Goal: Share content: Share content

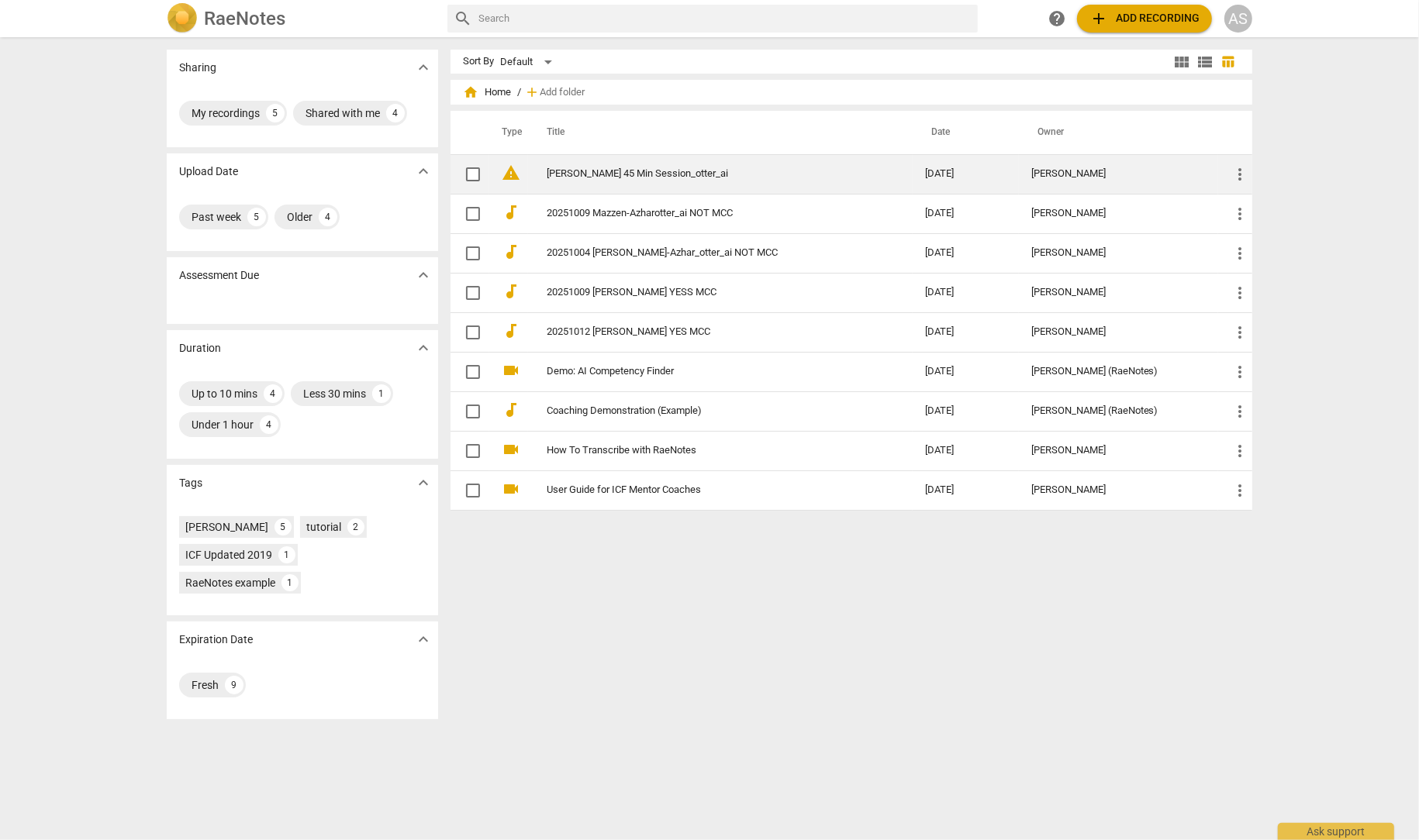
click at [596, 173] on link "[PERSON_NAME] 45 Min Session_otter_ai" at bounding box center [708, 174] width 323 height 12
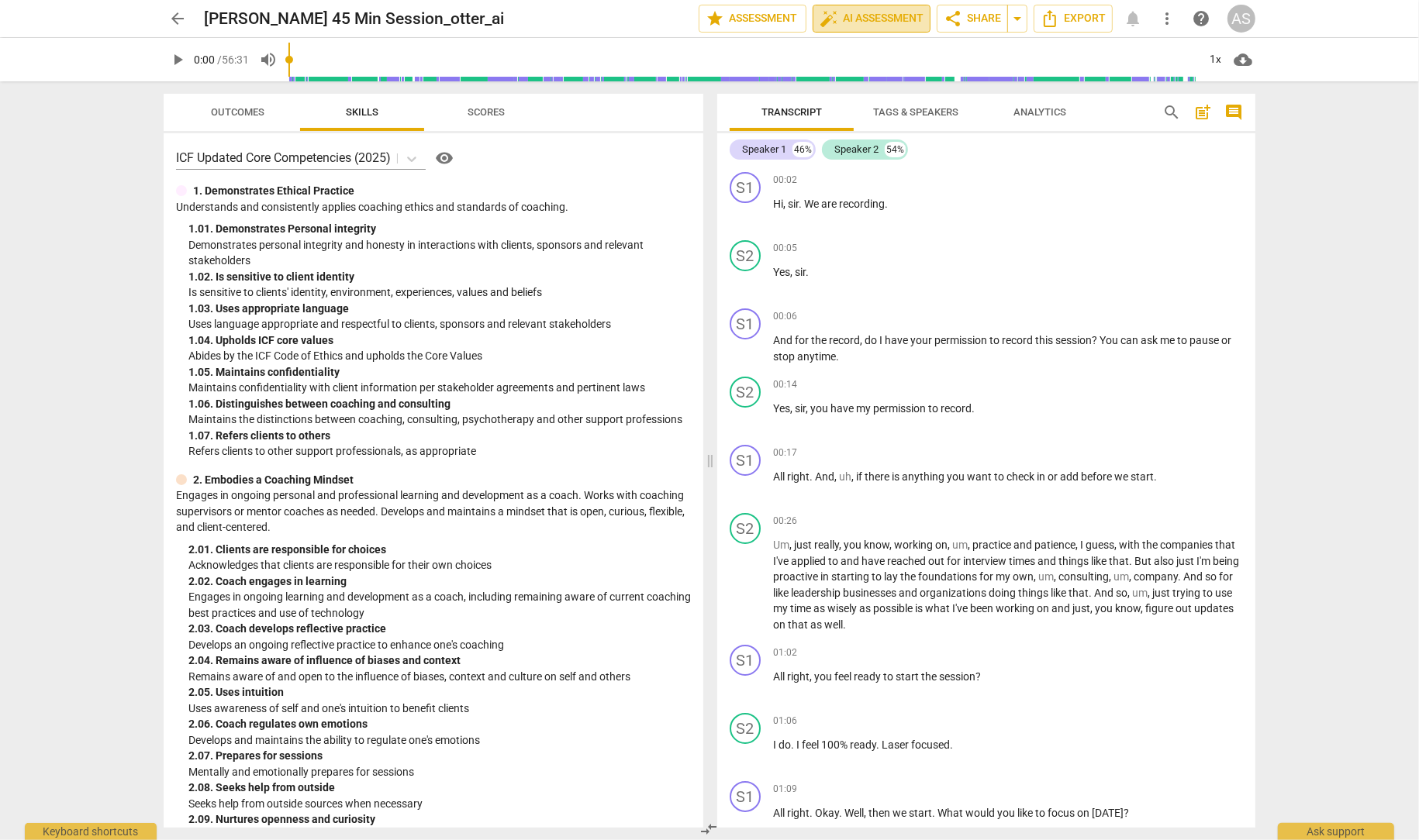
click at [872, 16] on span "auto_fix_high AI Assessment" at bounding box center [871, 18] width 104 height 19
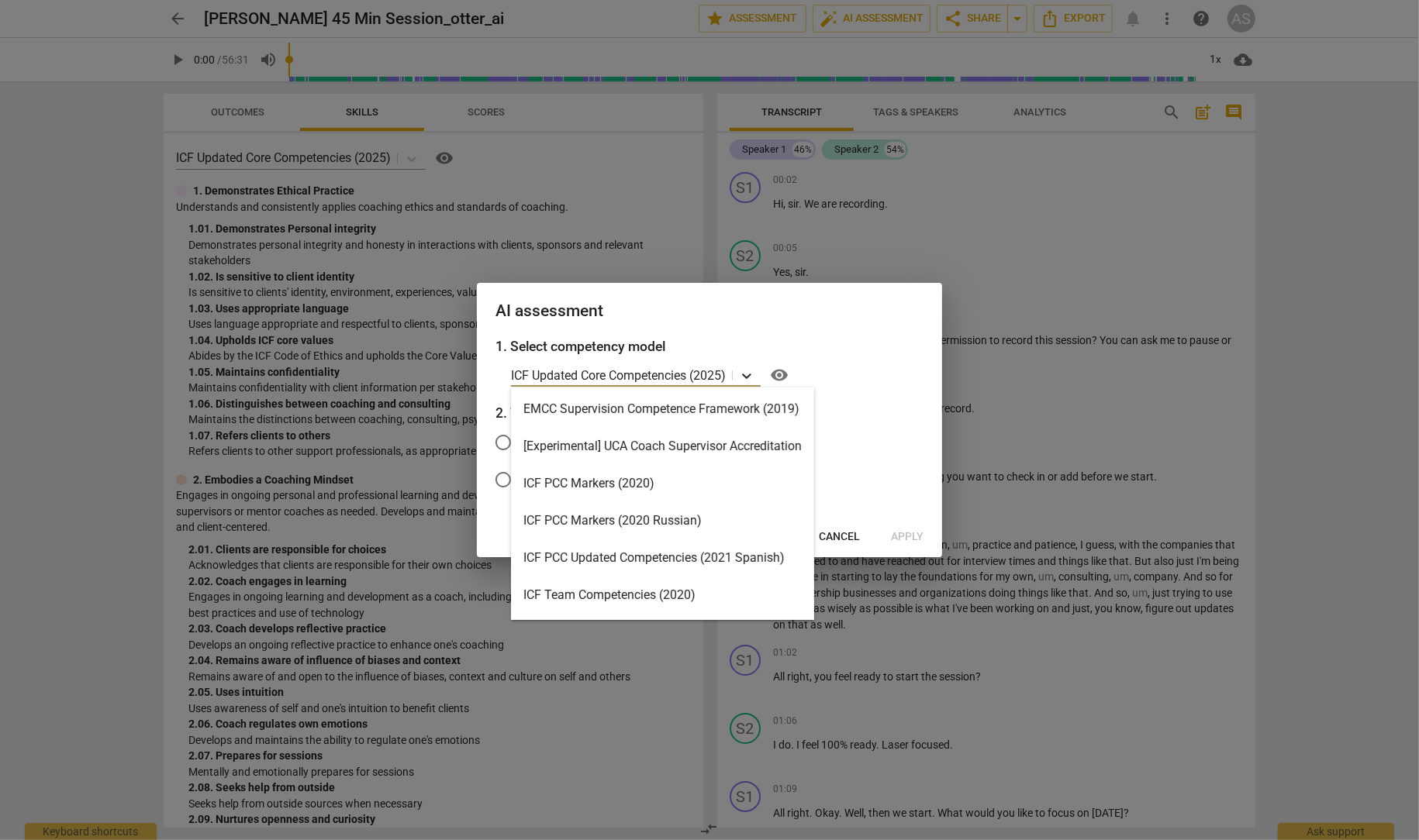
click at [751, 376] on icon at bounding box center [747, 376] width 9 height 5
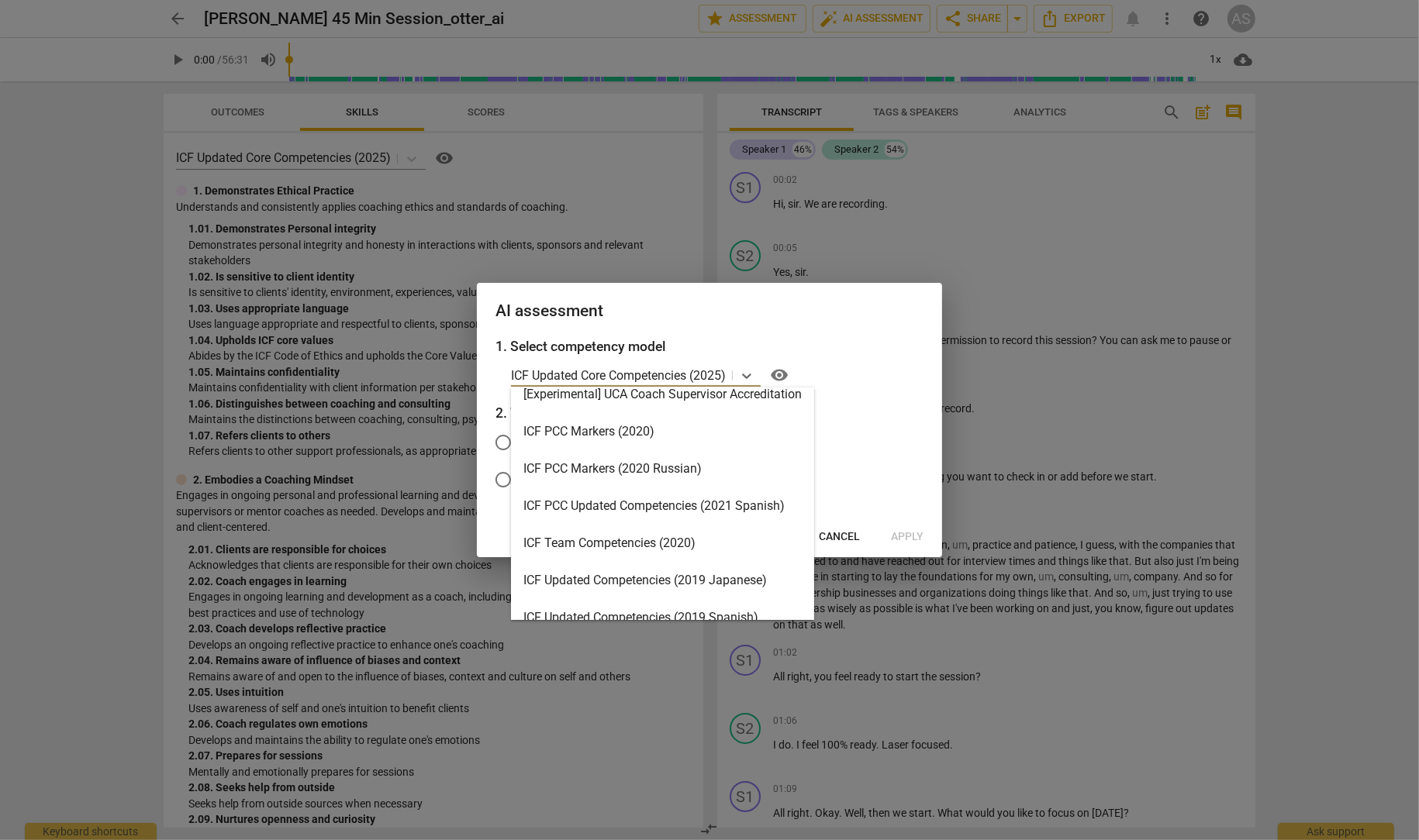
scroll to position [368, 0]
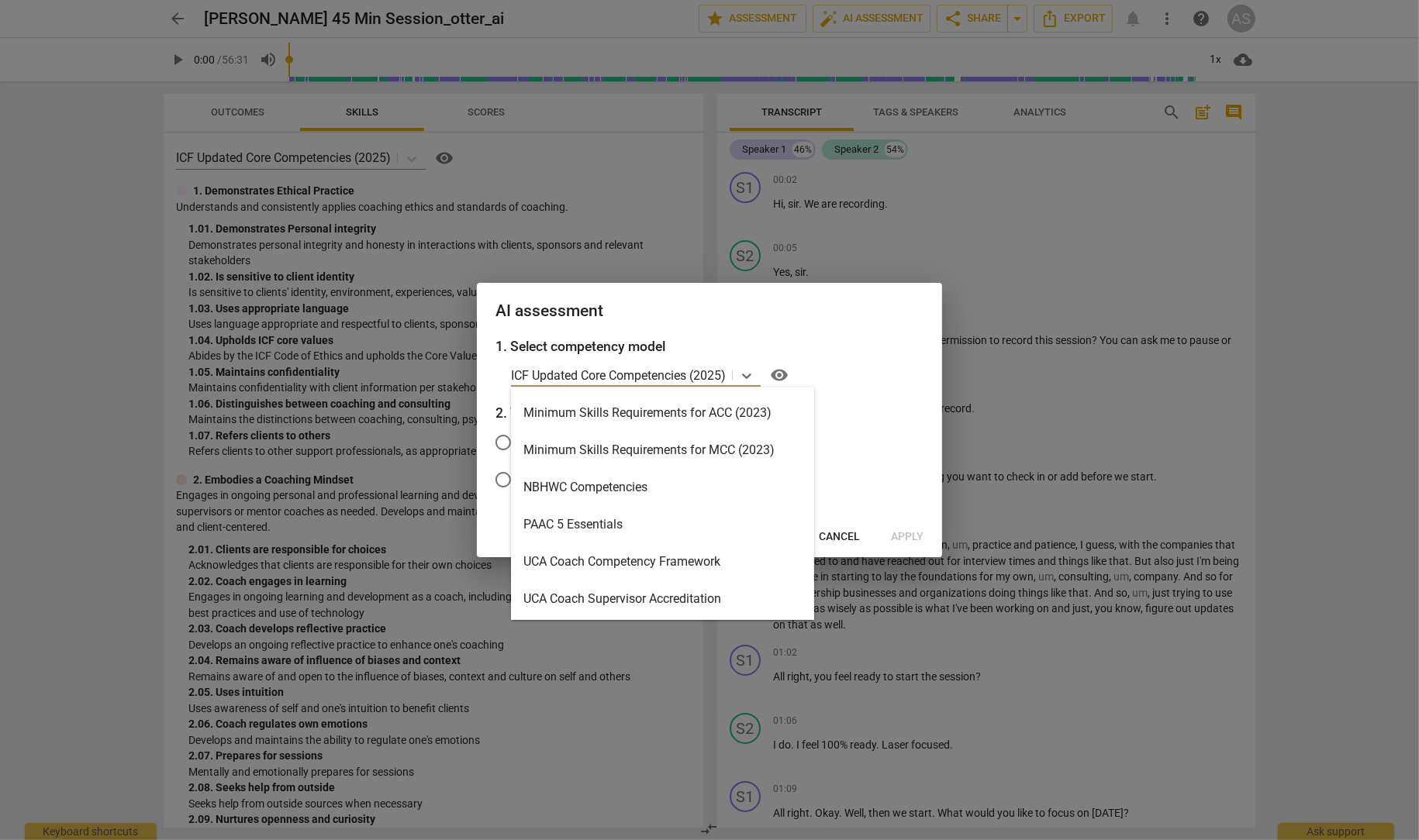
click at [697, 458] on div "Minimum Skills Requirements for MCC (2023)" at bounding box center [663, 450] width 303 height 38
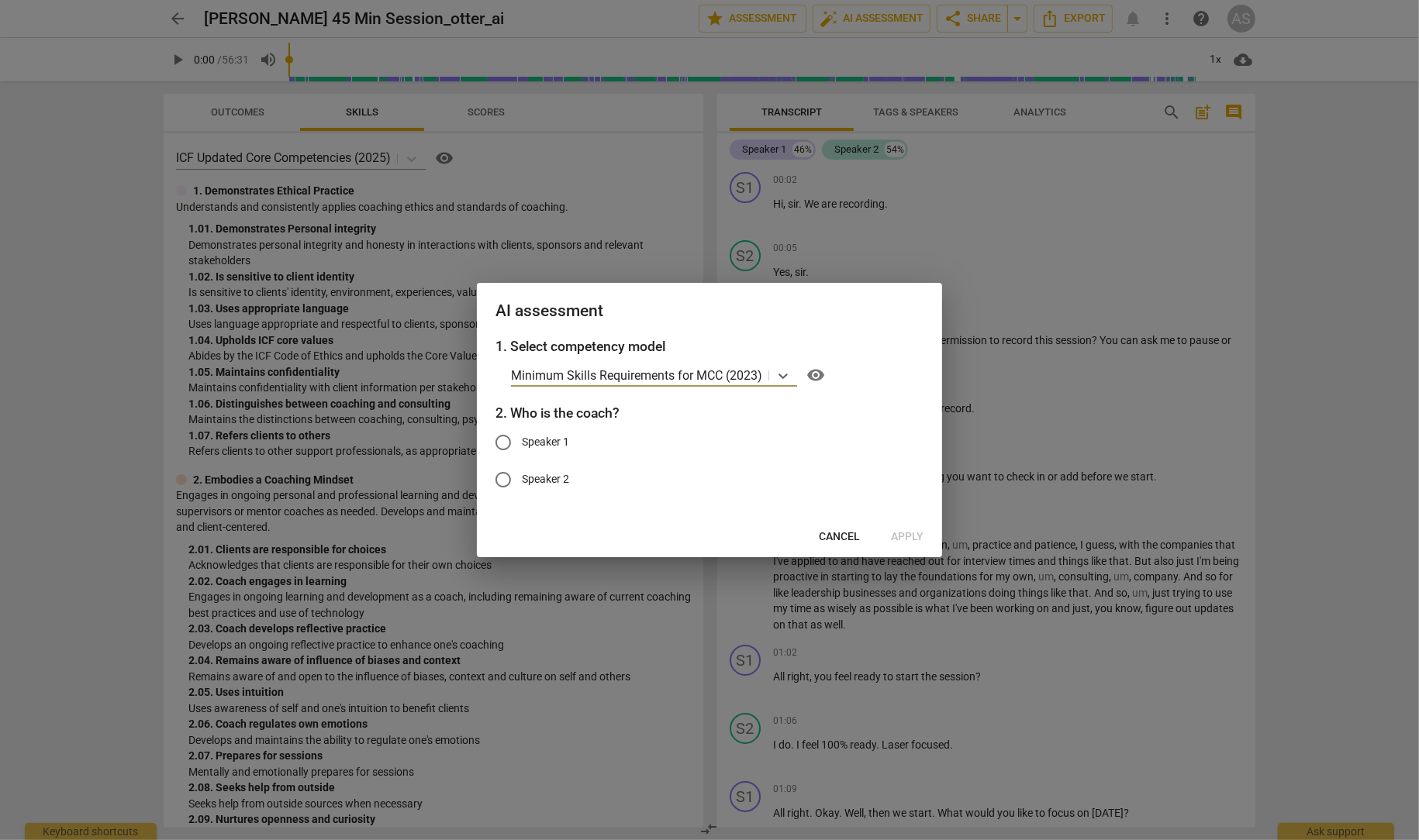
click at [501, 438] on input "Speaker 1" at bounding box center [504, 443] width 38 height 38
radio input "true"
click at [503, 440] on input "Speaker 1" at bounding box center [504, 443] width 38 height 38
click at [849, 539] on span "Cancel" at bounding box center [839, 537] width 41 height 16
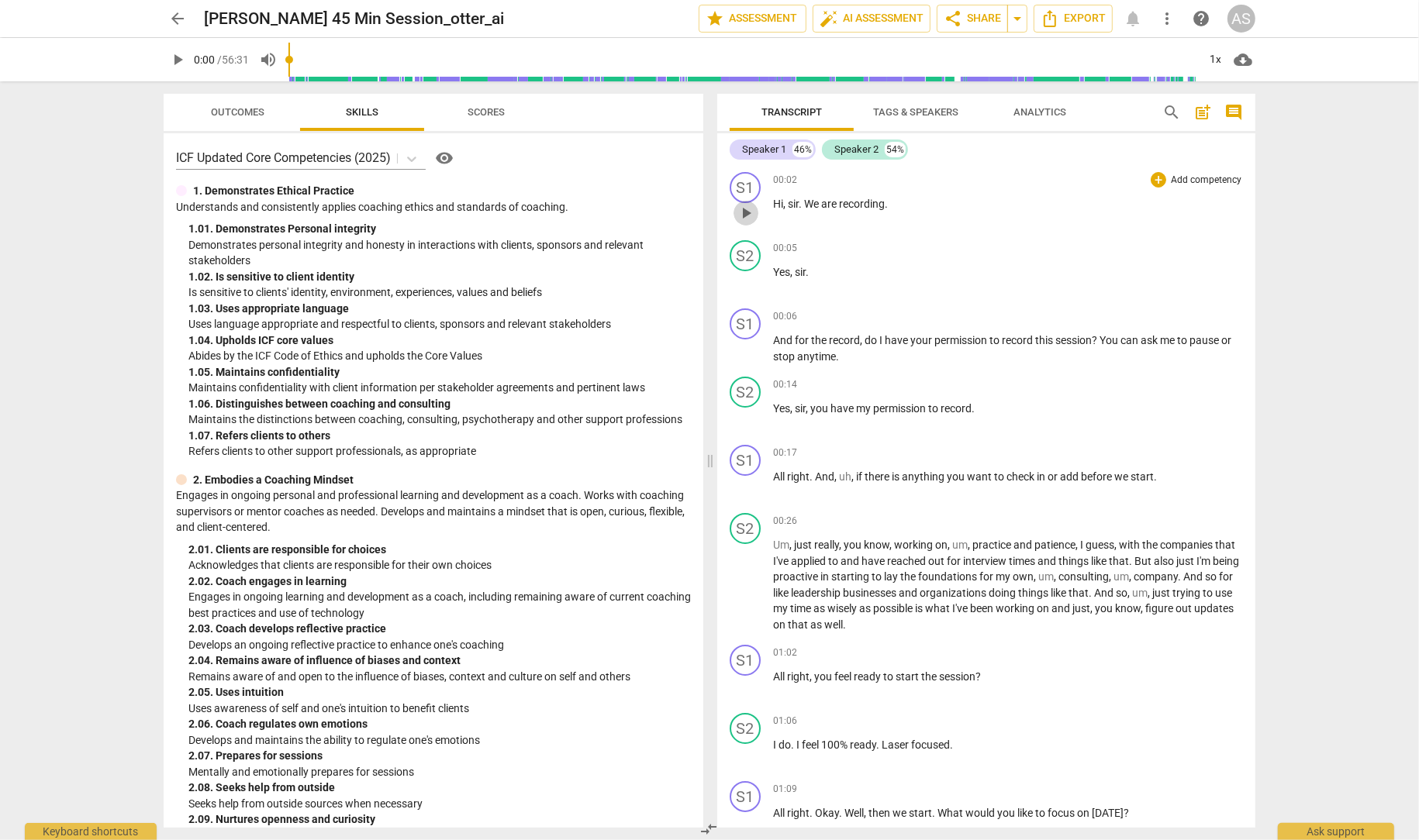
click at [743, 209] on span "play_arrow" at bounding box center [746, 213] width 19 height 19
drag, startPoint x: 804, startPoint y: 203, endPoint x: 771, endPoint y: 202, distance: 33.0
click at [771, 202] on div "S1 play_arrow pause 00:02 + Add competency keyboard_arrow_right Hi , sir . We a…" at bounding box center [985, 199] width 538 height 68
type input "21"
click at [746, 189] on div "S1" at bounding box center [745, 187] width 31 height 31
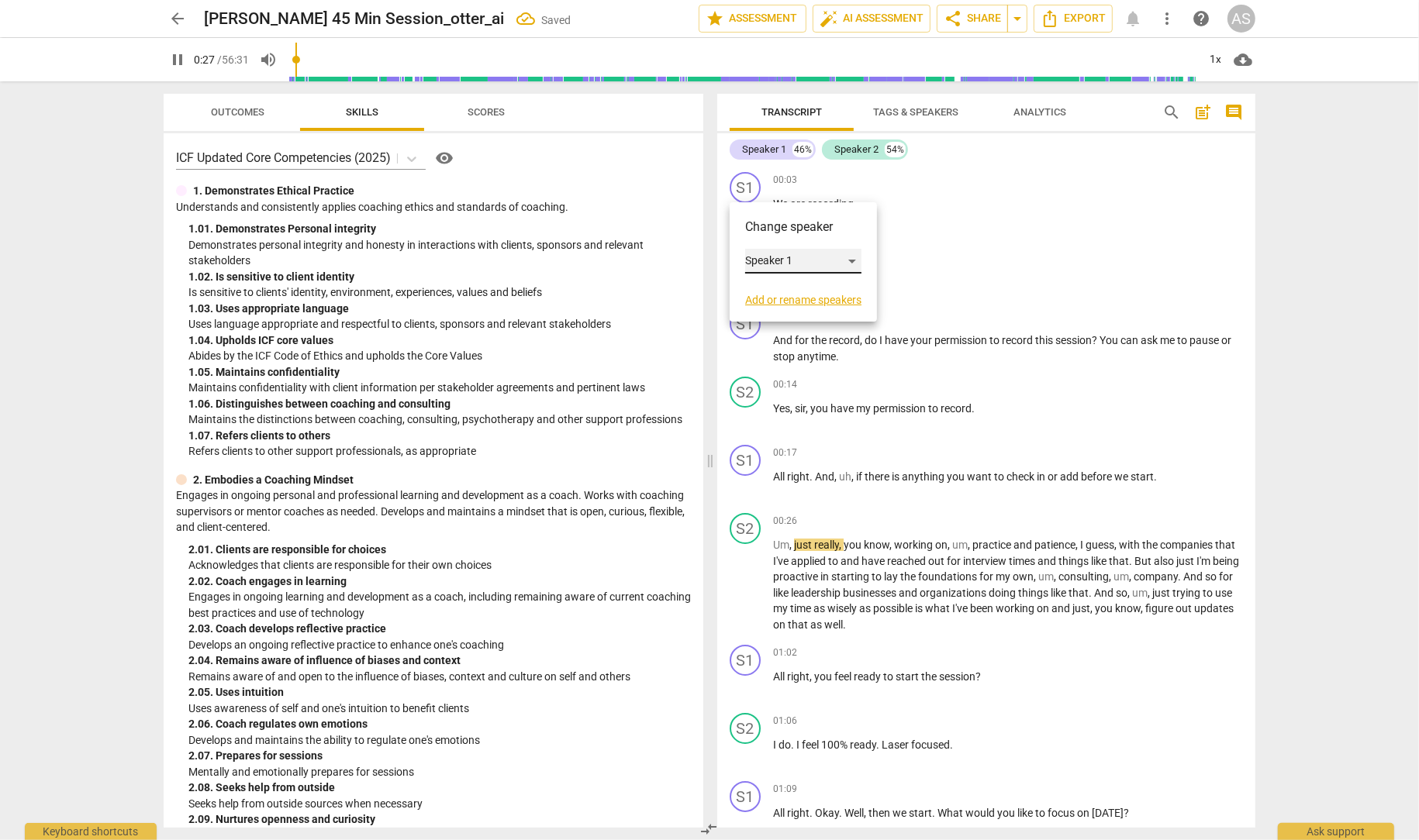
click at [796, 259] on div "Speaker 1" at bounding box center [804, 261] width 117 height 25
click at [798, 259] on li "Speaker 1" at bounding box center [804, 262] width 118 height 30
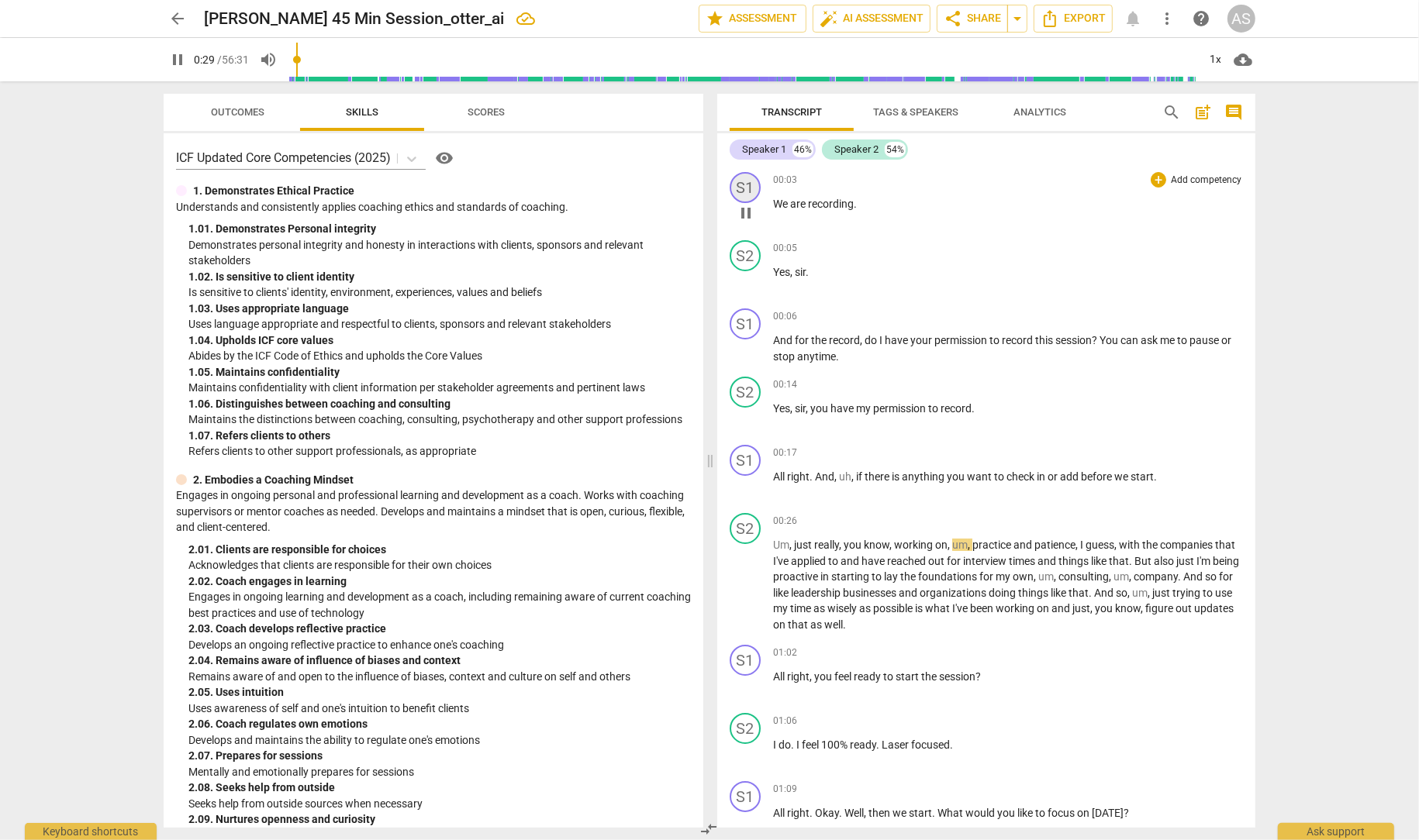
click at [744, 187] on div "S1" at bounding box center [745, 187] width 31 height 31
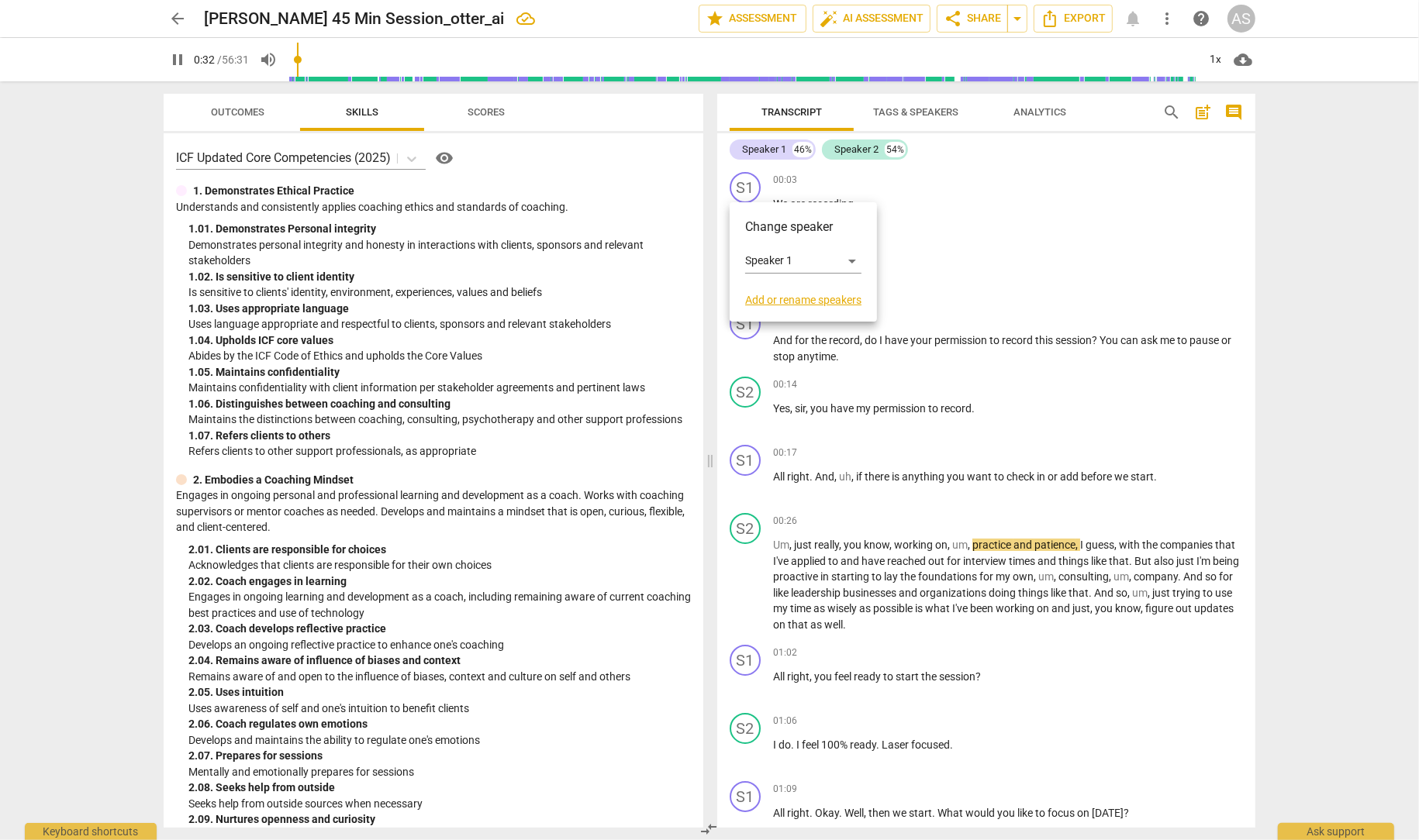
click at [808, 301] on link "Add or rename speakers" at bounding box center [804, 300] width 117 height 13
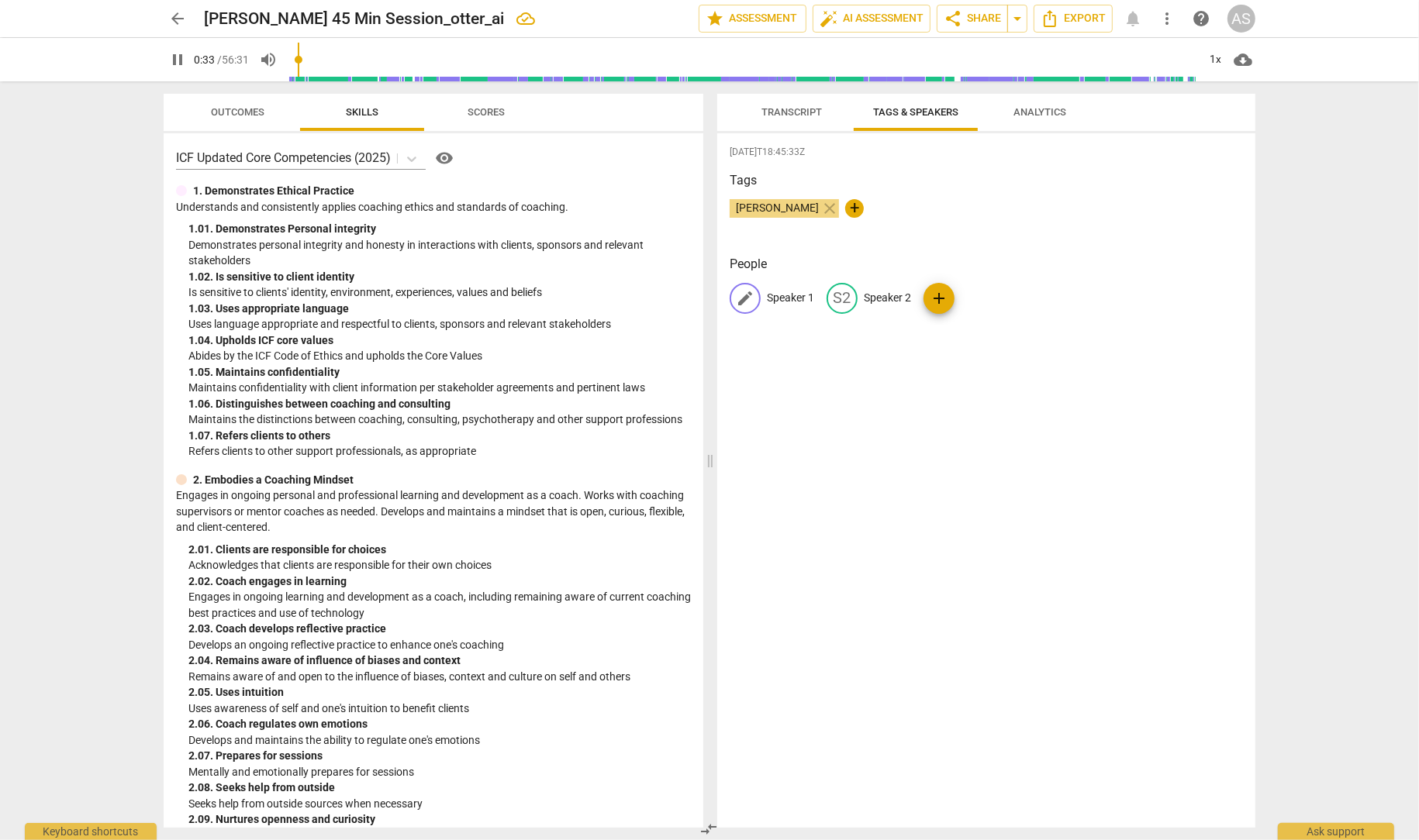
click at [787, 295] on p "Speaker 1" at bounding box center [791, 298] width 47 height 16
type input "36"
type input "C"
type input "36"
type input "Coac"
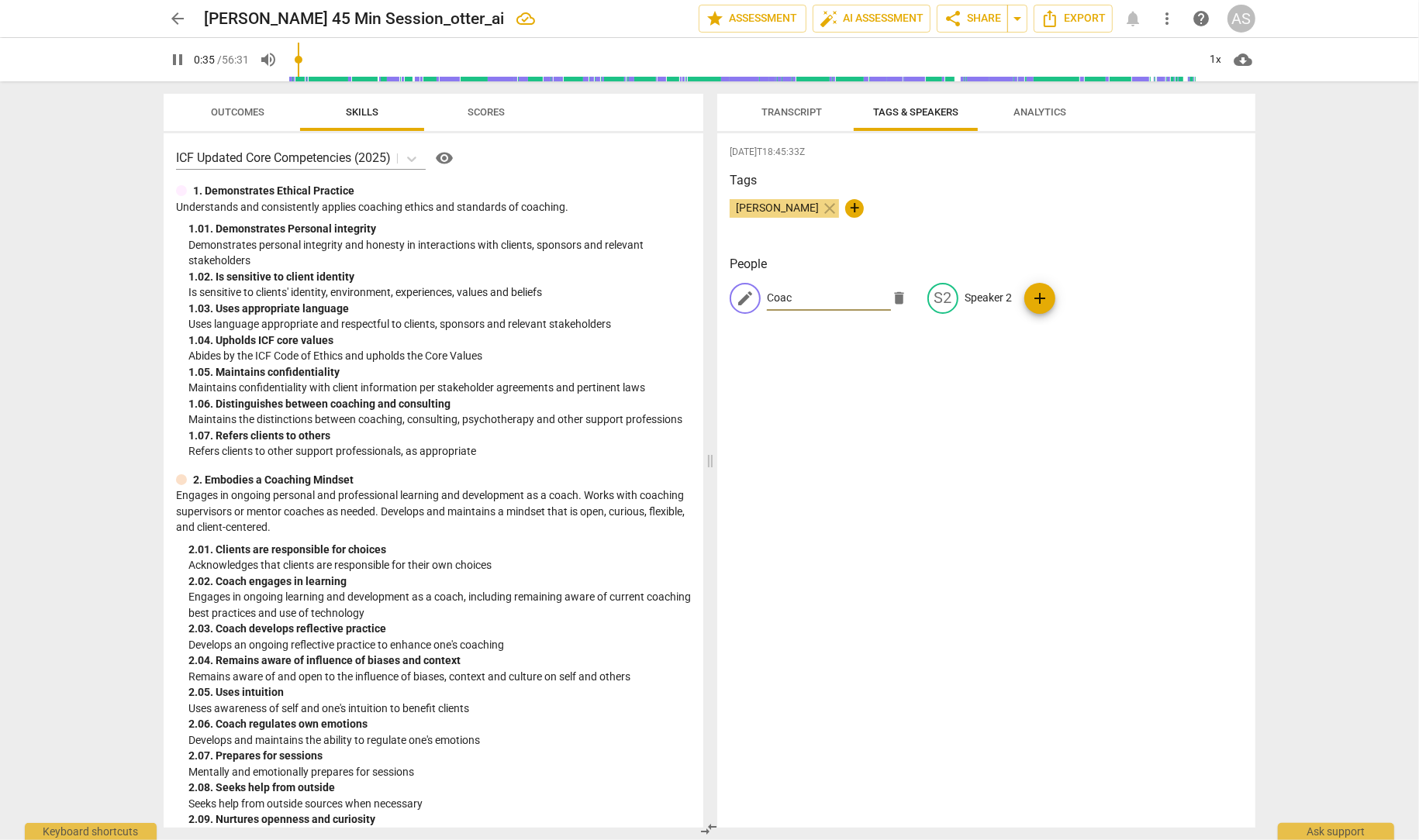
type input "36"
type input "Coach"
type input "38"
type input "Coach"
click at [974, 298] on p "Speaker 2" at bounding box center [988, 298] width 47 height 16
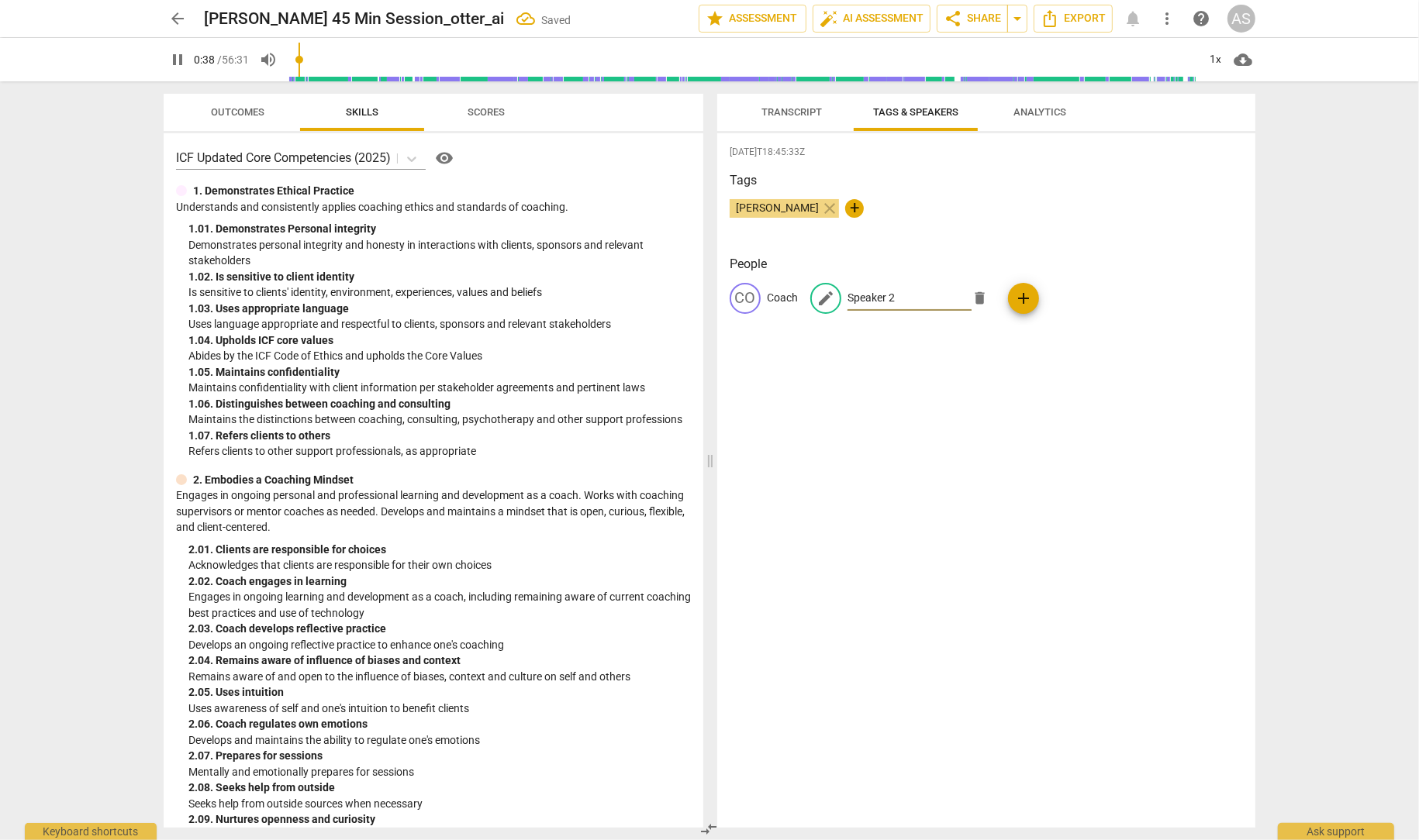
type input "39"
type input "C"
type input "39"
type input "Cli"
type input "40"
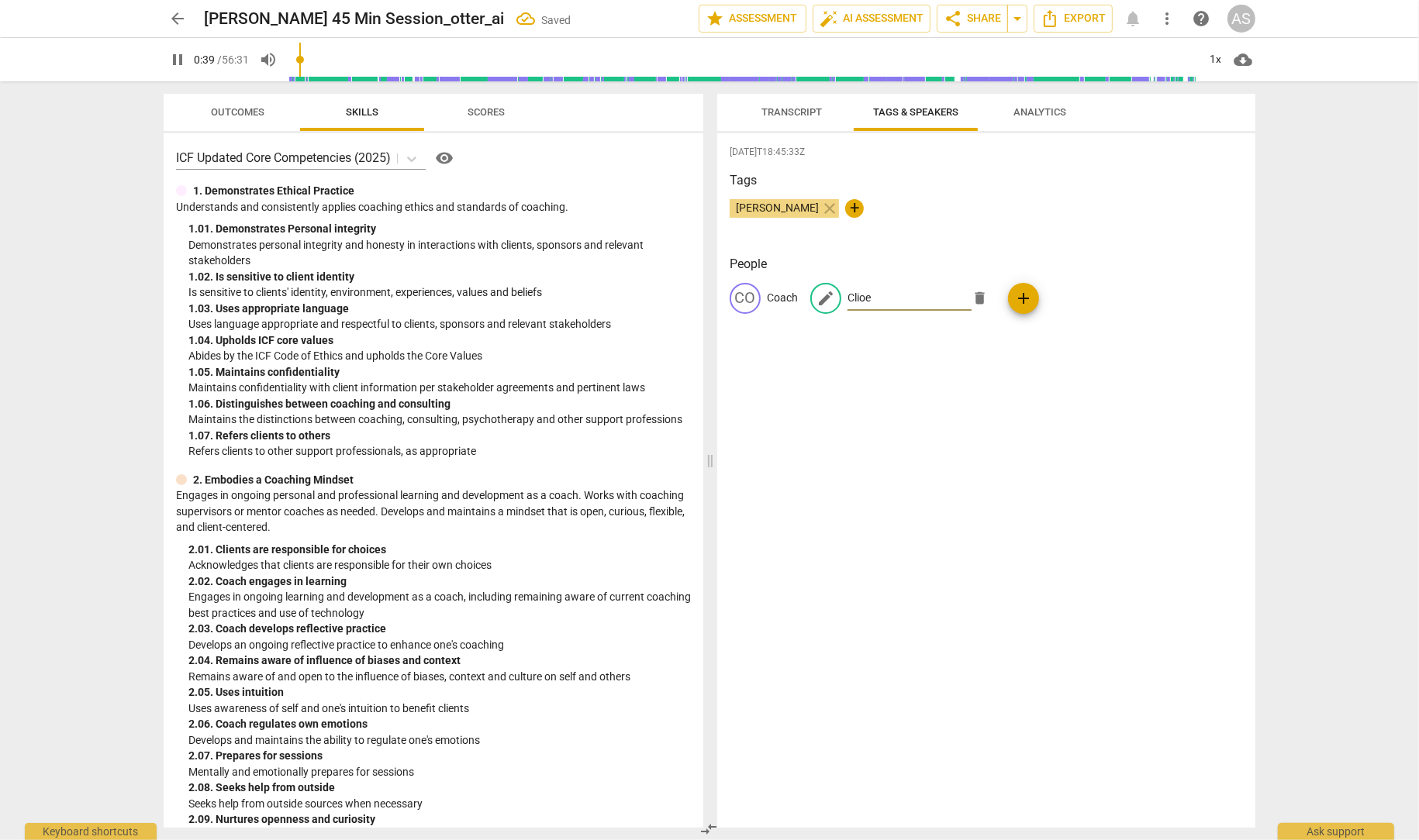
type input "Clioen"
type input "40"
type input "Clioent"
type input "41"
type input "Clioe"
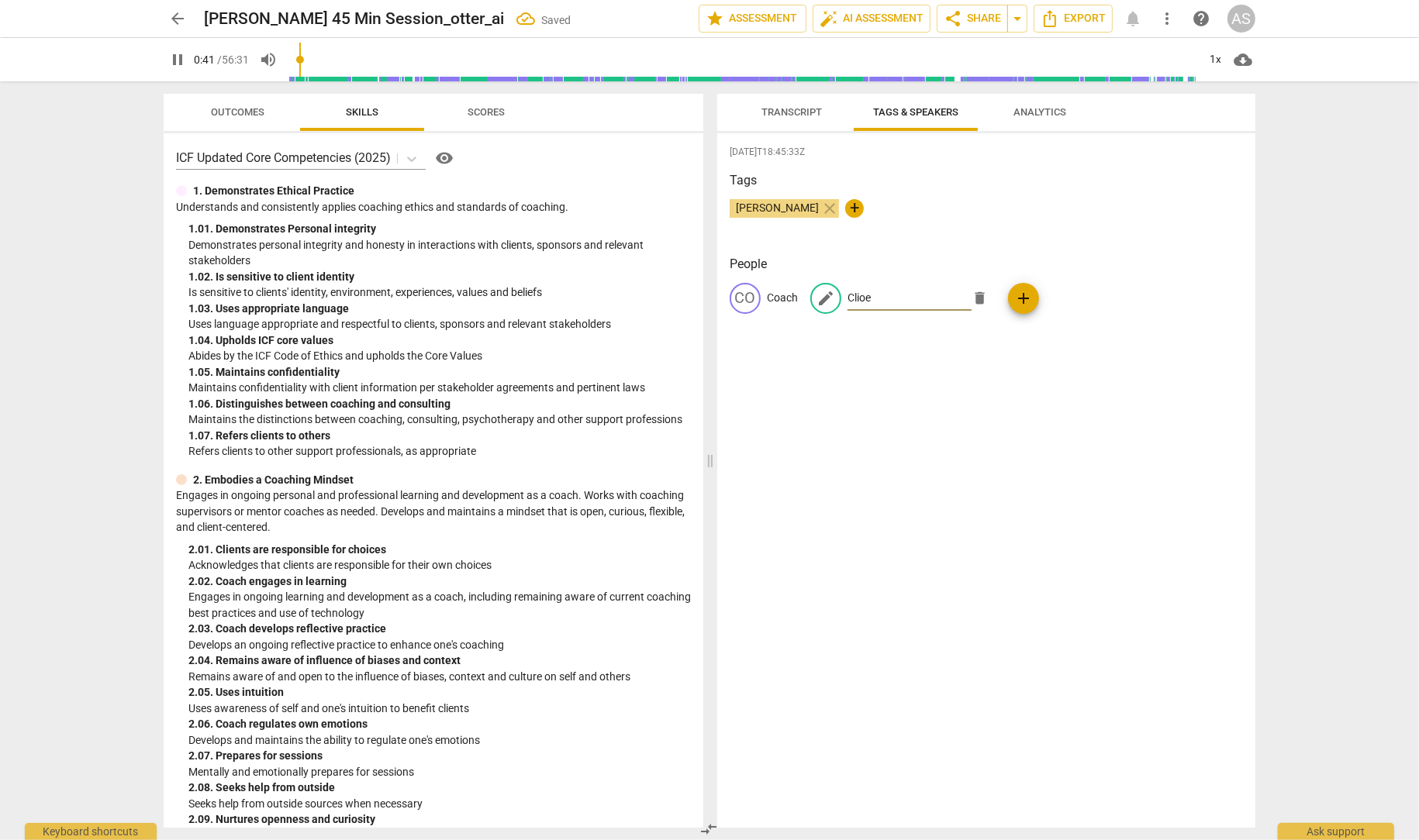
type input "42"
type input "Cli"
type input "42"
type input "Clie"
type input "43"
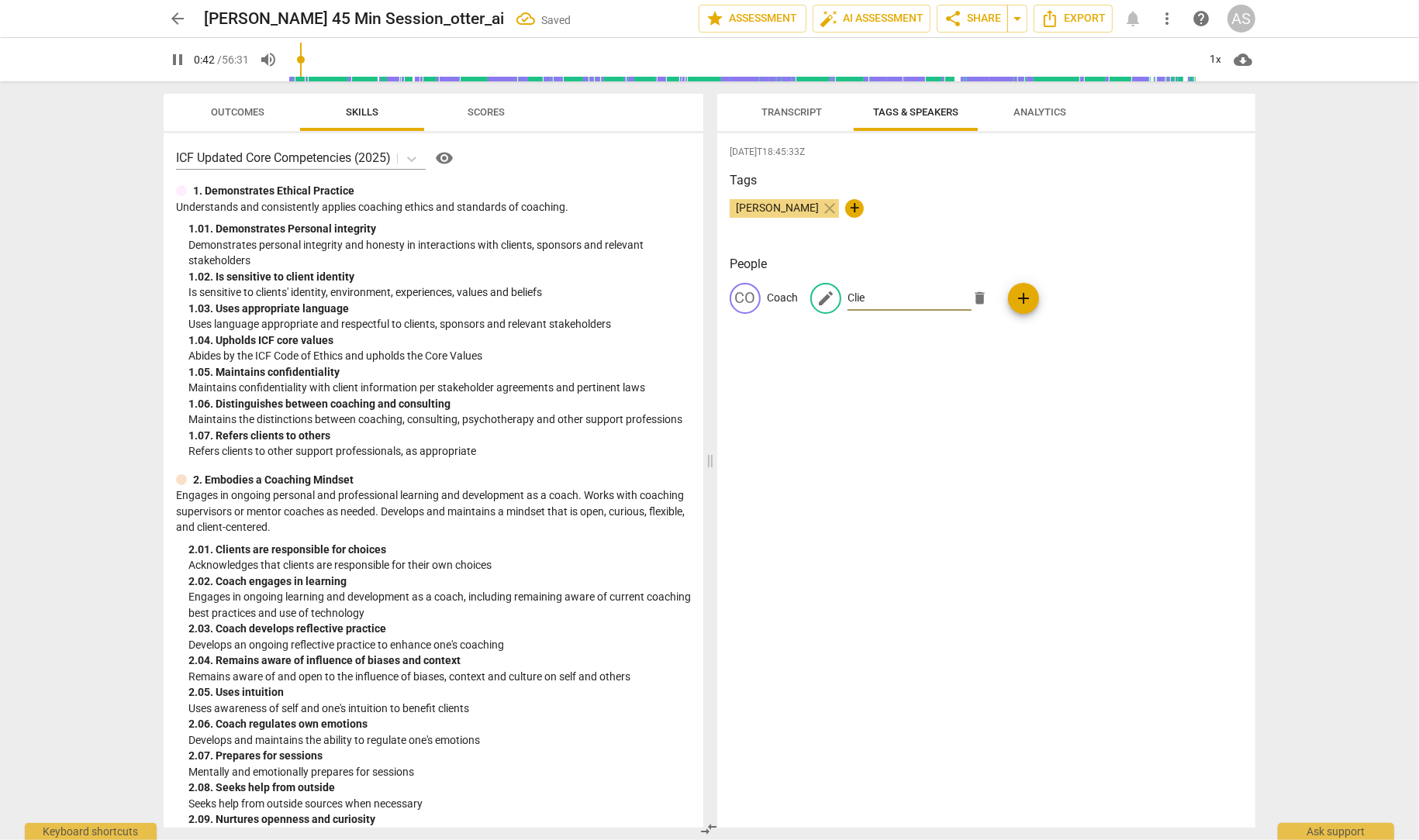
type input "Clien"
type input "43"
type input "Client"
type input "44"
type input "Client"
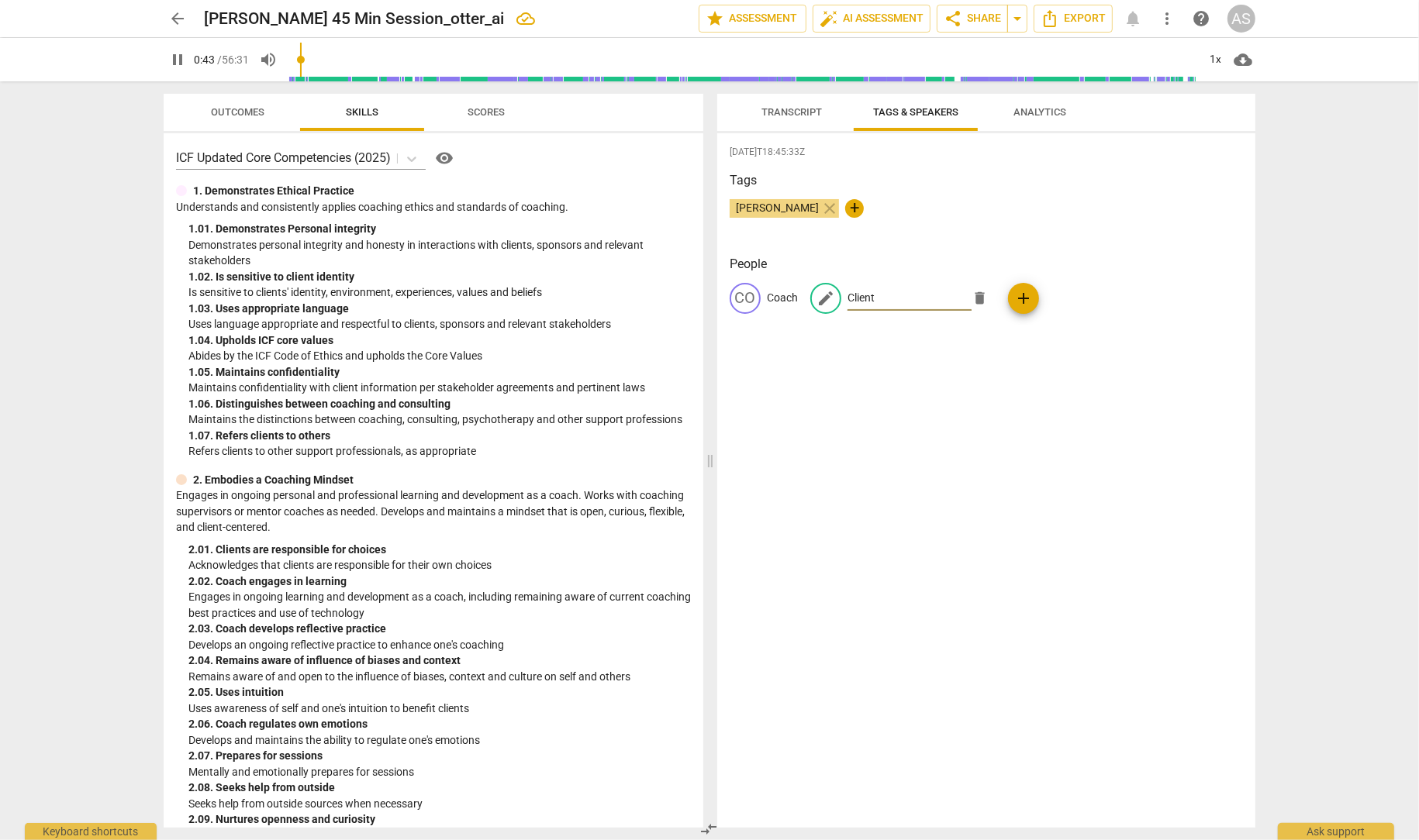
click at [924, 378] on div "2025-10-12T18:45:33Z Tags Azhar Syed close + People CO Coach edit Client delete…" at bounding box center [985, 481] width 538 height 695
click at [796, 108] on span "Transcript" at bounding box center [791, 113] width 60 height 12
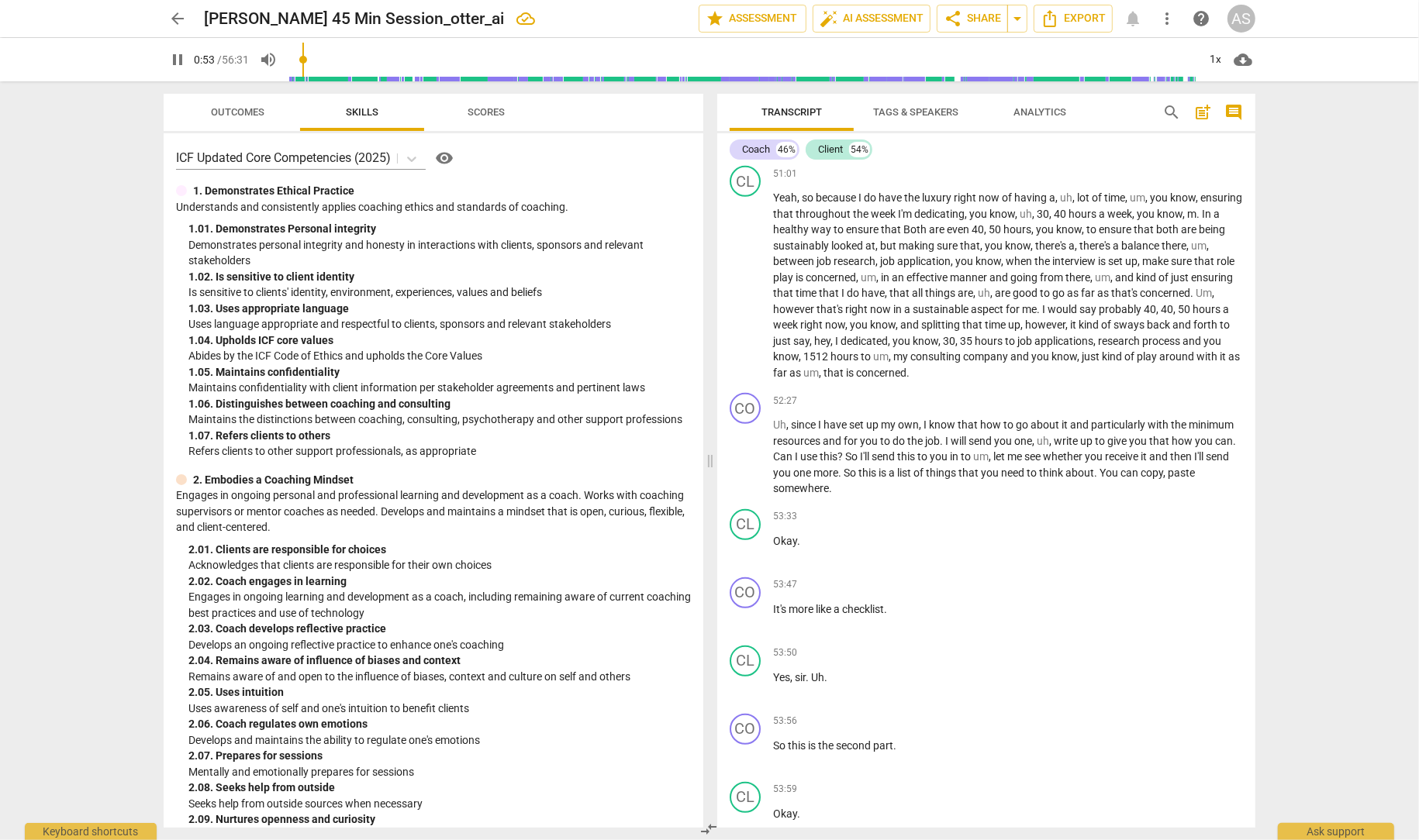
scroll to position [12402, 0]
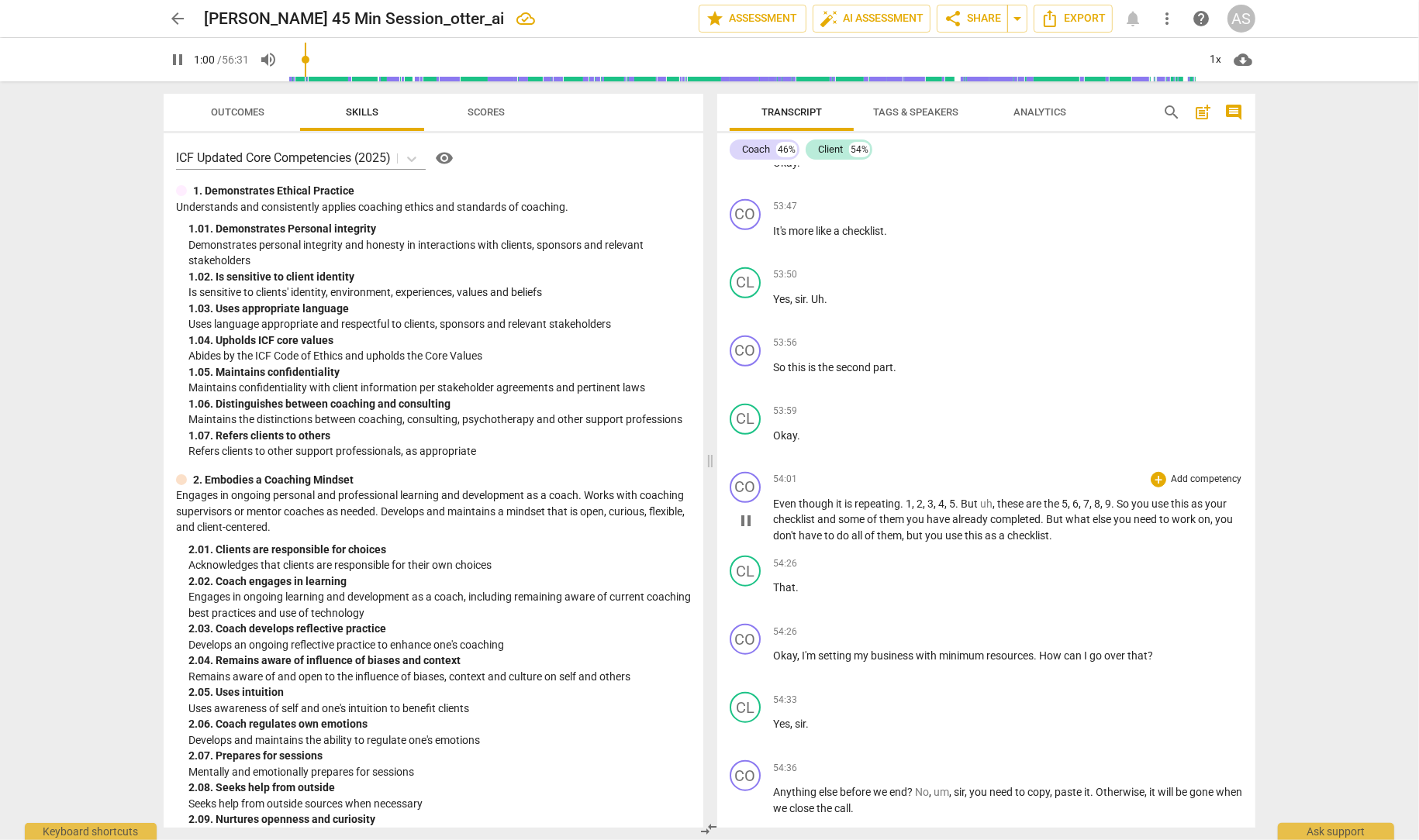
click at [800, 525] on span "checklist" at bounding box center [795, 519] width 44 height 13
click at [741, 503] on div "CO" at bounding box center [745, 487] width 31 height 31
click at [945, 666] on div at bounding box center [709, 420] width 1419 height 840
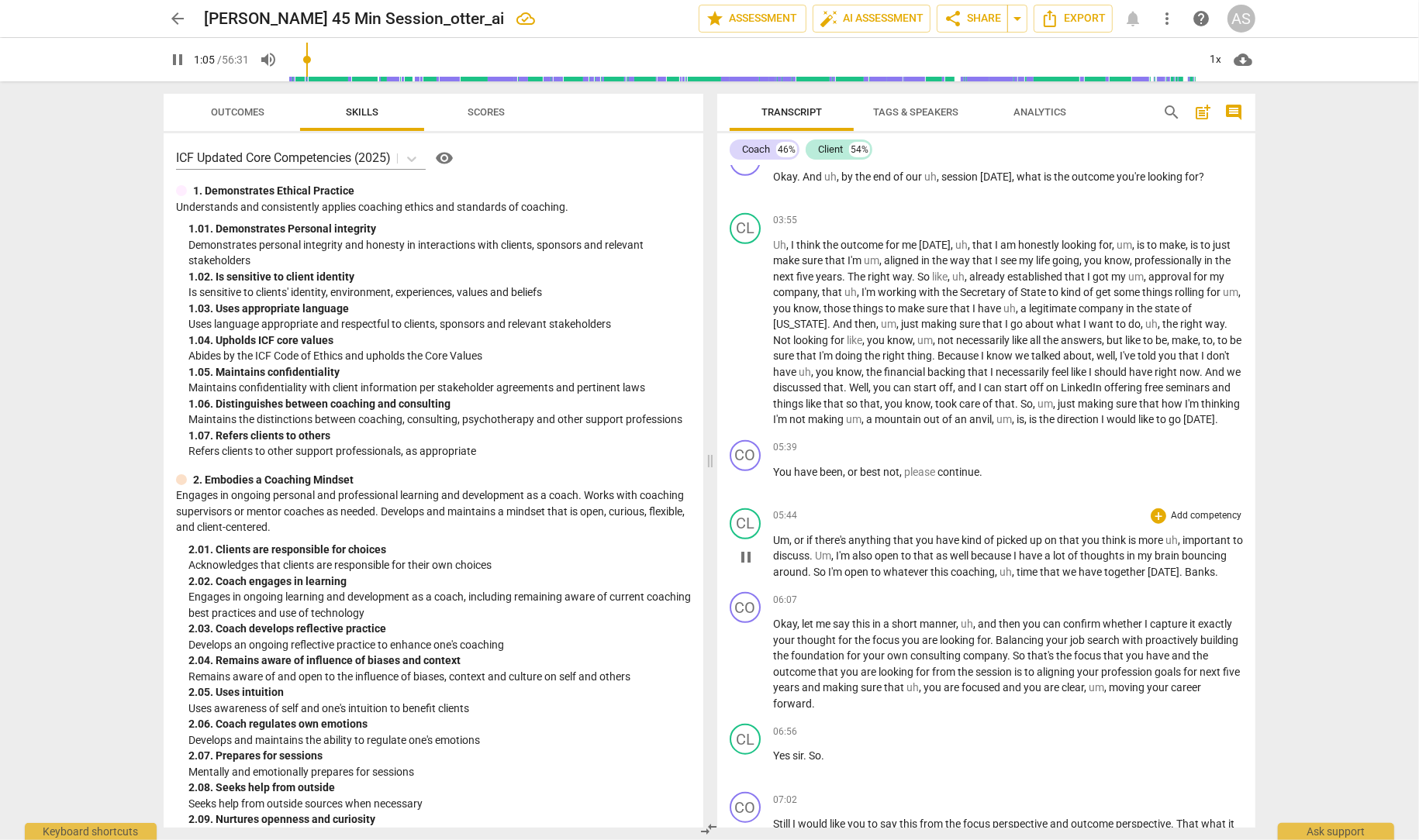
scroll to position [1044, 0]
click at [742, 623] on div "CO" at bounding box center [745, 606] width 31 height 31
click at [952, 702] on div at bounding box center [709, 420] width 1419 height 840
click at [746, 673] on span "pause" at bounding box center [746, 664] width 19 height 19
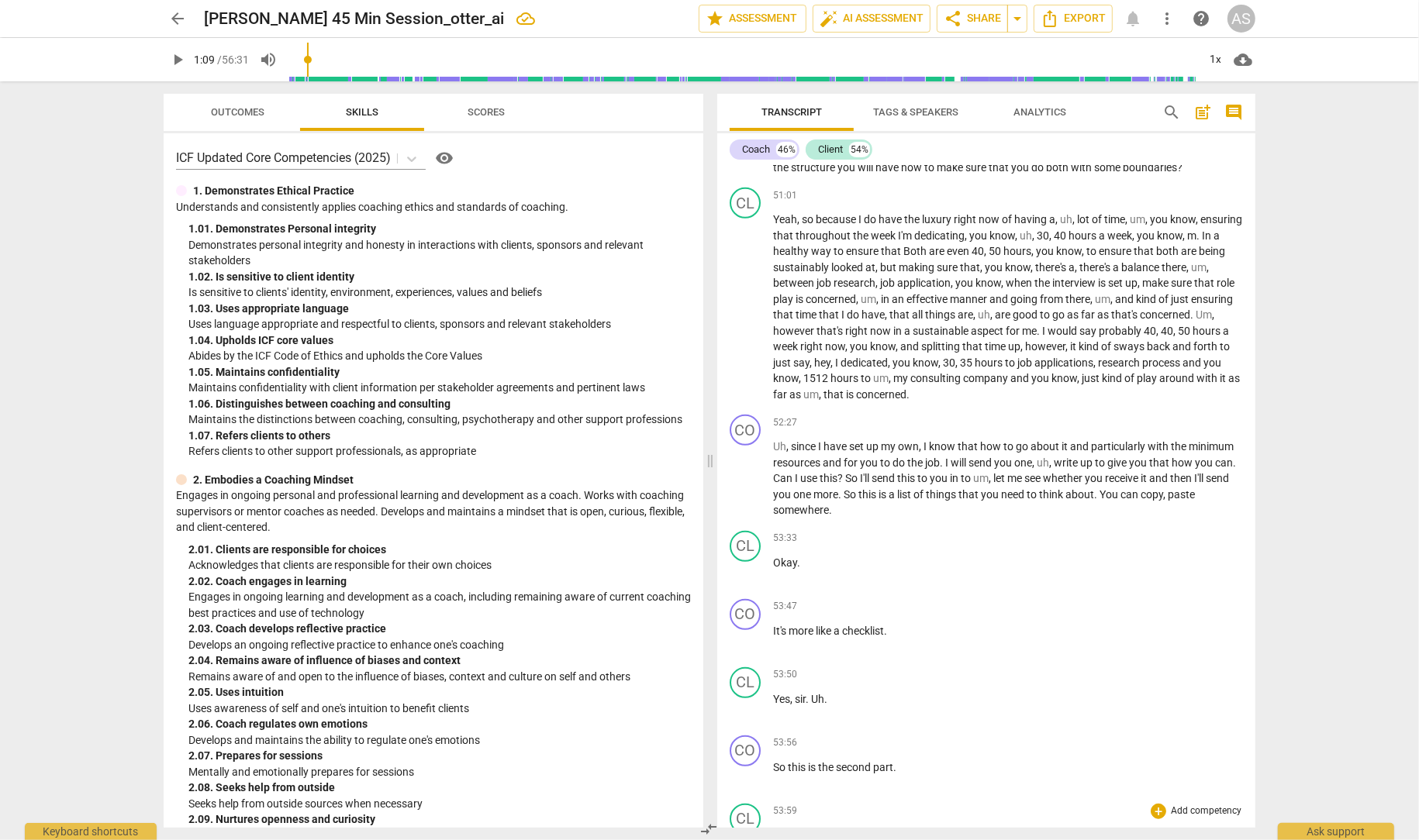
scroll to position [11999, 0]
click at [748, 492] on span "play_arrow" at bounding box center [746, 482] width 19 height 19
click at [876, 21] on span "auto_fix_high AI Assessment" at bounding box center [871, 18] width 104 height 19
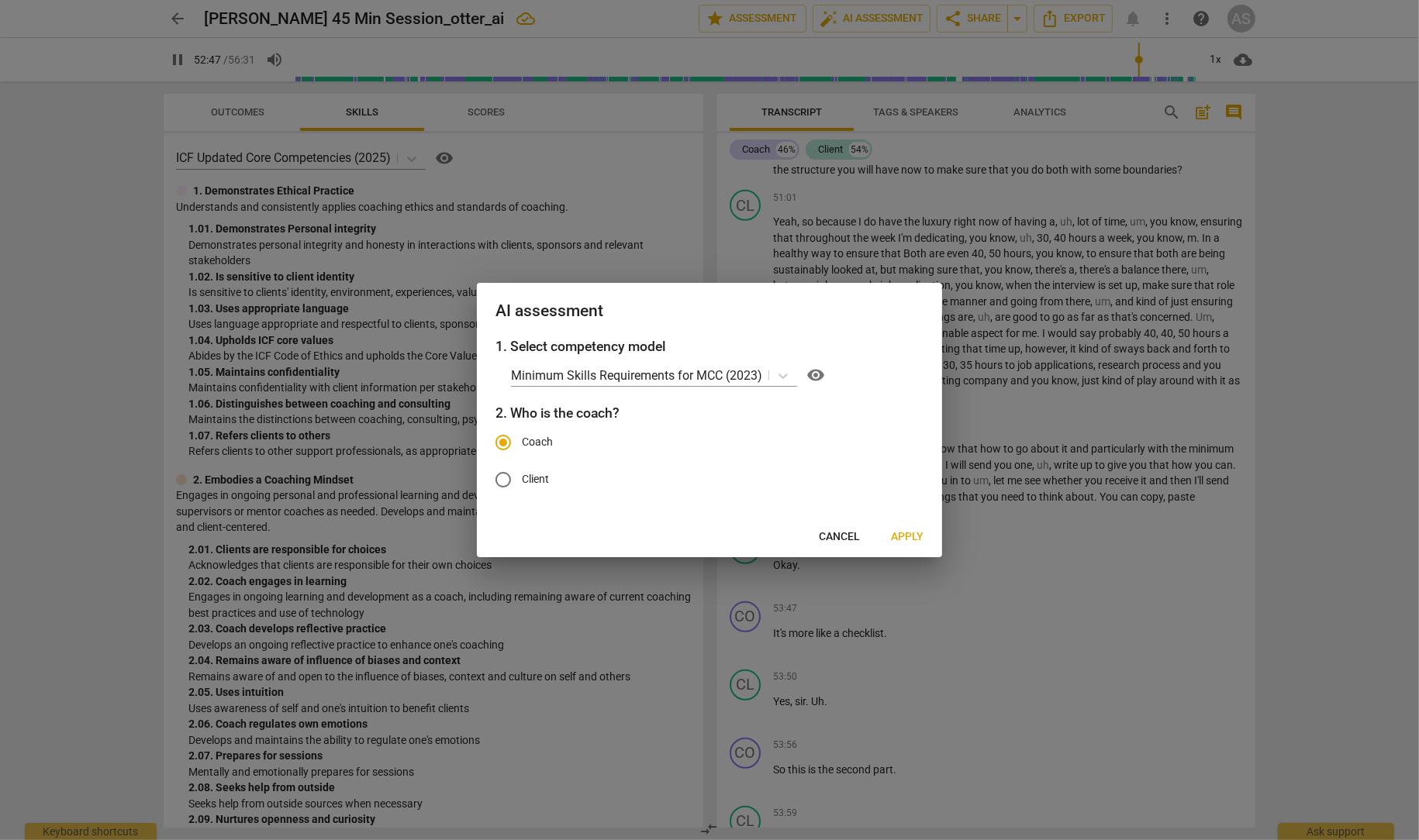
click at [903, 534] on span "Apply" at bounding box center [907, 537] width 33 height 16
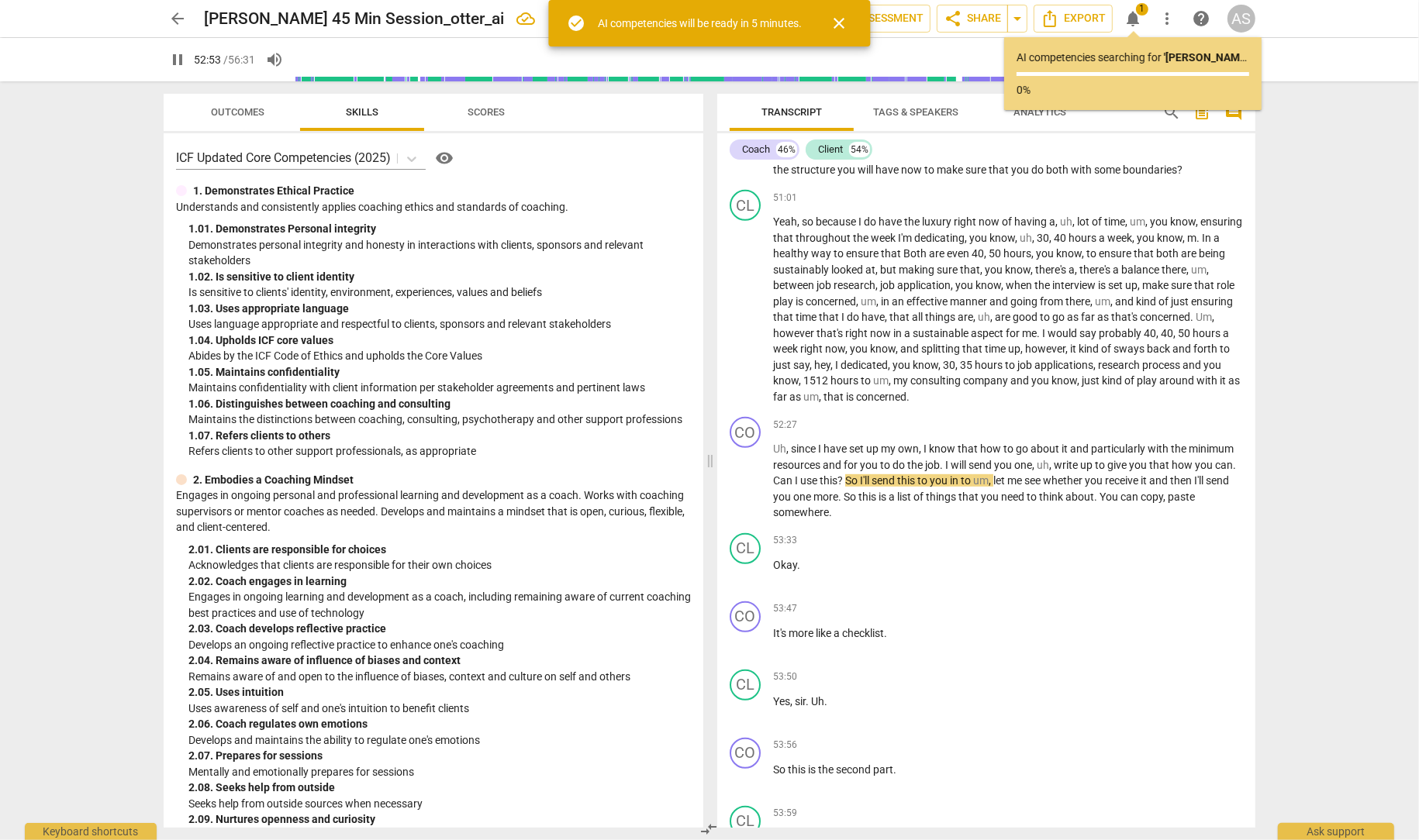
type input "3174"
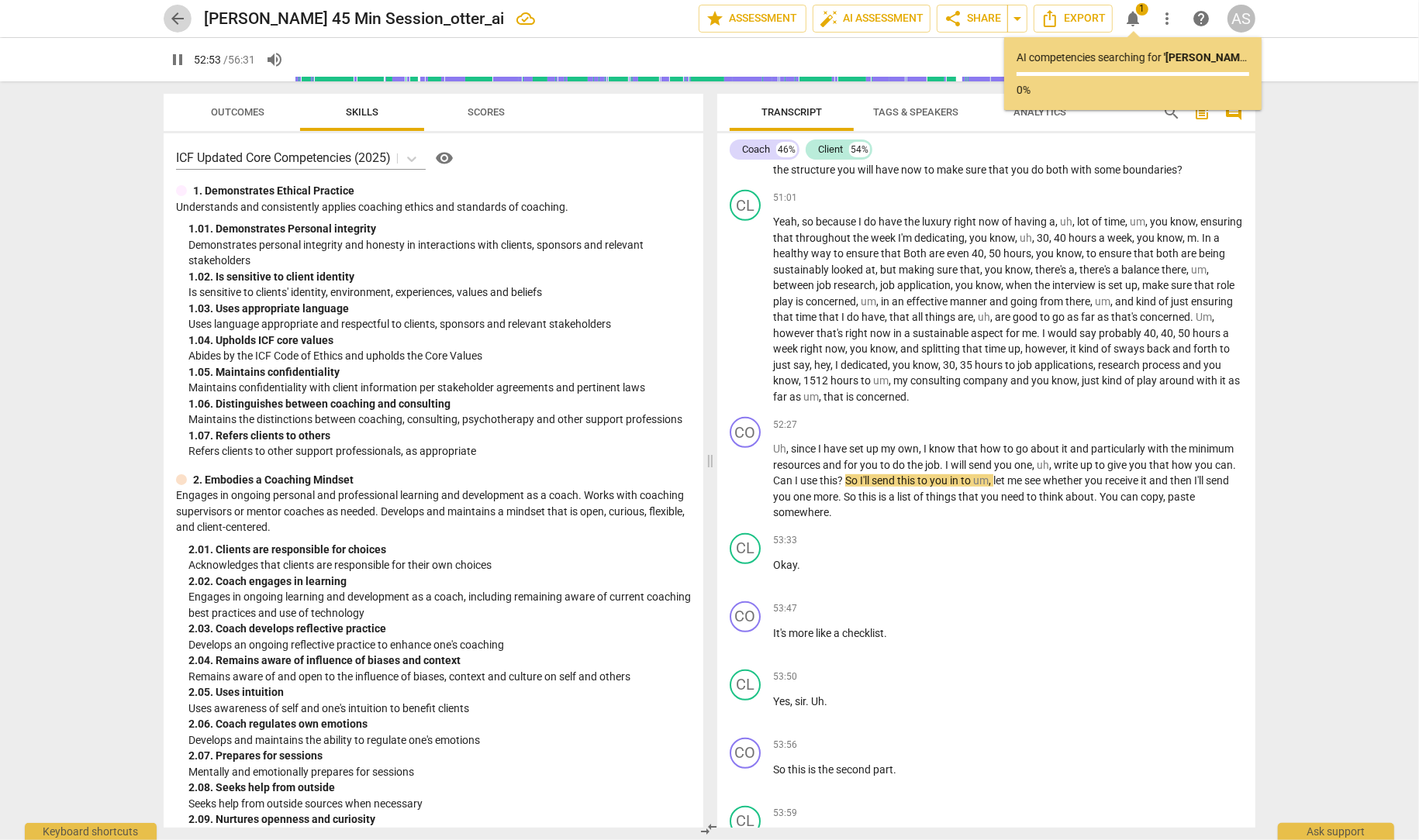
click at [177, 20] on span "arrow_back" at bounding box center [177, 18] width 19 height 19
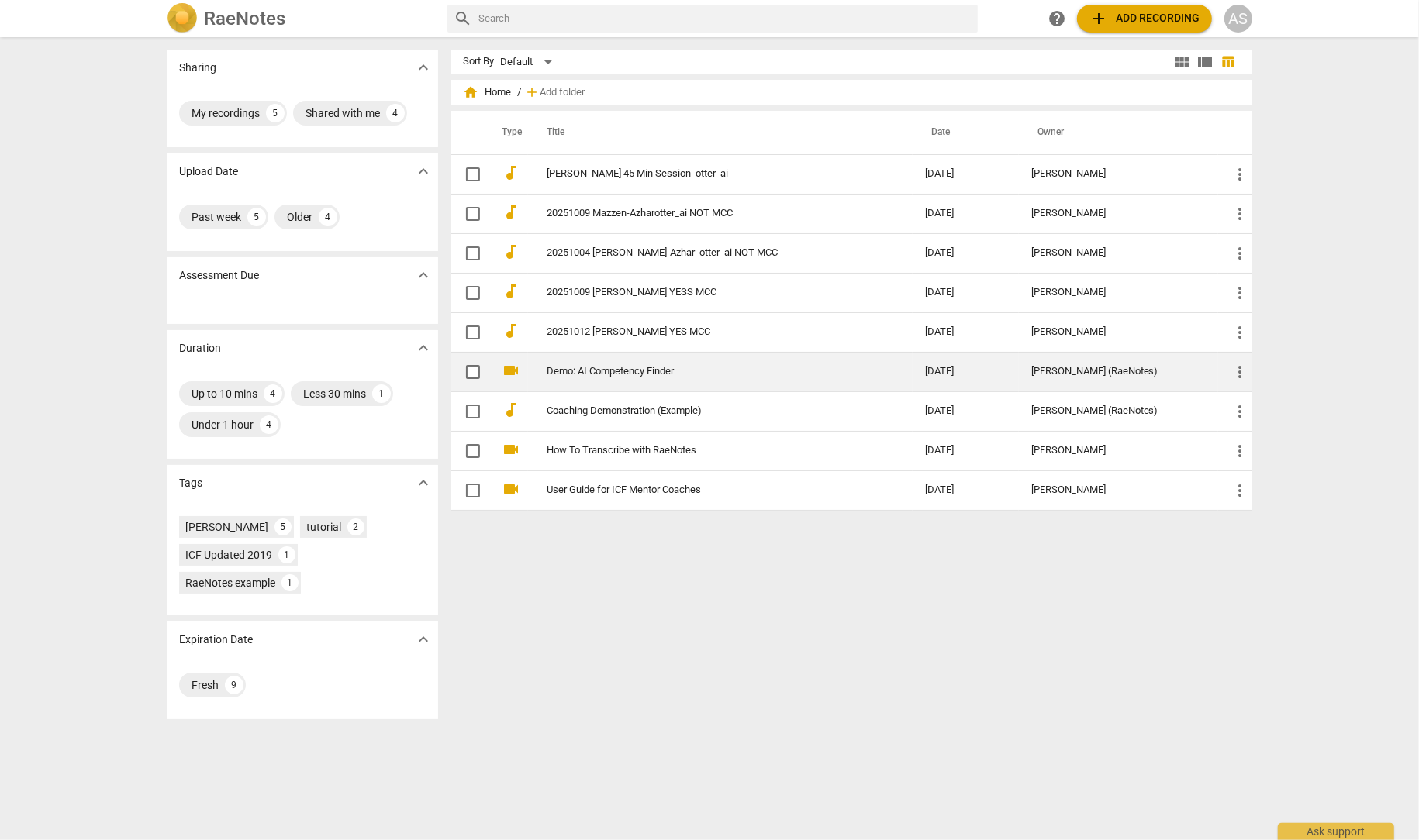
click at [605, 367] on link "Demo: AI Competency Finder" at bounding box center [708, 372] width 323 height 12
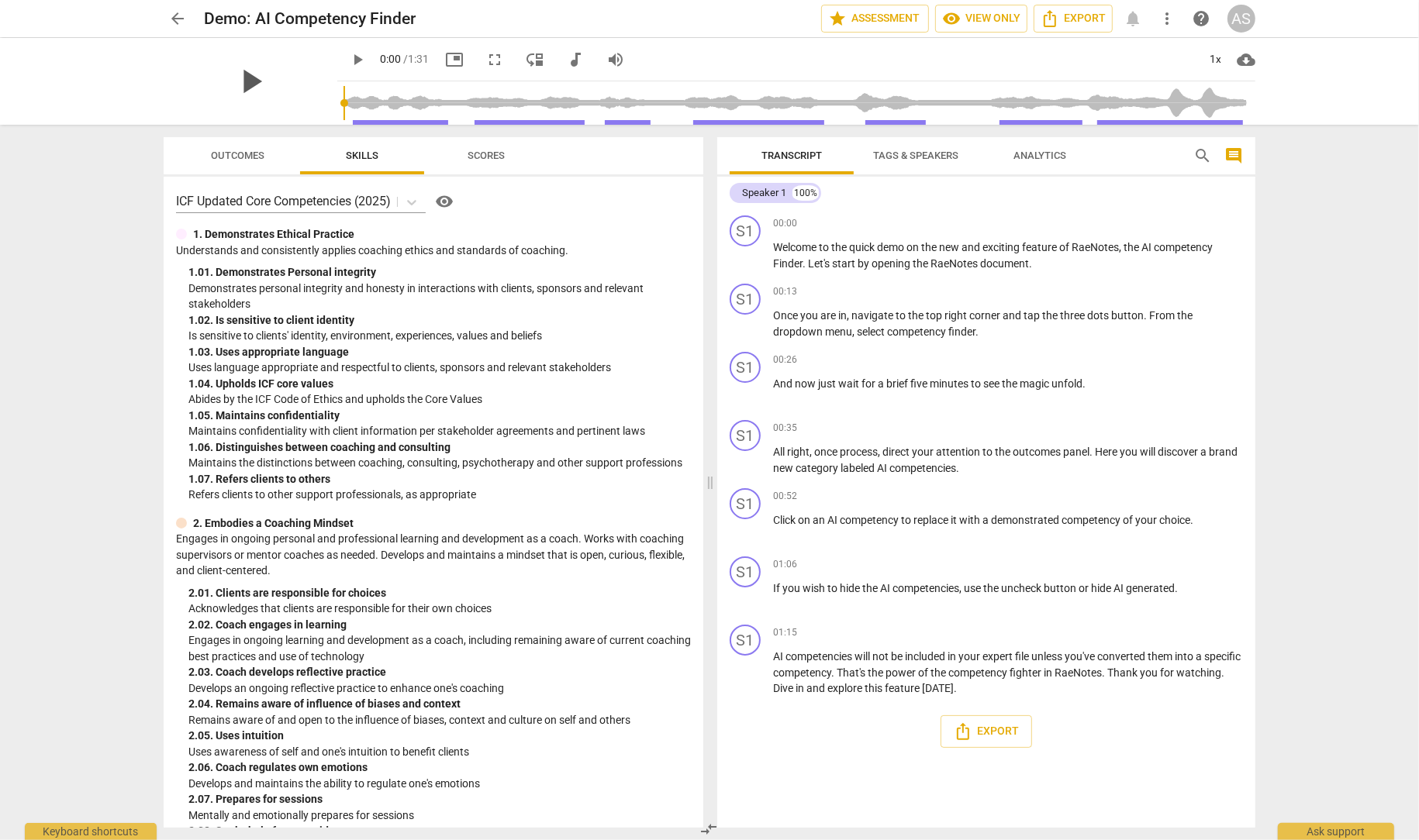
click at [250, 81] on span "play_arrow" at bounding box center [250, 81] width 40 height 40
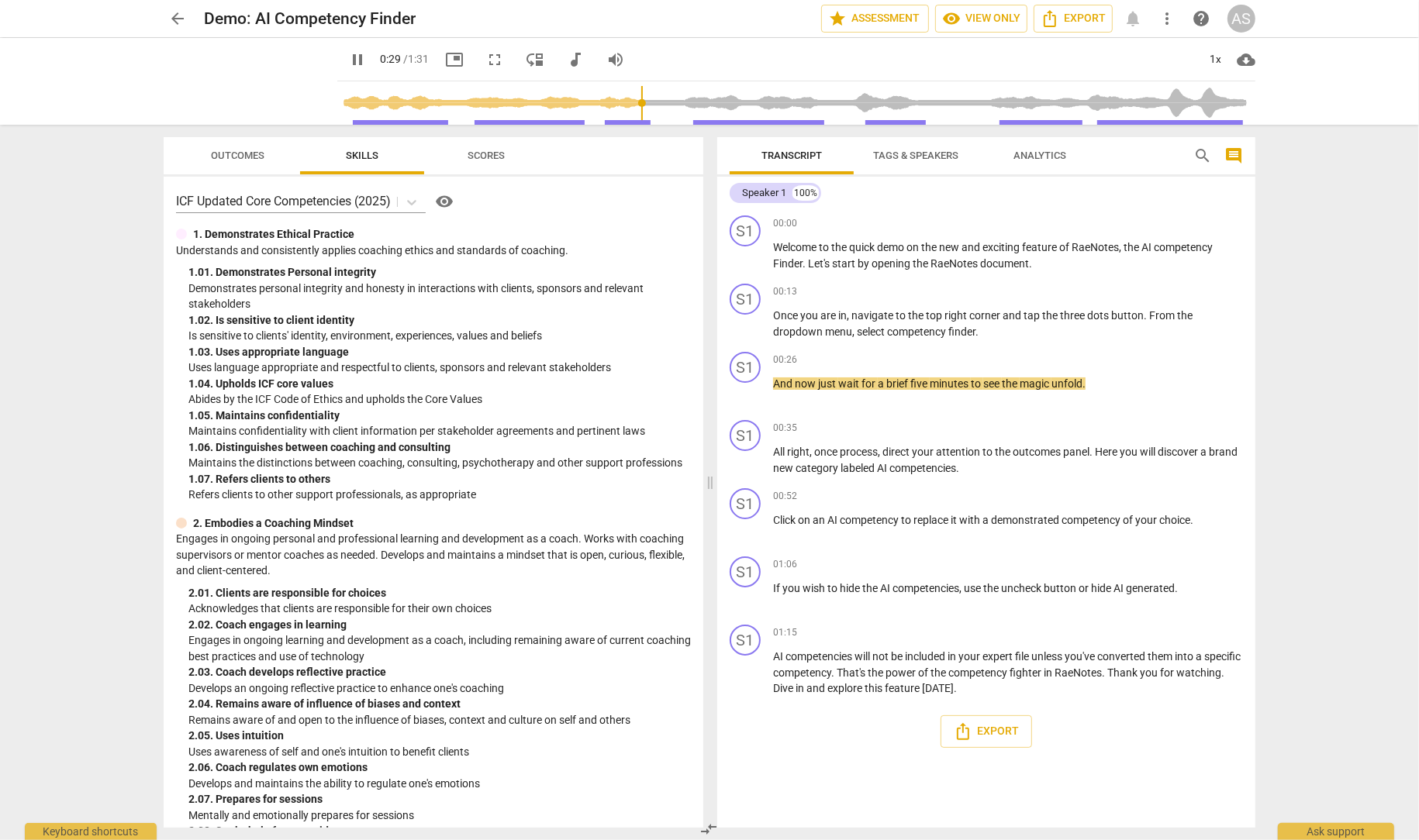
type input "30"
click at [175, 15] on span "arrow_back" at bounding box center [177, 18] width 19 height 19
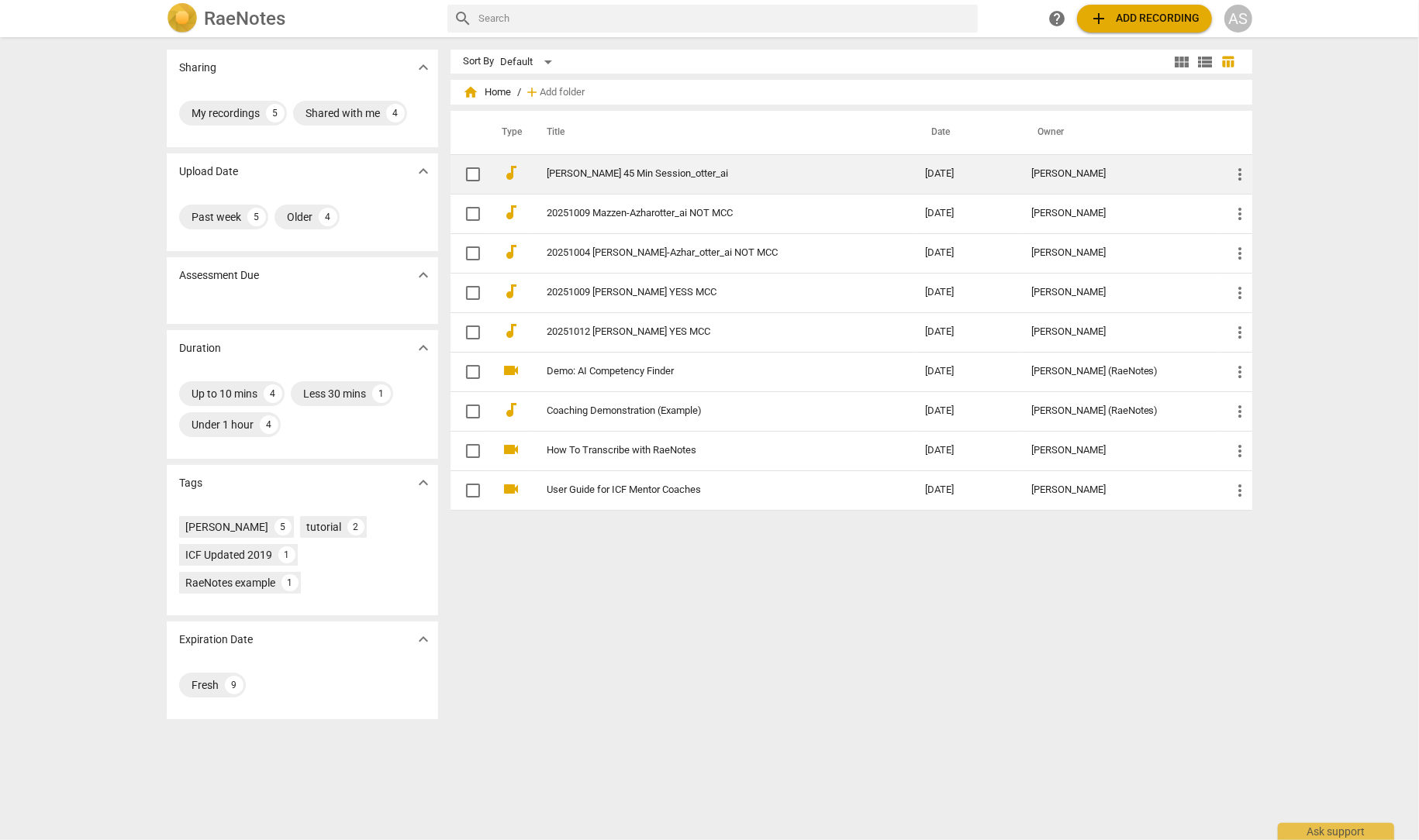
click at [649, 176] on link "Seth Bailey_ 45 Min Session_otter_ai" at bounding box center [708, 174] width 323 height 12
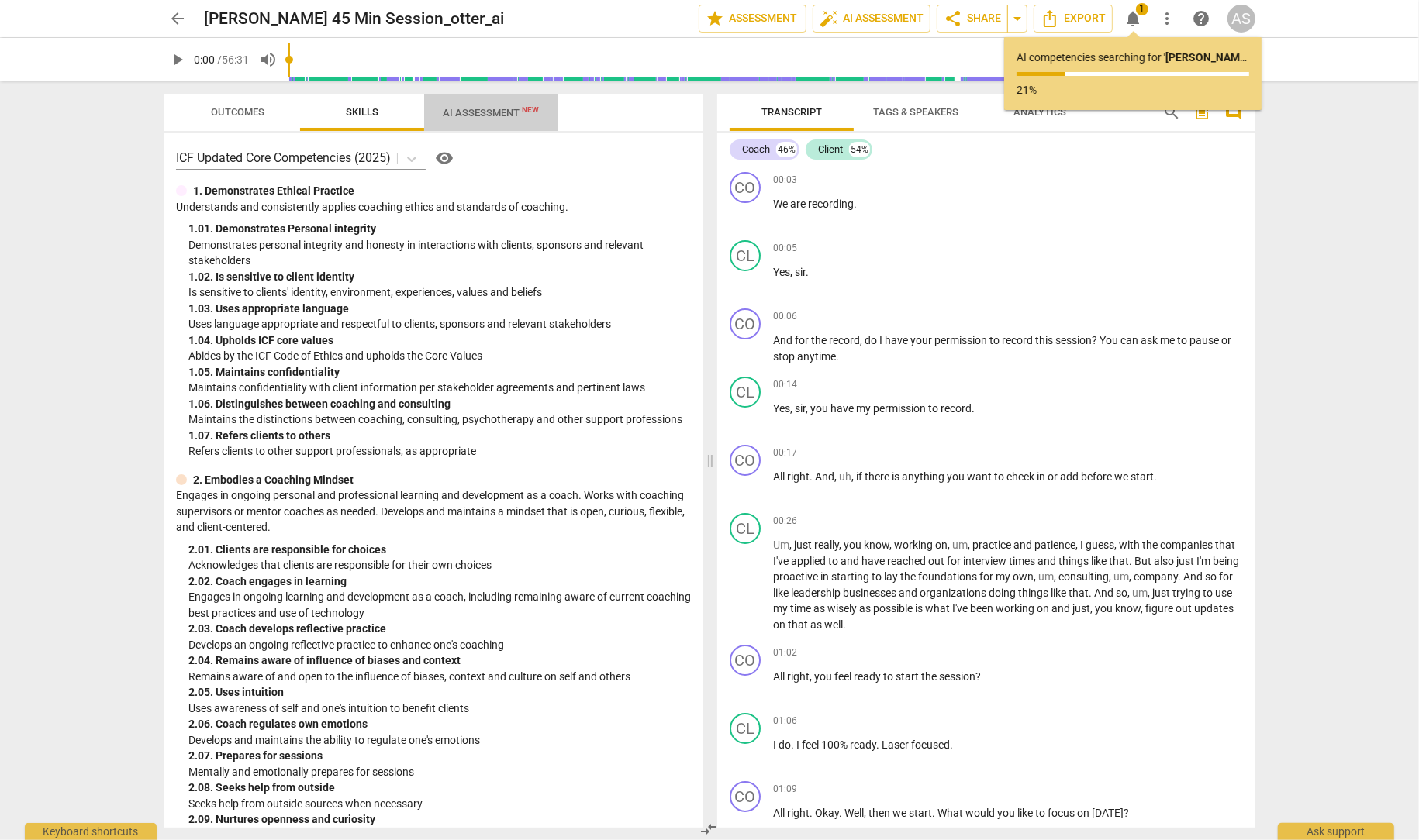
click at [484, 107] on span "AI Assessment New" at bounding box center [490, 113] width 96 height 12
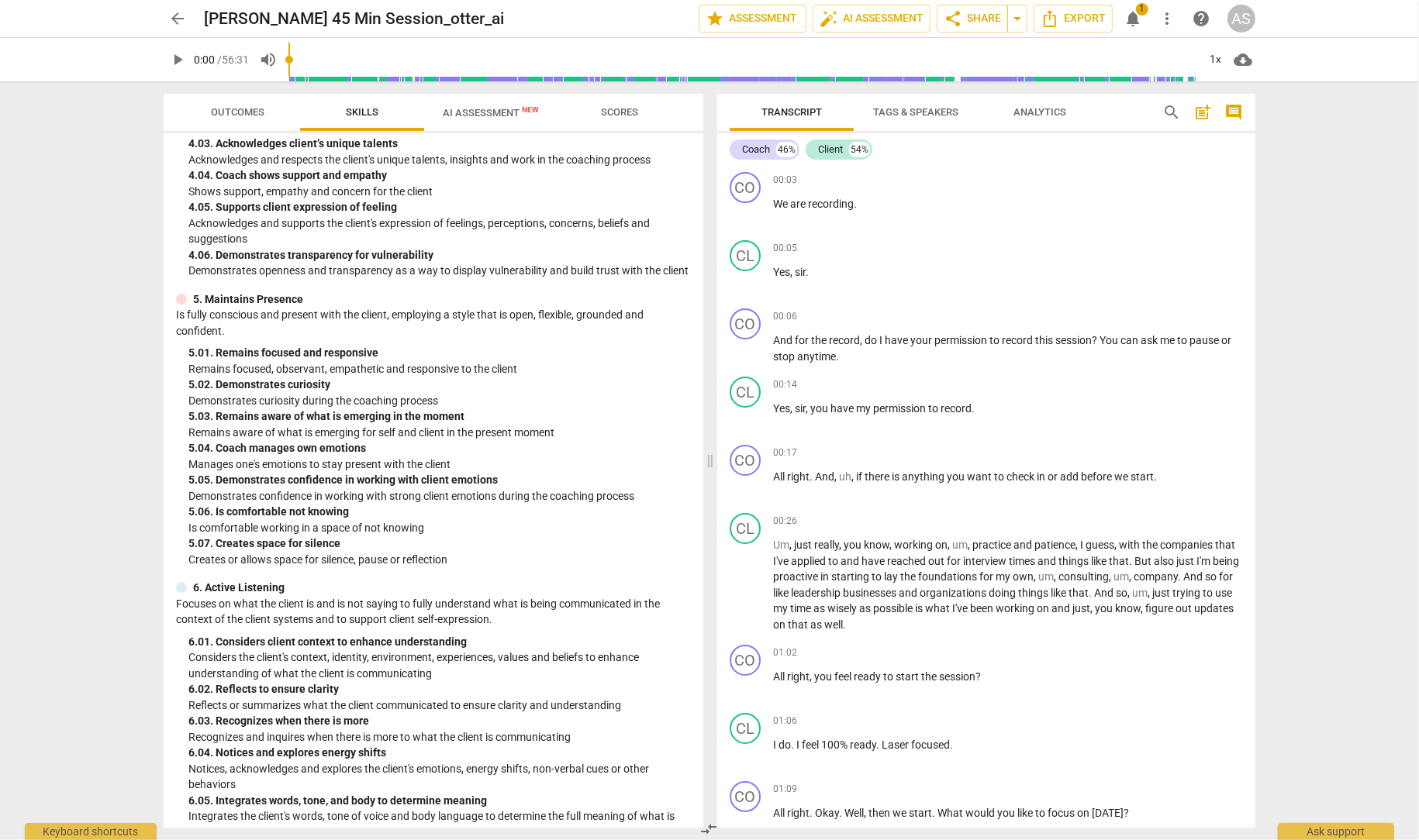
scroll to position [1341, 0]
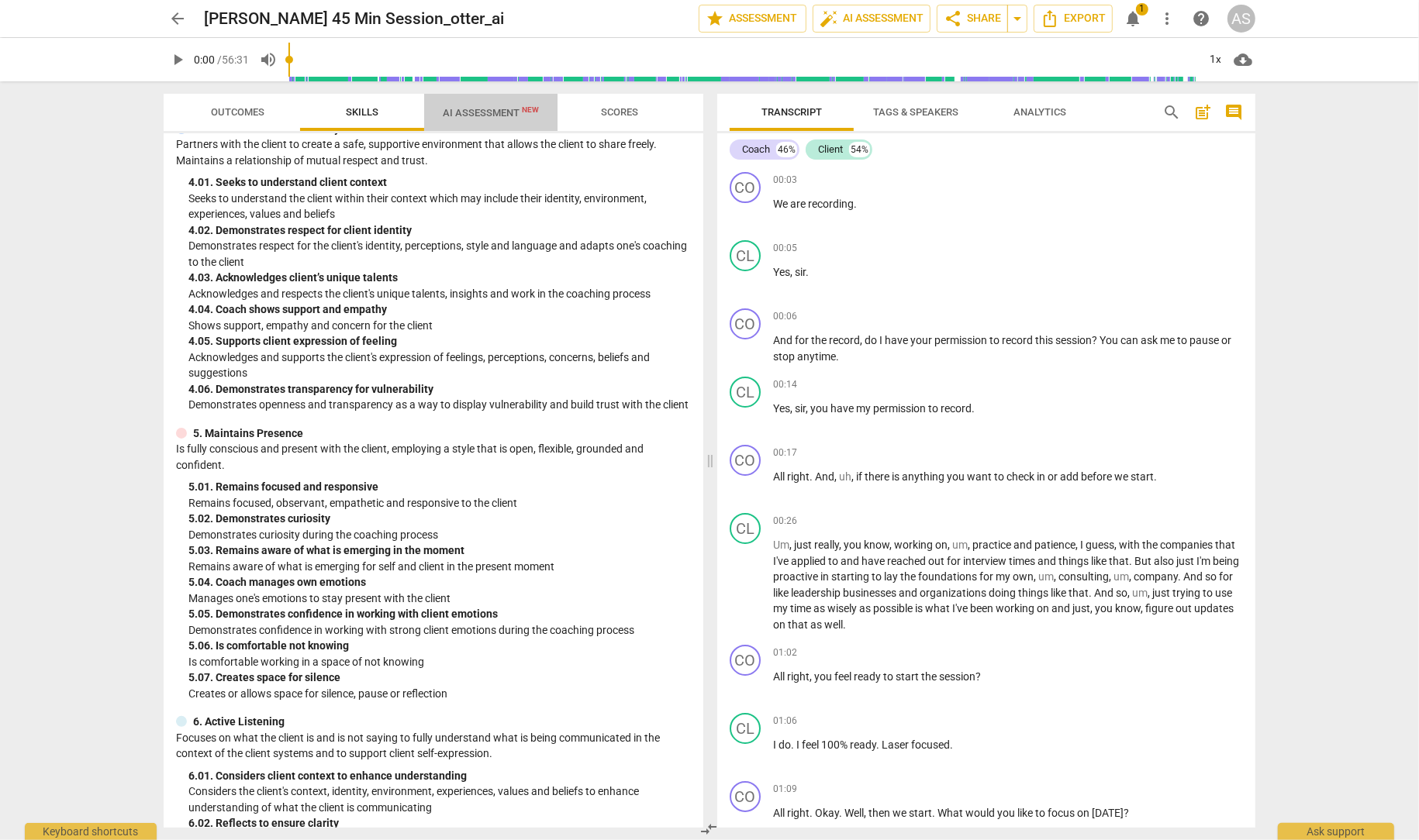
click at [505, 114] on span "AI Assessment New" at bounding box center [490, 113] width 96 height 12
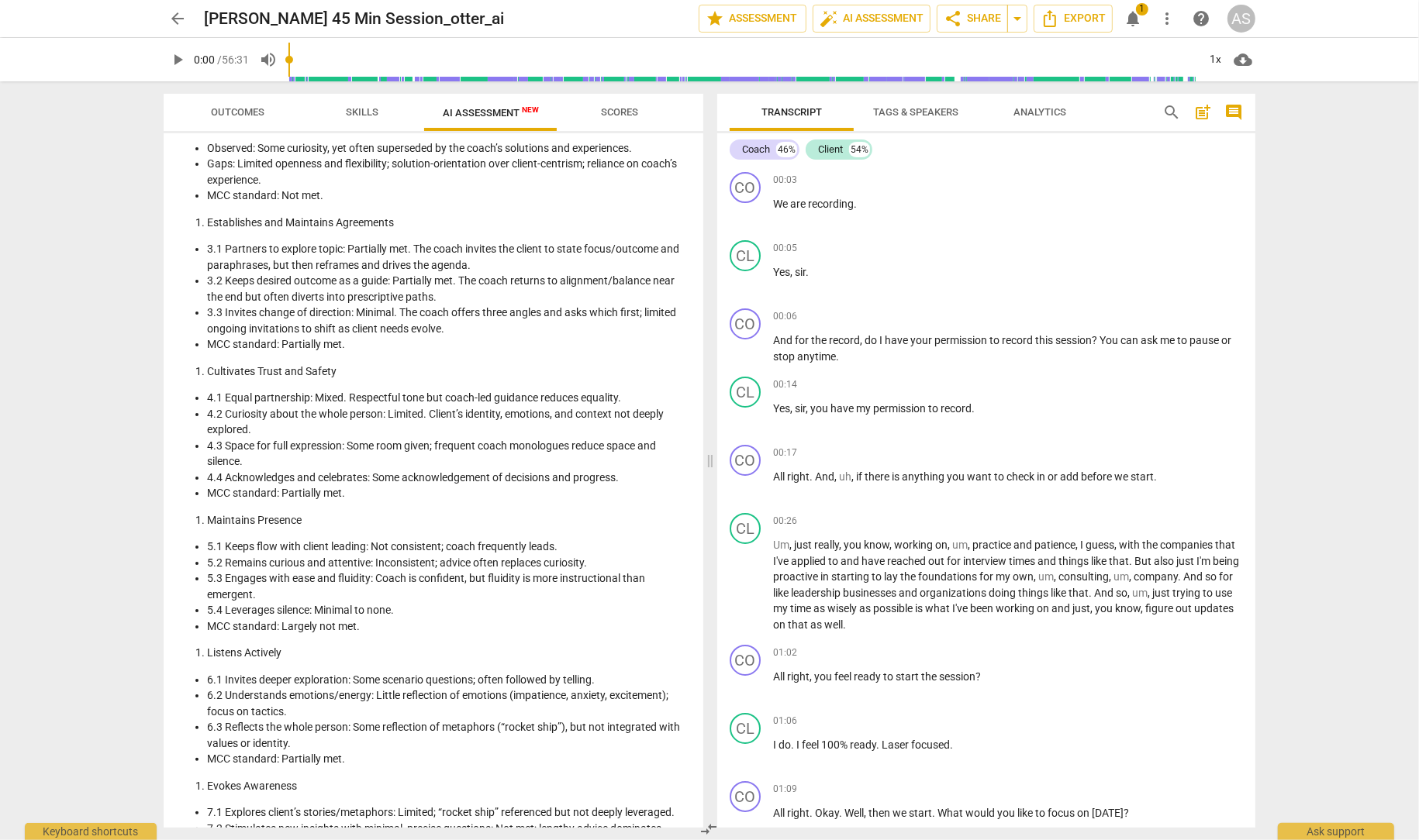
scroll to position [530, 0]
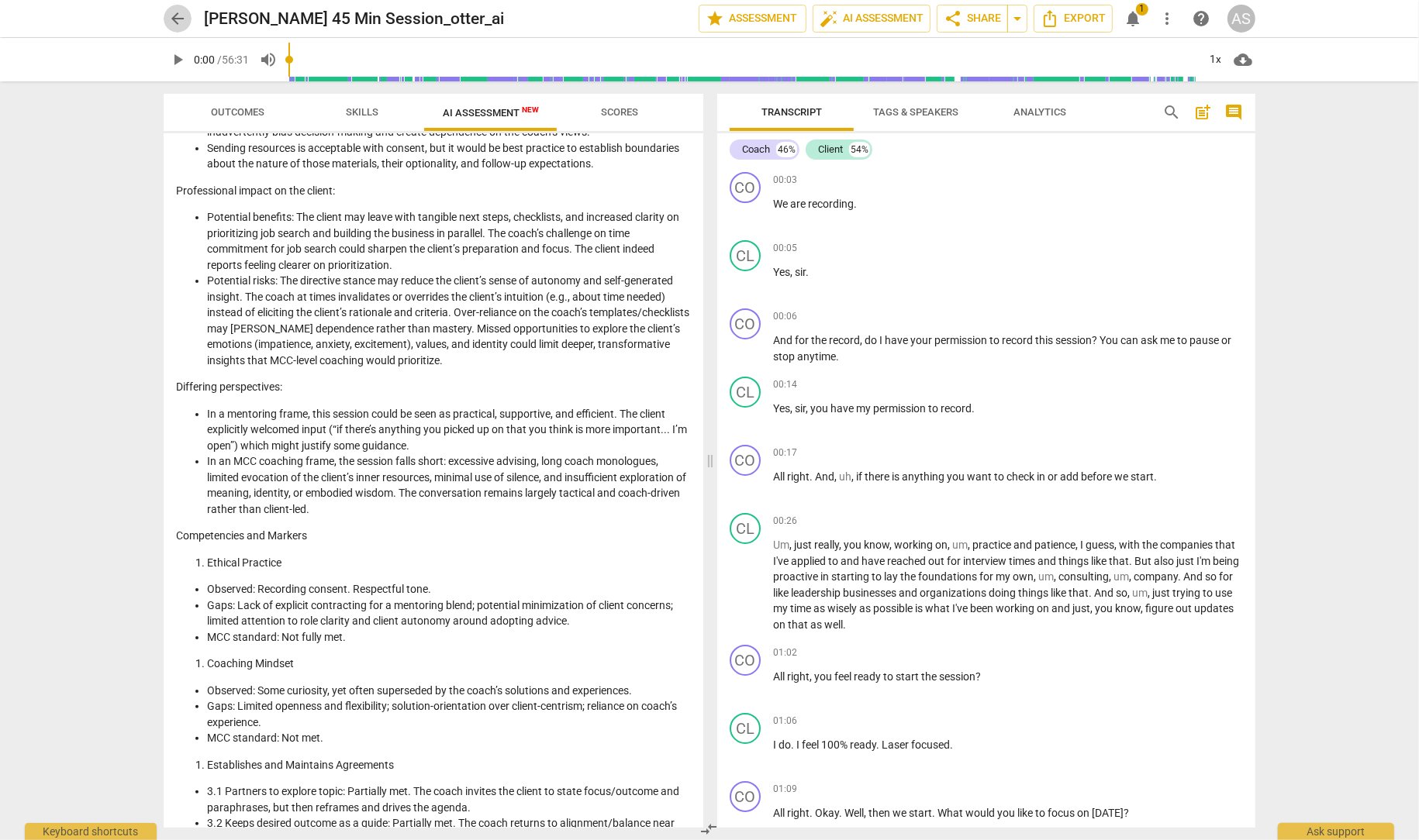
click at [177, 16] on span "arrow_back" at bounding box center [177, 18] width 19 height 19
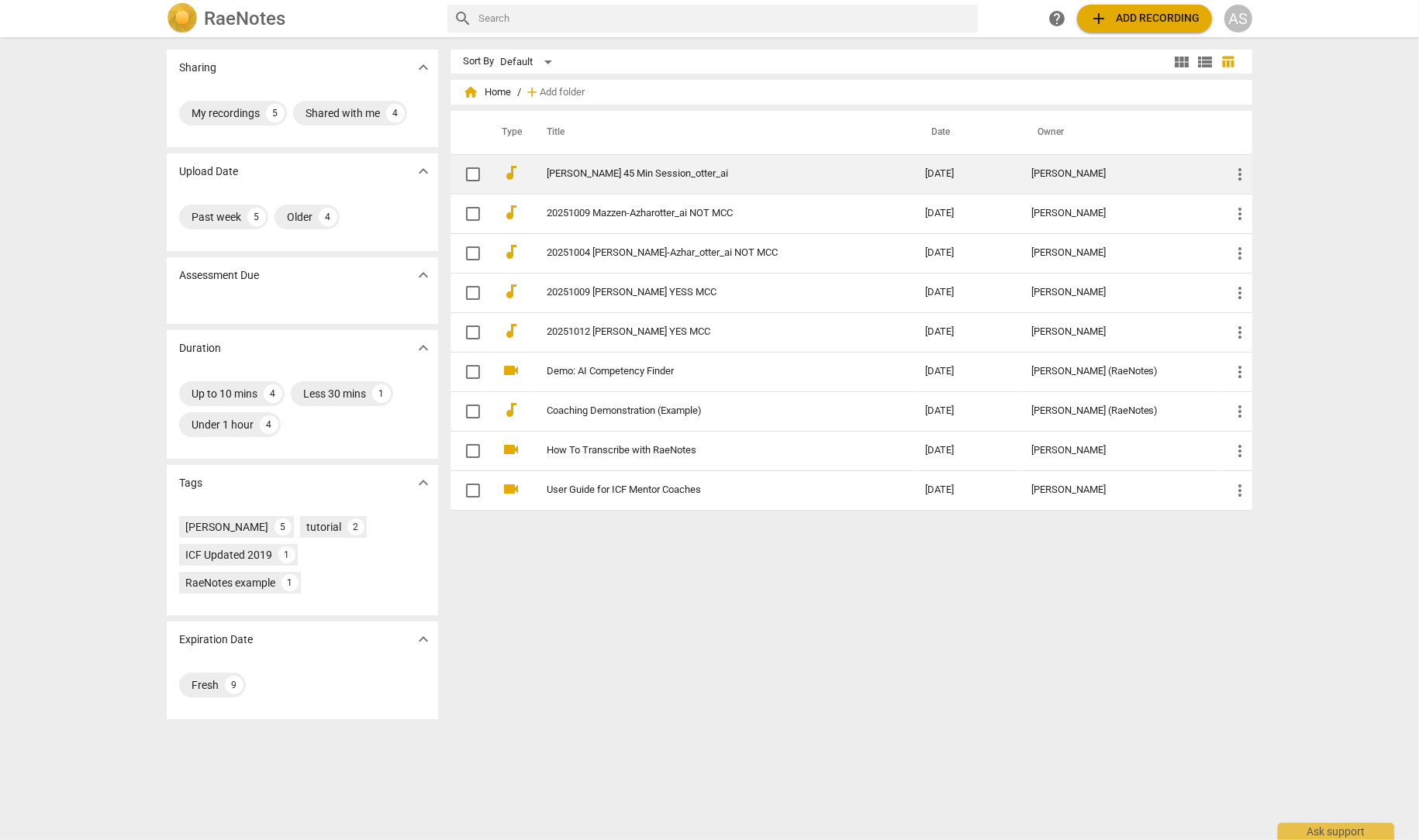
click at [699, 175] on link "Seth Bailey_ 45 Min Session_otter_ai" at bounding box center [708, 174] width 323 height 12
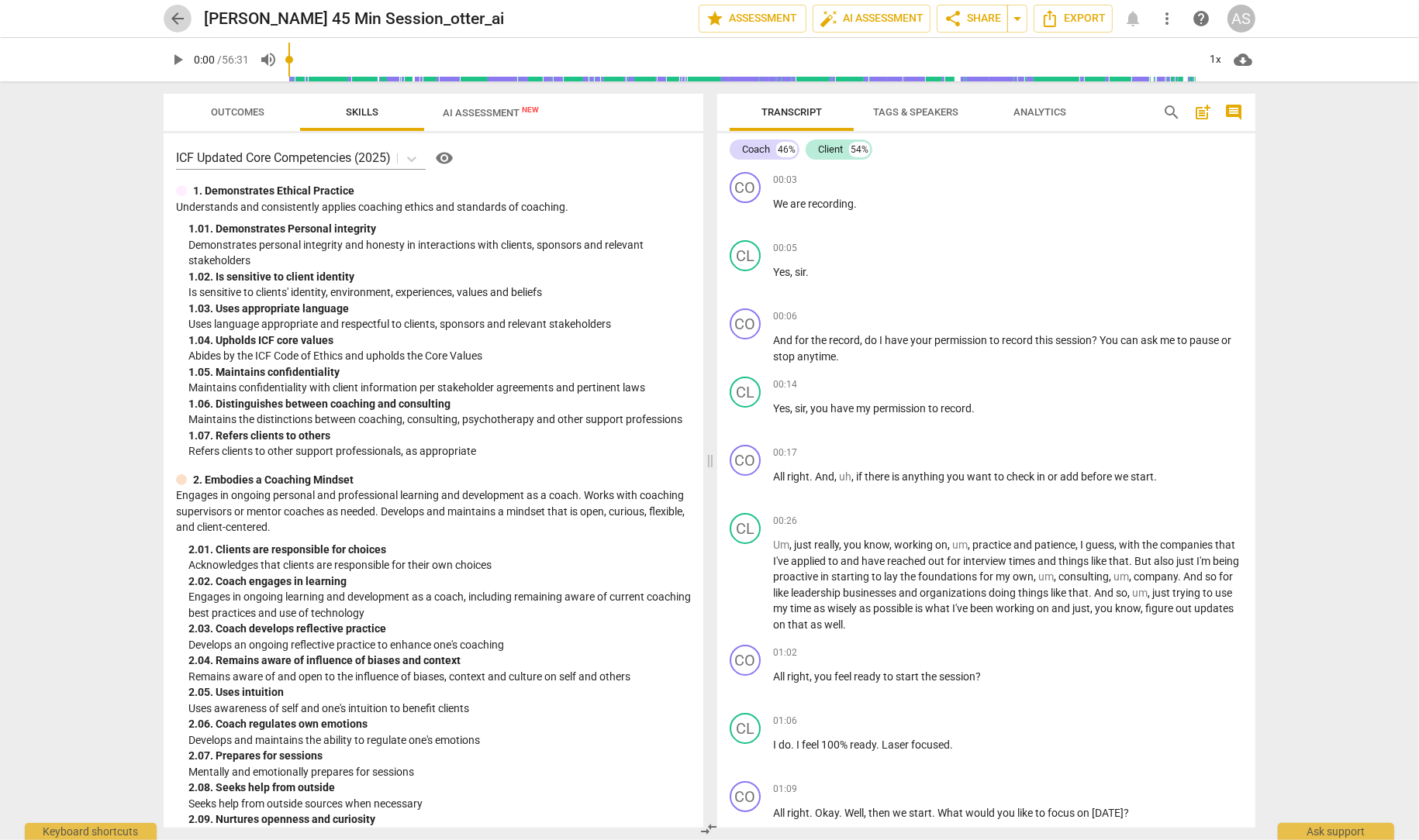
click at [181, 17] on span "arrow_back" at bounding box center [177, 18] width 19 height 19
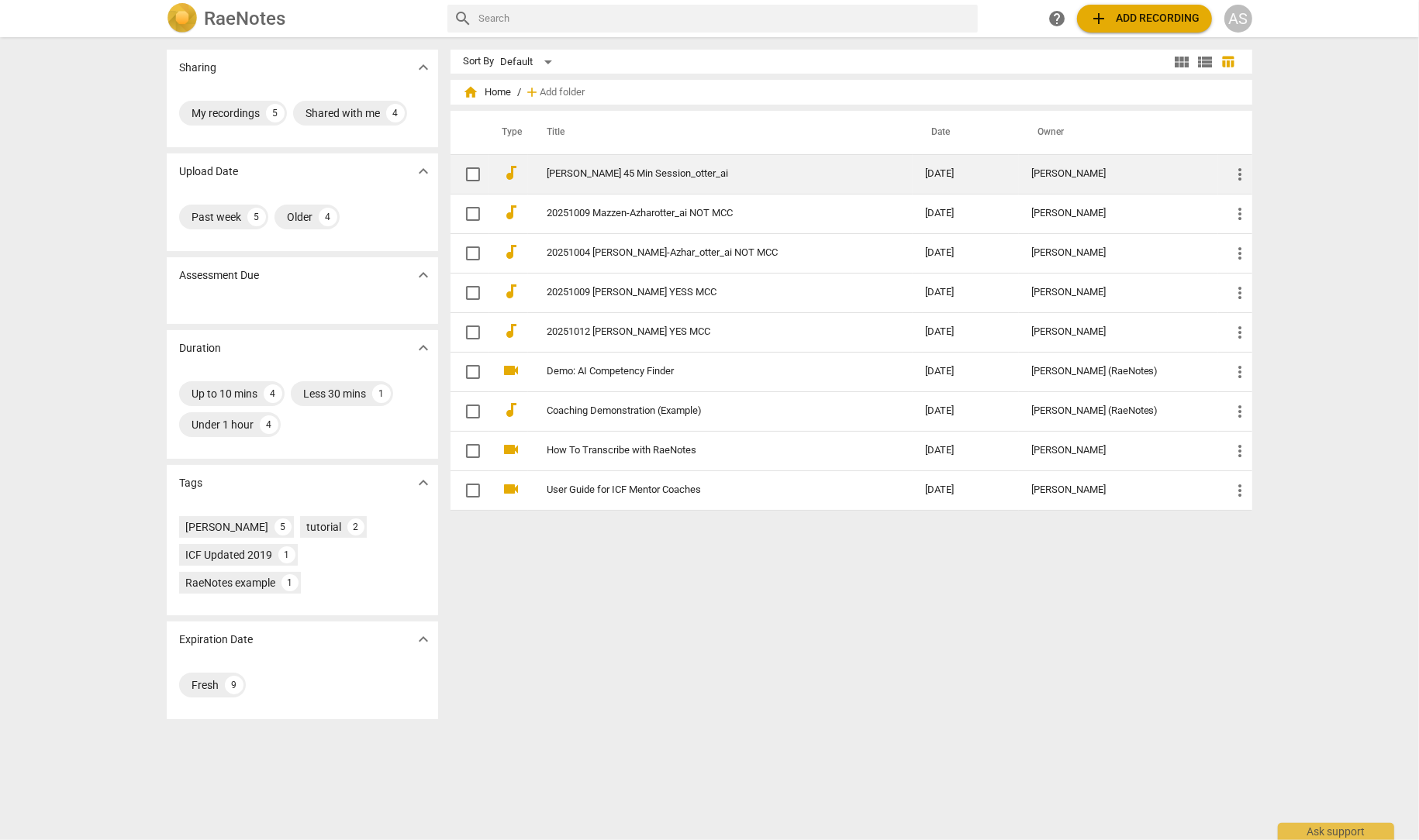
click at [635, 175] on link "Seth Bailey_ 45 Min Session_otter_ai" at bounding box center [708, 174] width 323 height 12
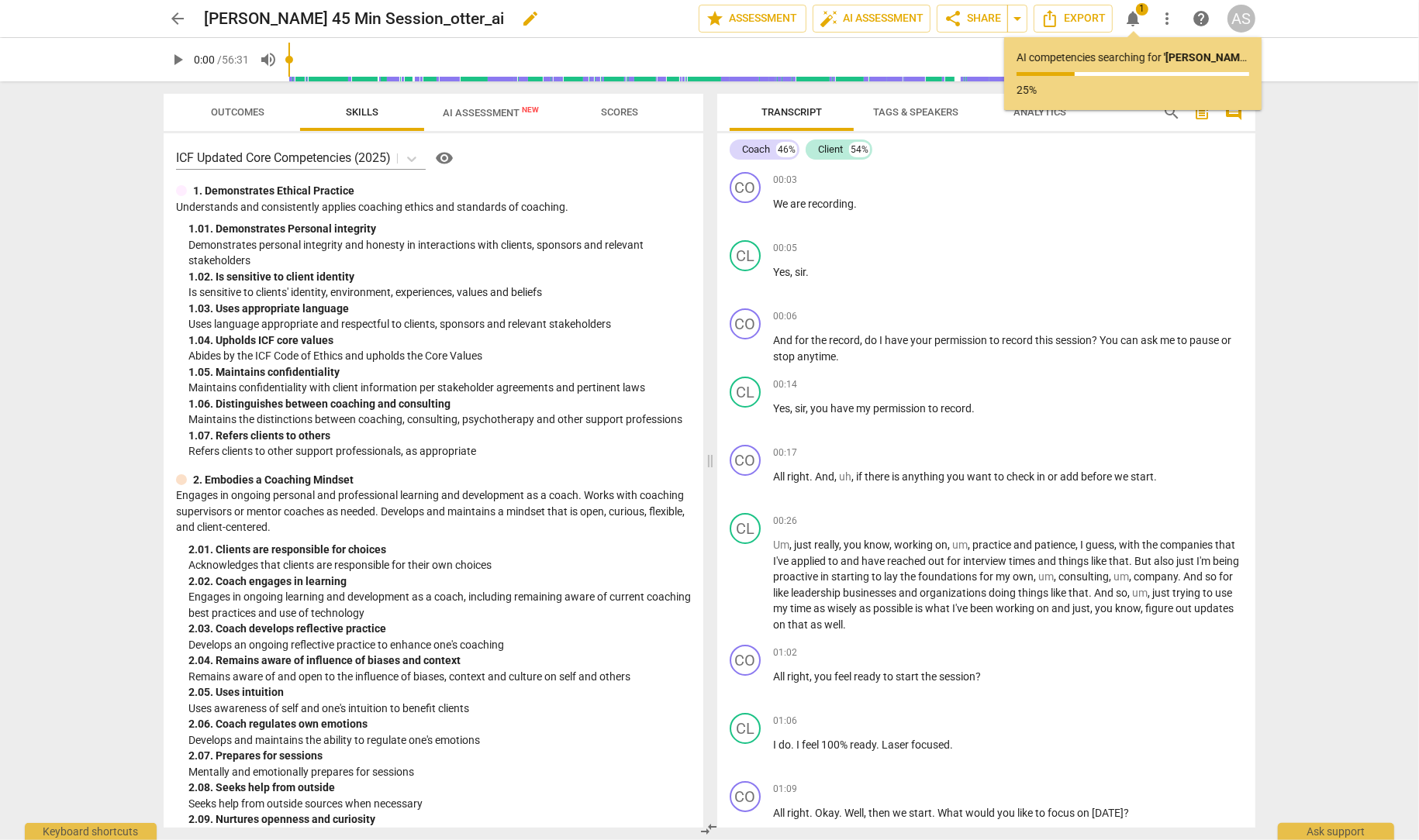
click at [521, 20] on span "edit" at bounding box center [530, 18] width 19 height 19
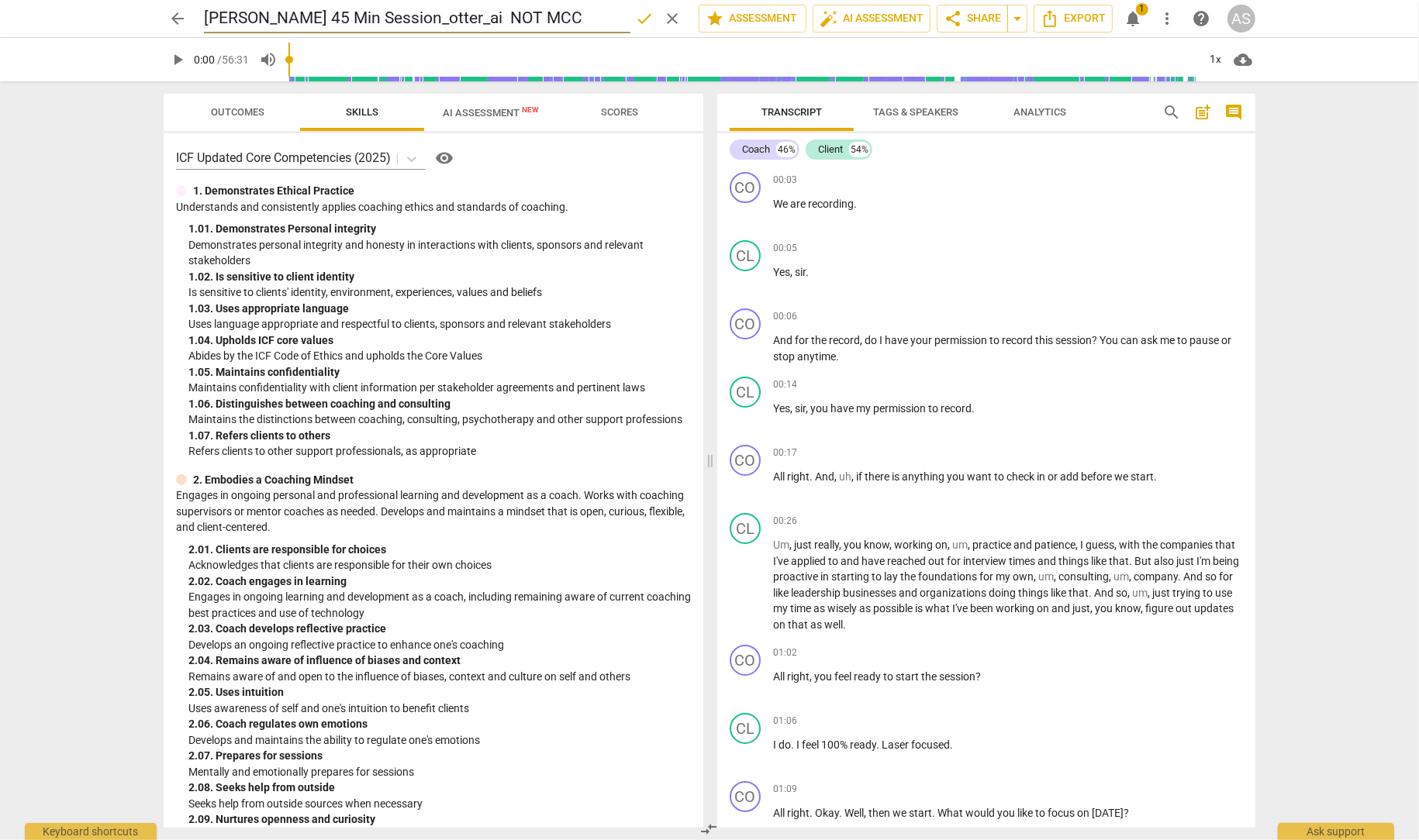
type input "[PERSON_NAME] 45 Min Session_otter_ai NOT MCC"
click at [643, 19] on span "done" at bounding box center [644, 18] width 19 height 19
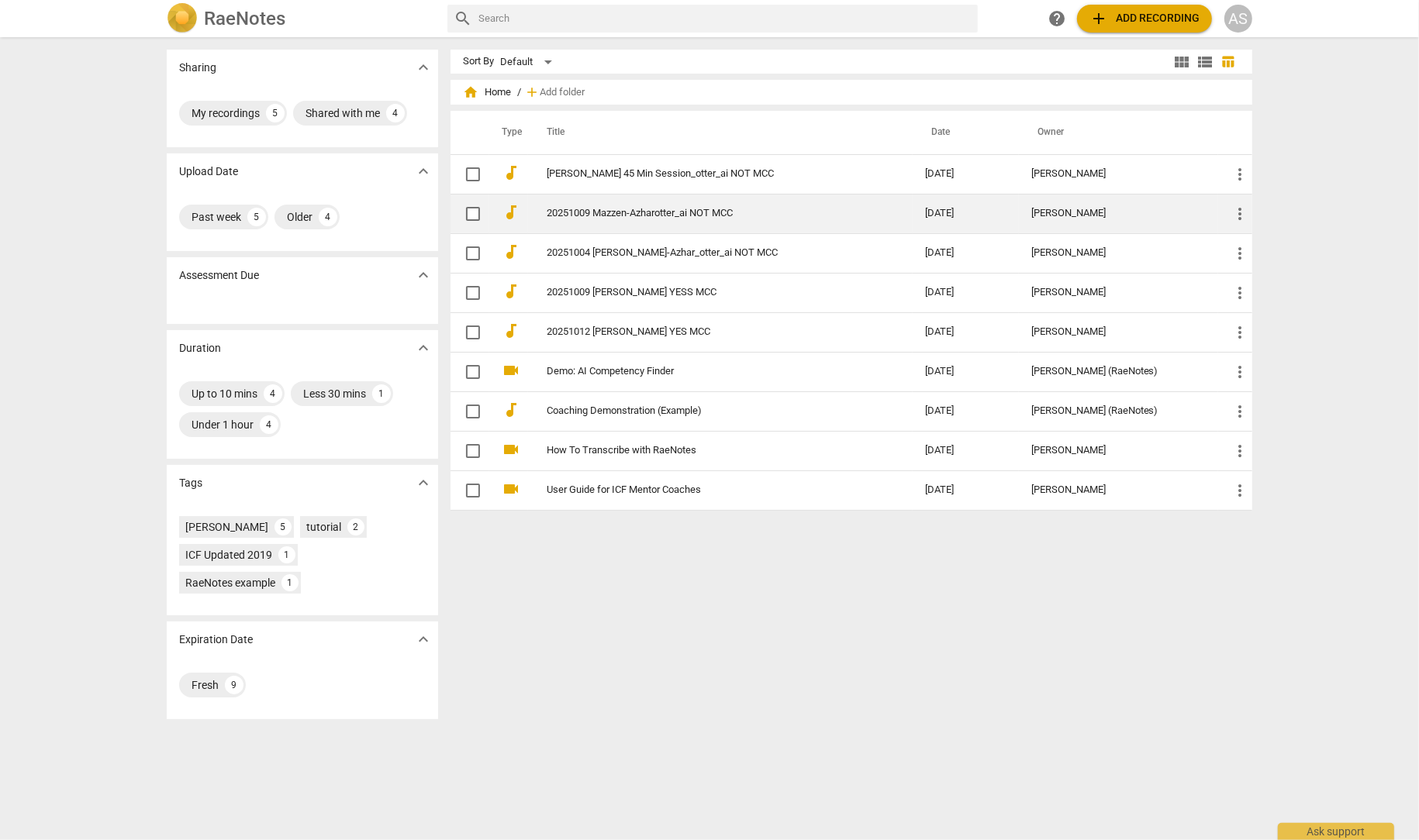
click at [607, 216] on link "20251009 Mazzen-Azharotter_ai NOT MCC" at bounding box center [708, 213] width 323 height 12
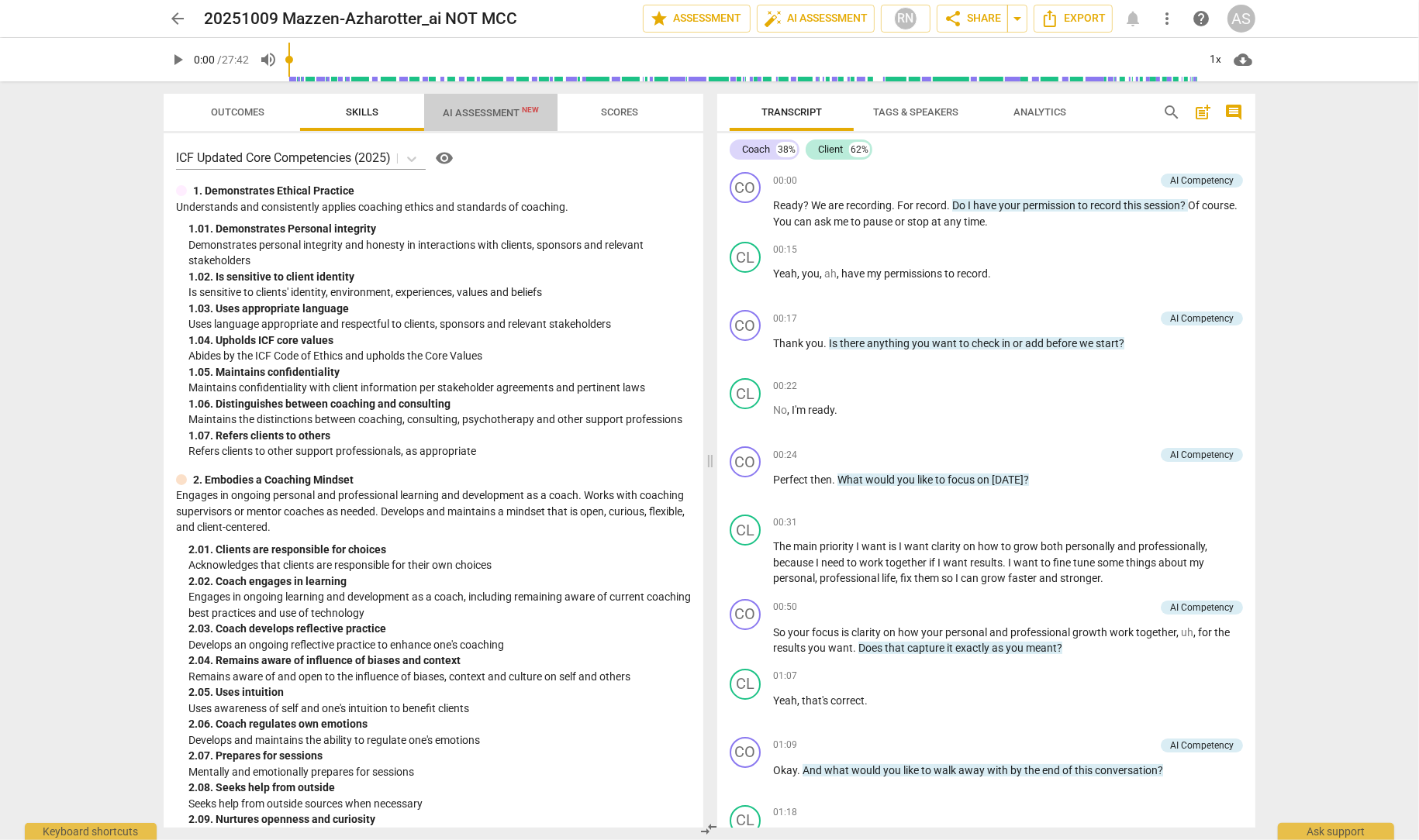
click at [486, 113] on span "AI Assessment New" at bounding box center [490, 113] width 96 height 12
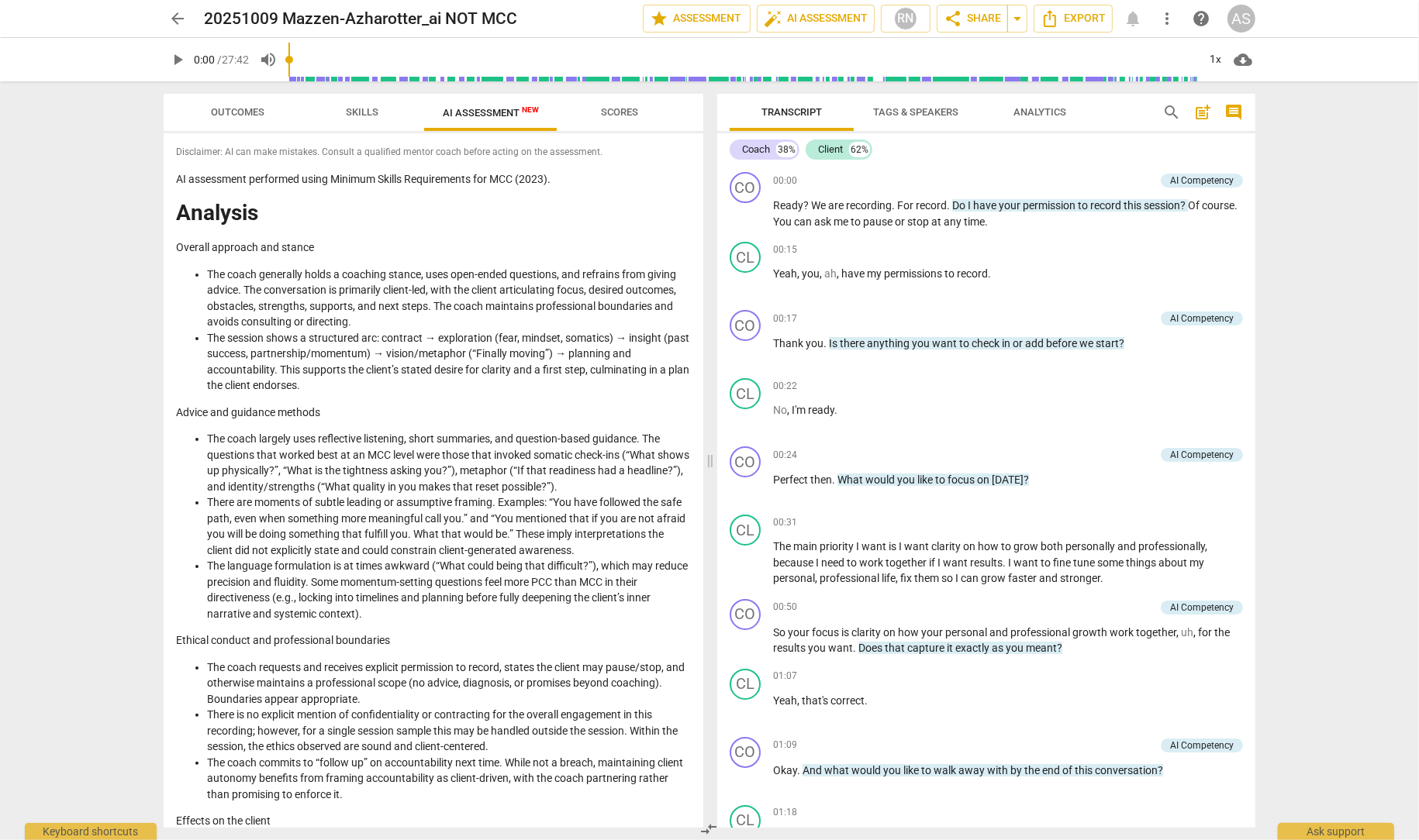
click at [179, 13] on span "arrow_back" at bounding box center [177, 18] width 19 height 19
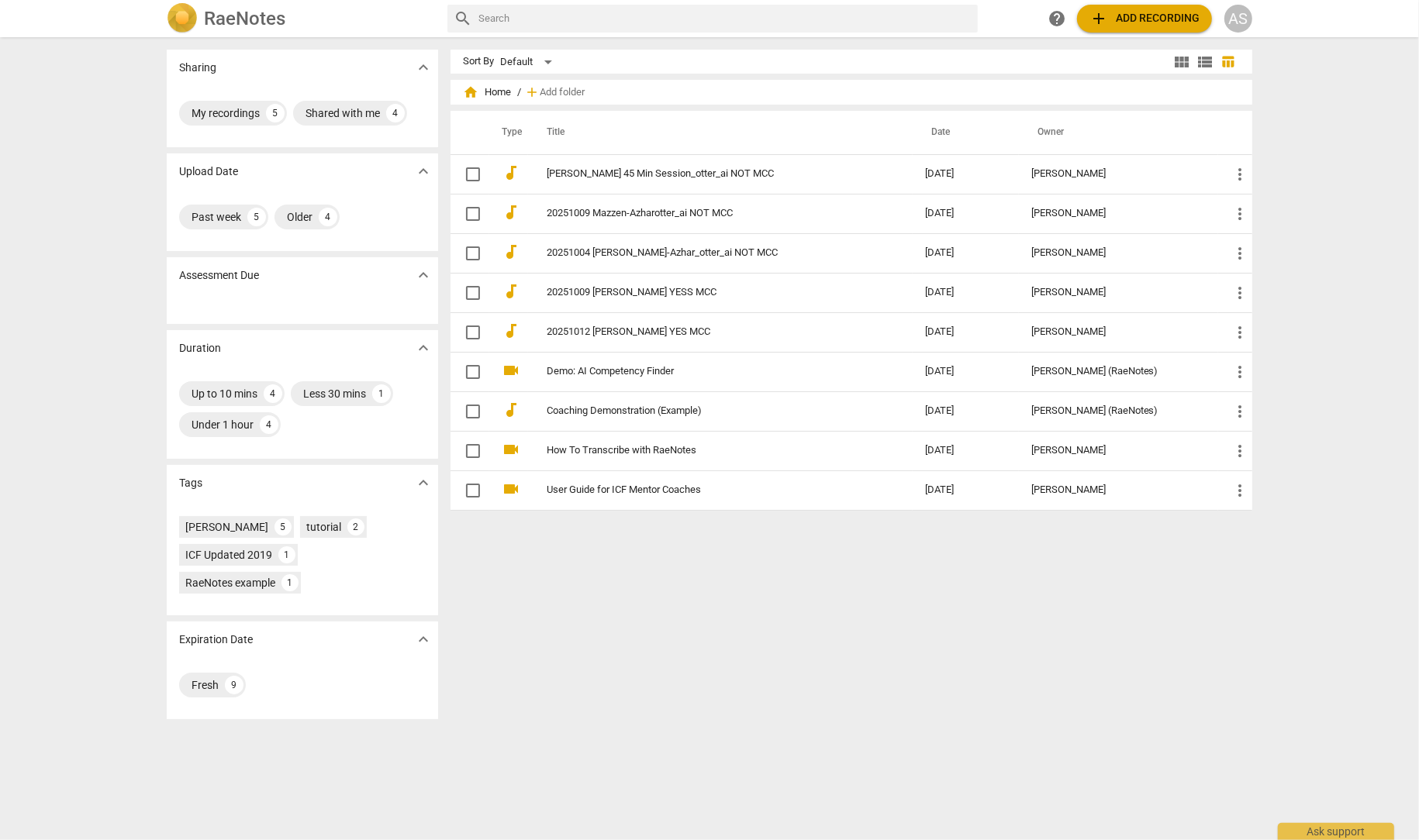
click at [1154, 22] on span "add Add recording" at bounding box center [1144, 18] width 111 height 19
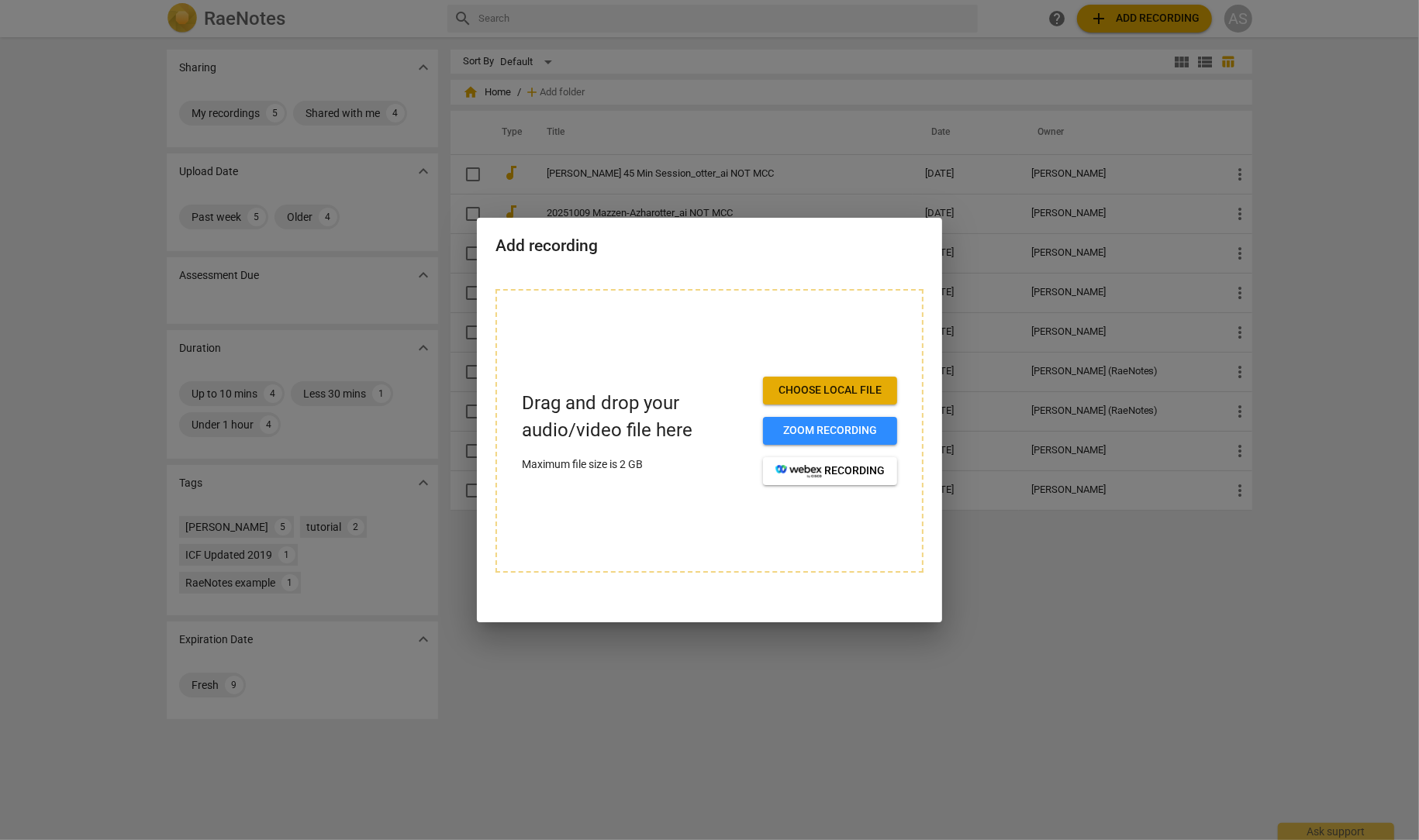
click at [828, 397] on span "Choose local file" at bounding box center [829, 391] width 110 height 16
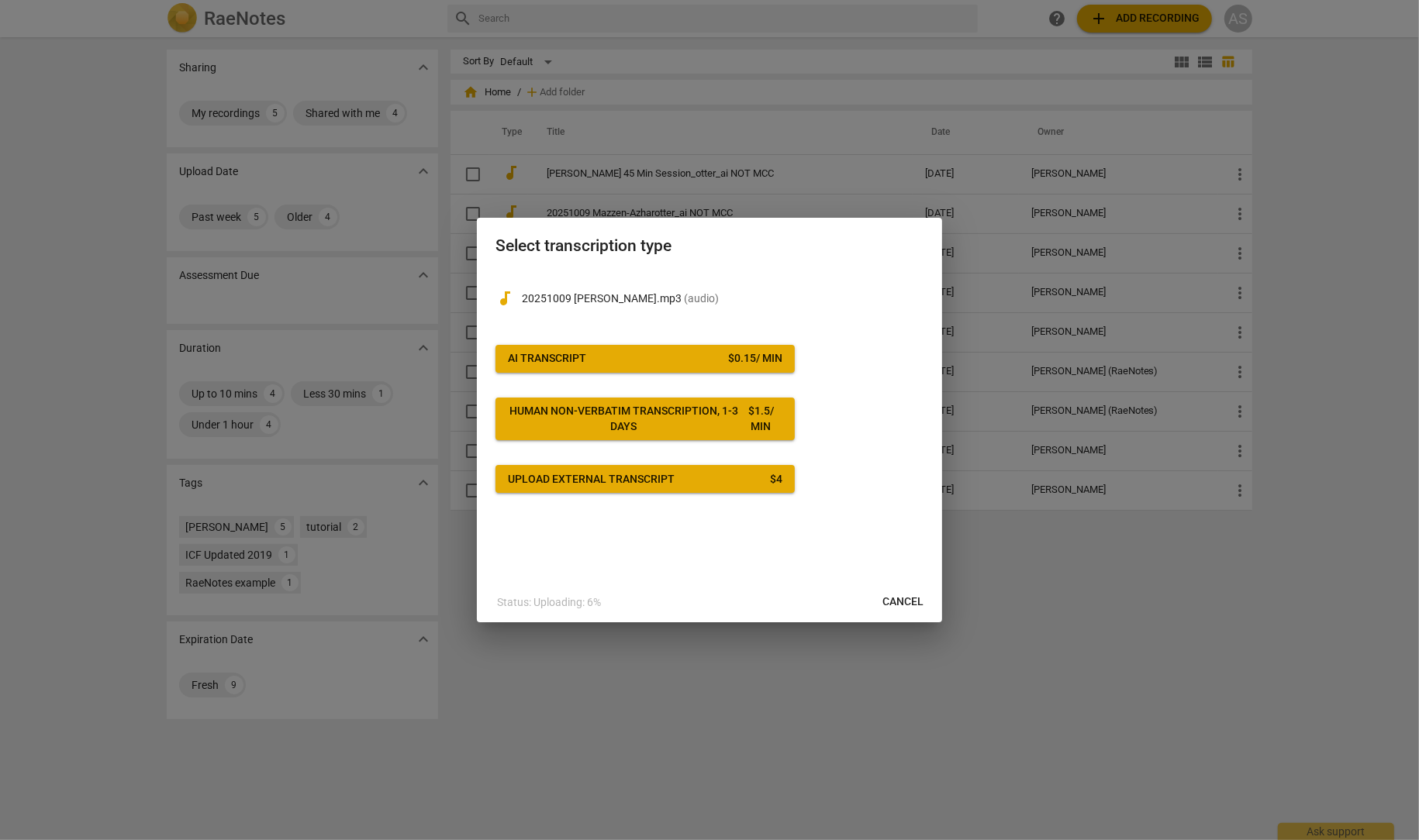
click at [597, 354] on span "AI Transcript $ 0.15 / min" at bounding box center [645, 359] width 275 height 16
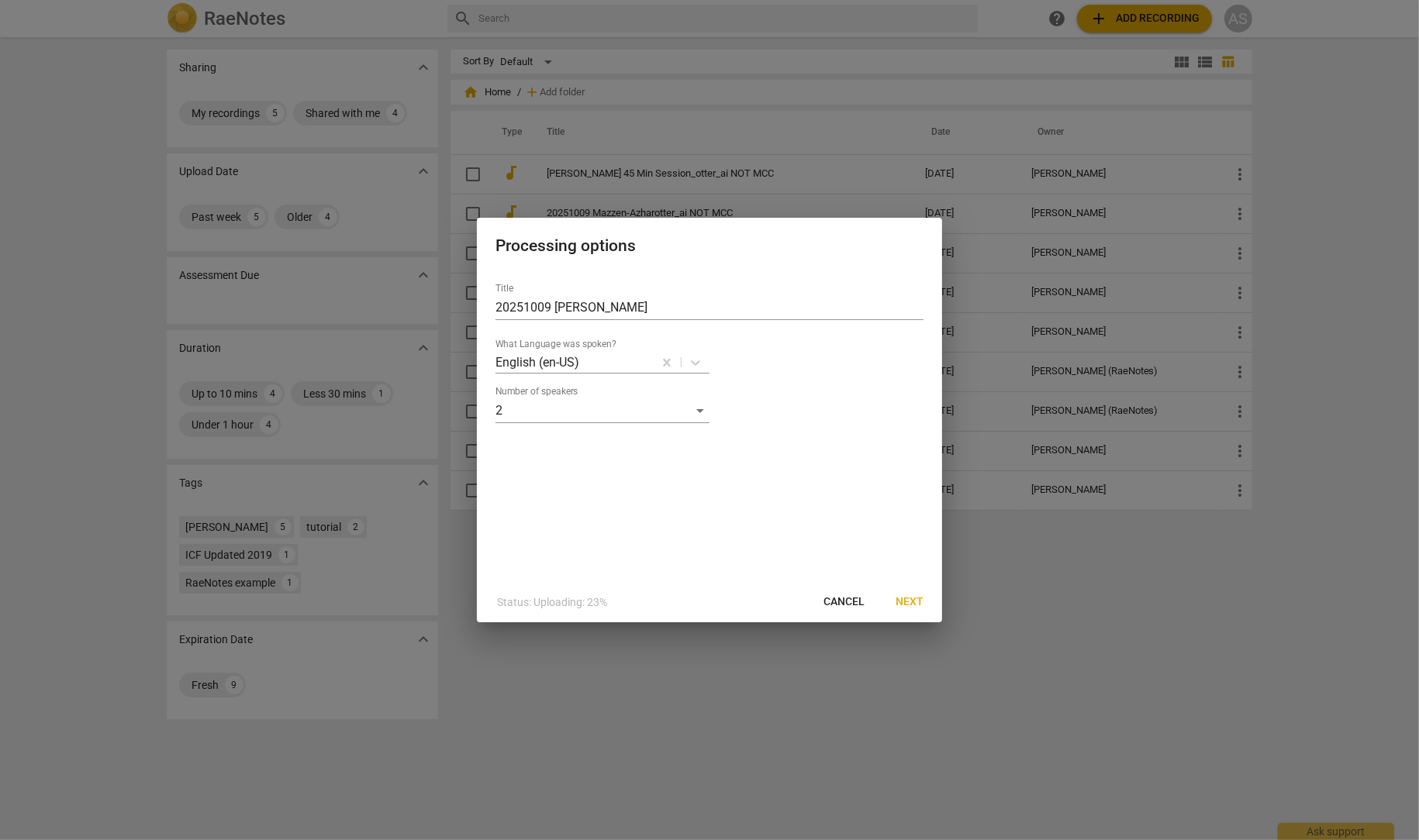
click at [915, 606] on span "Next" at bounding box center [909, 602] width 28 height 16
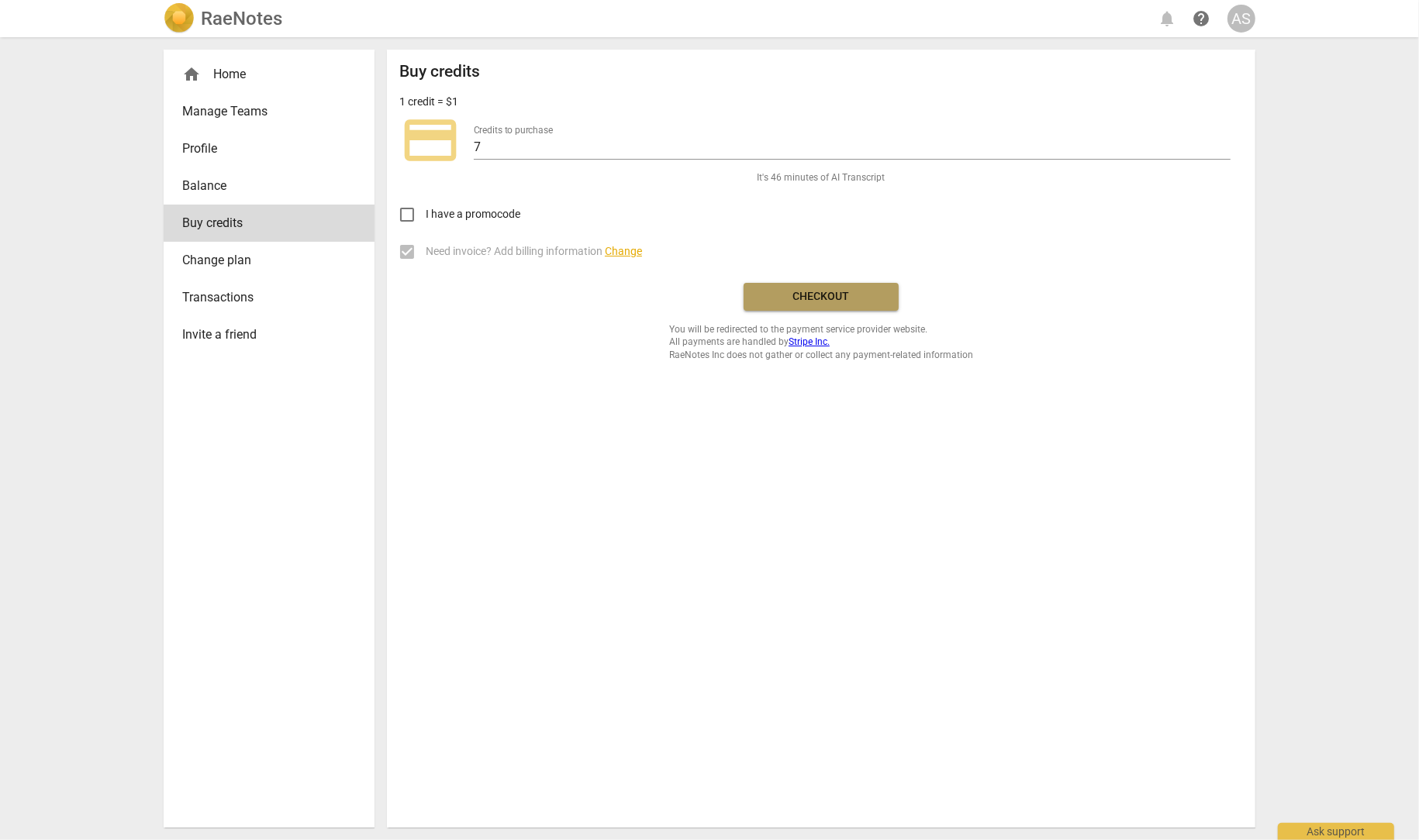
drag, startPoint x: 840, startPoint y: 302, endPoint x: 779, endPoint y: 81, distance: 229.3
click at [840, 302] on span "Checkout" at bounding box center [822, 297] width 130 height 16
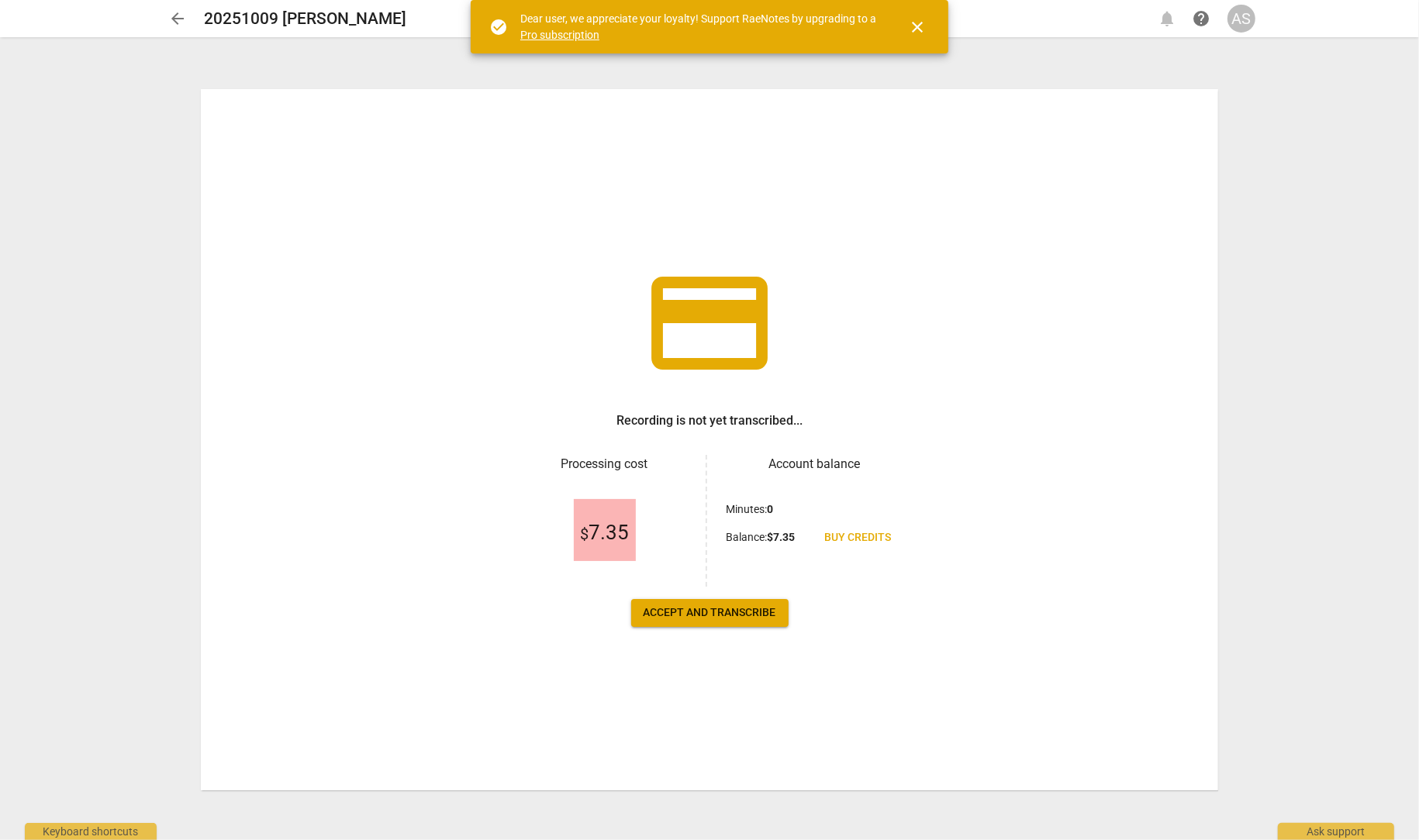
click at [681, 609] on span "Accept and transcribe" at bounding box center [710, 613] width 132 height 16
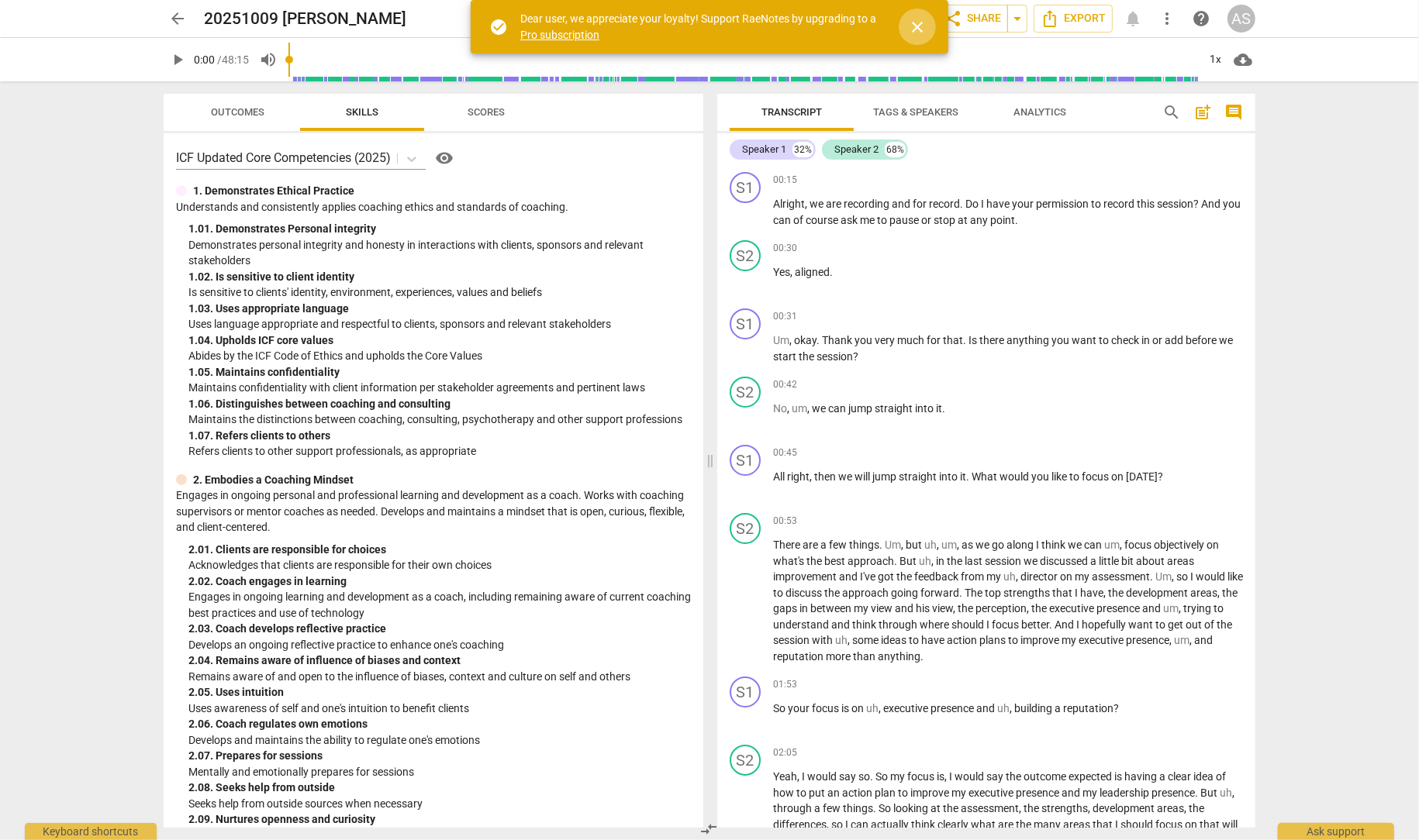
click at [913, 23] on span "close" at bounding box center [917, 27] width 19 height 19
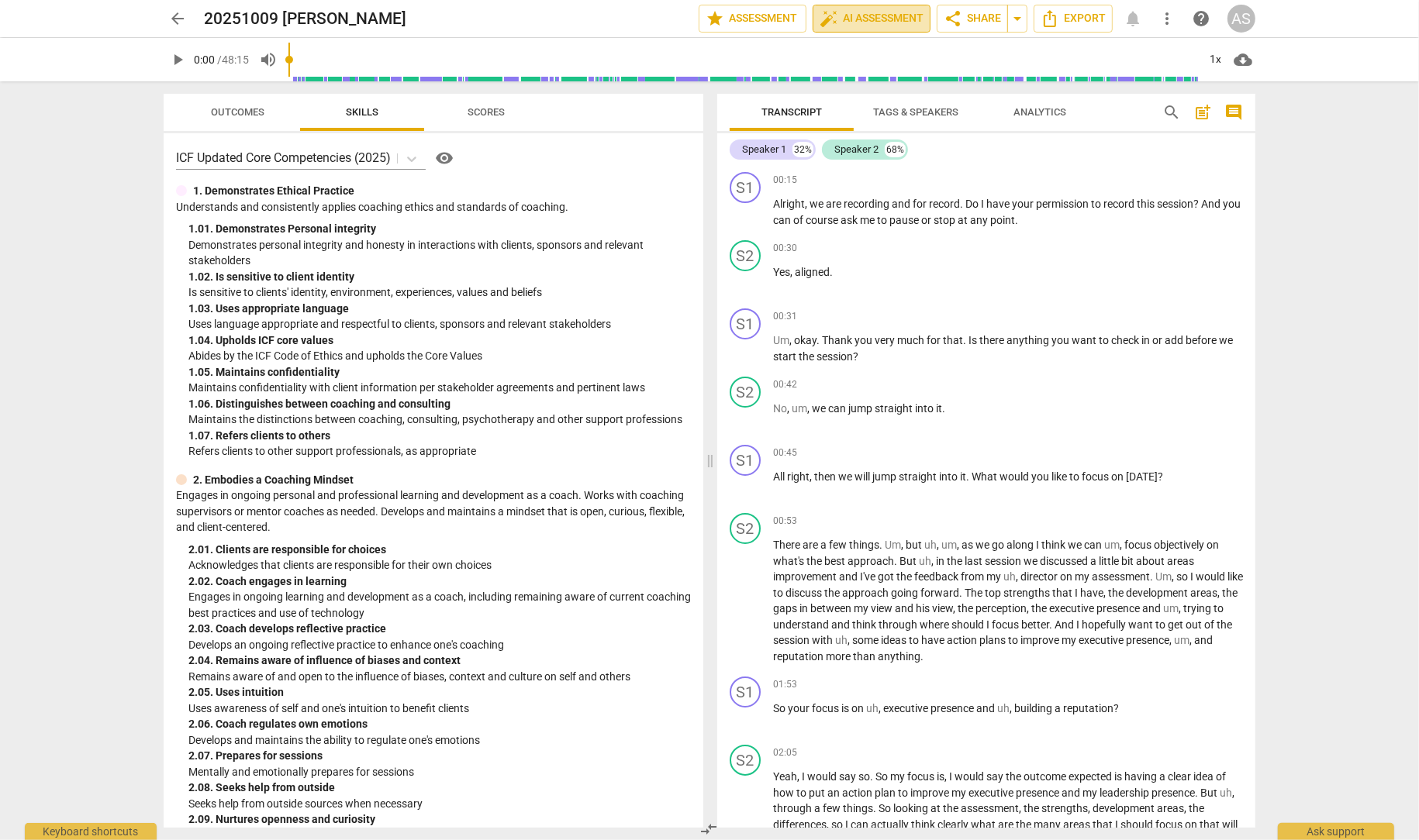
click at [855, 23] on span "auto_fix_high AI Assessment" at bounding box center [871, 18] width 104 height 19
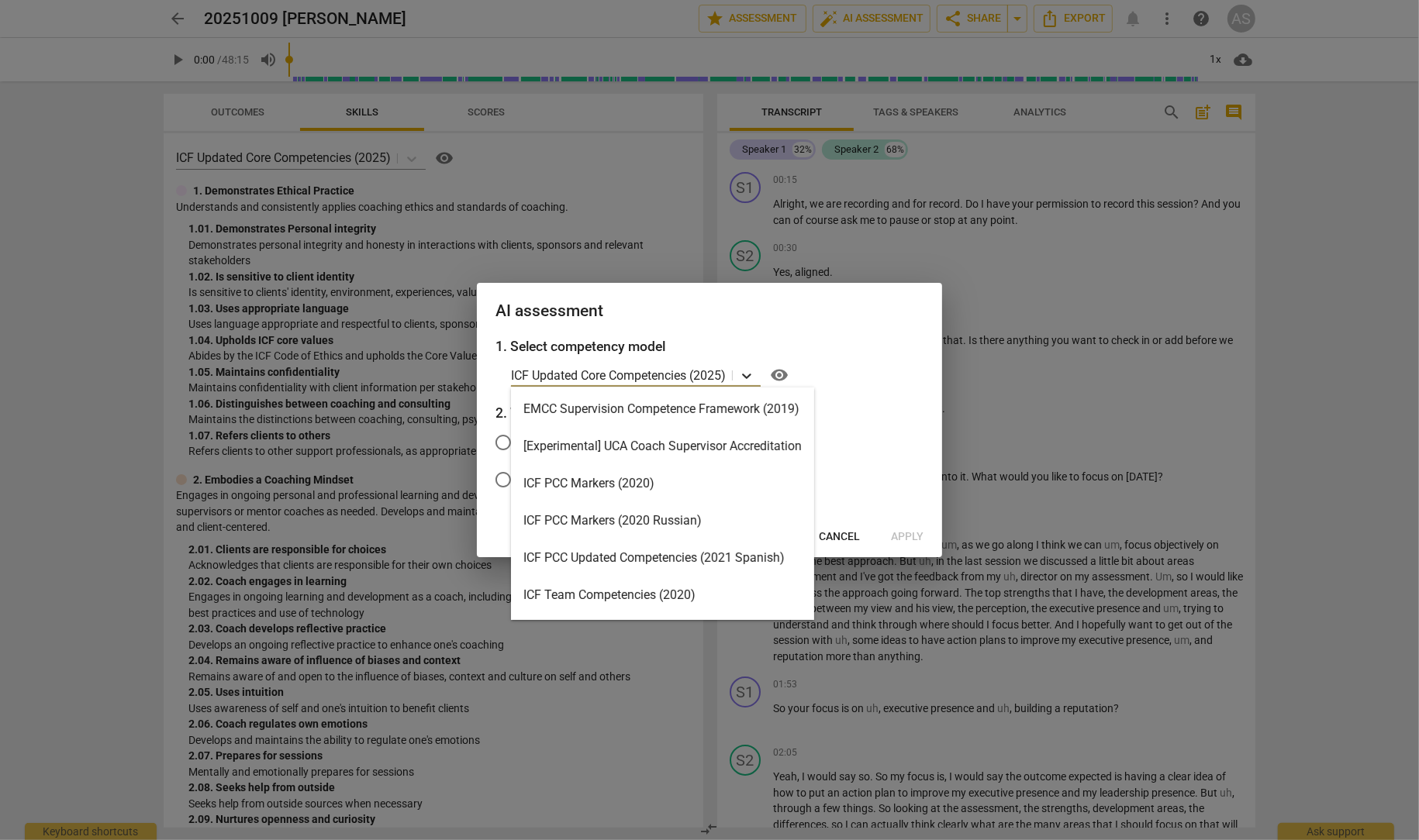
click at [749, 374] on icon at bounding box center [747, 376] width 16 height 16
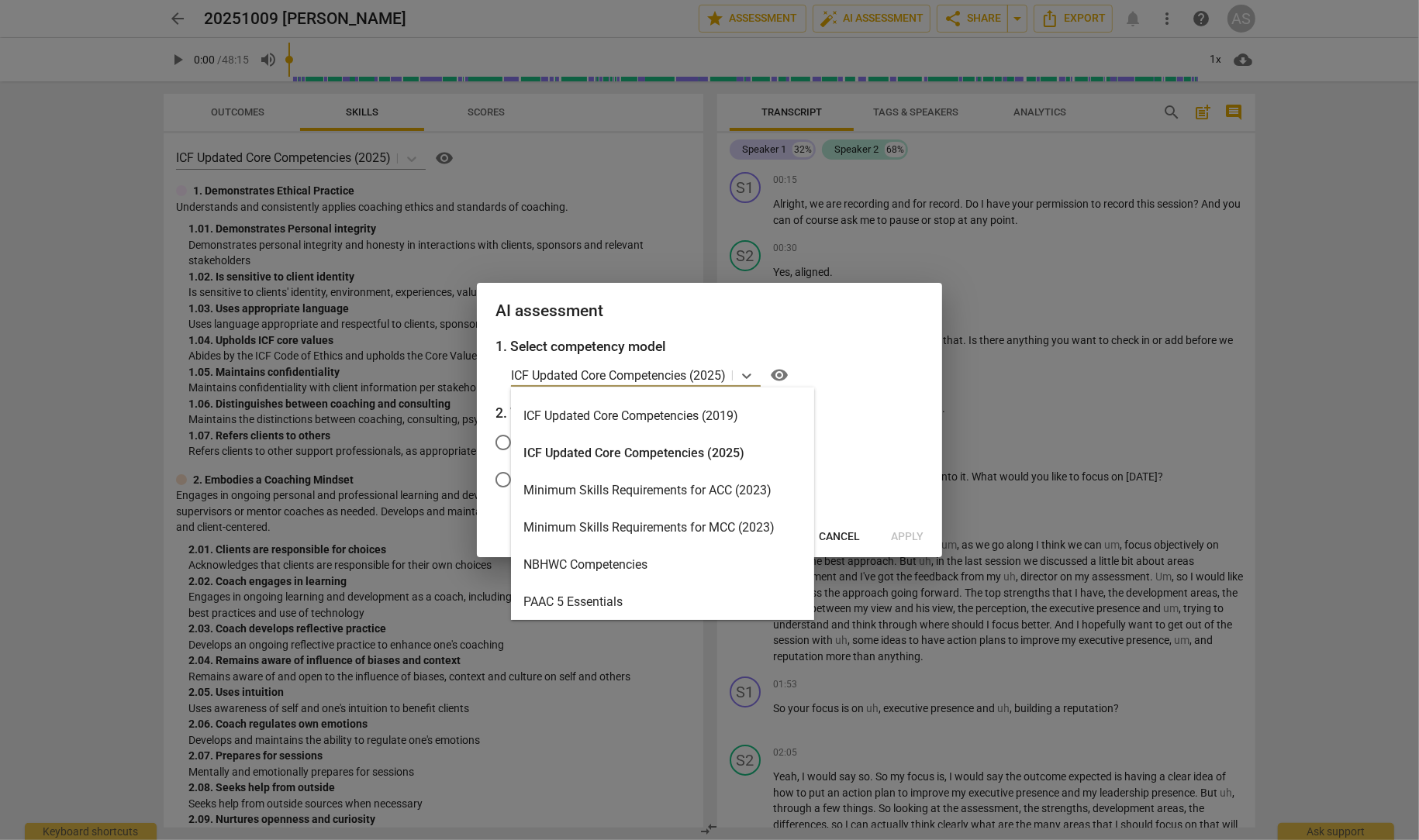
click at [717, 522] on div "Minimum Skills Requirements for MCC (2023)" at bounding box center [663, 528] width 303 height 38
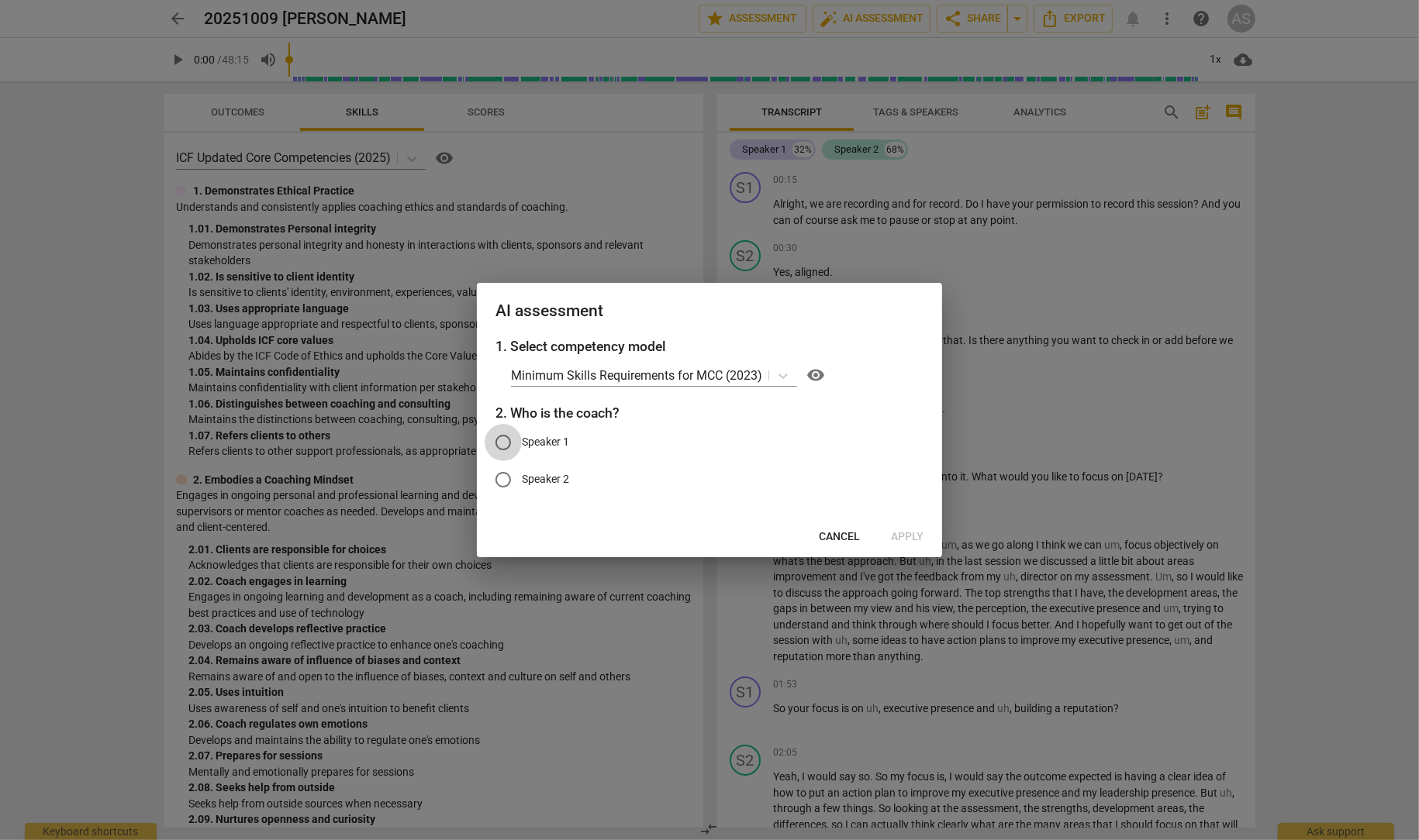
click at [501, 439] on input "Speaker 1" at bounding box center [504, 443] width 38 height 38
radio input "true"
click at [903, 535] on span "Apply" at bounding box center [907, 537] width 33 height 16
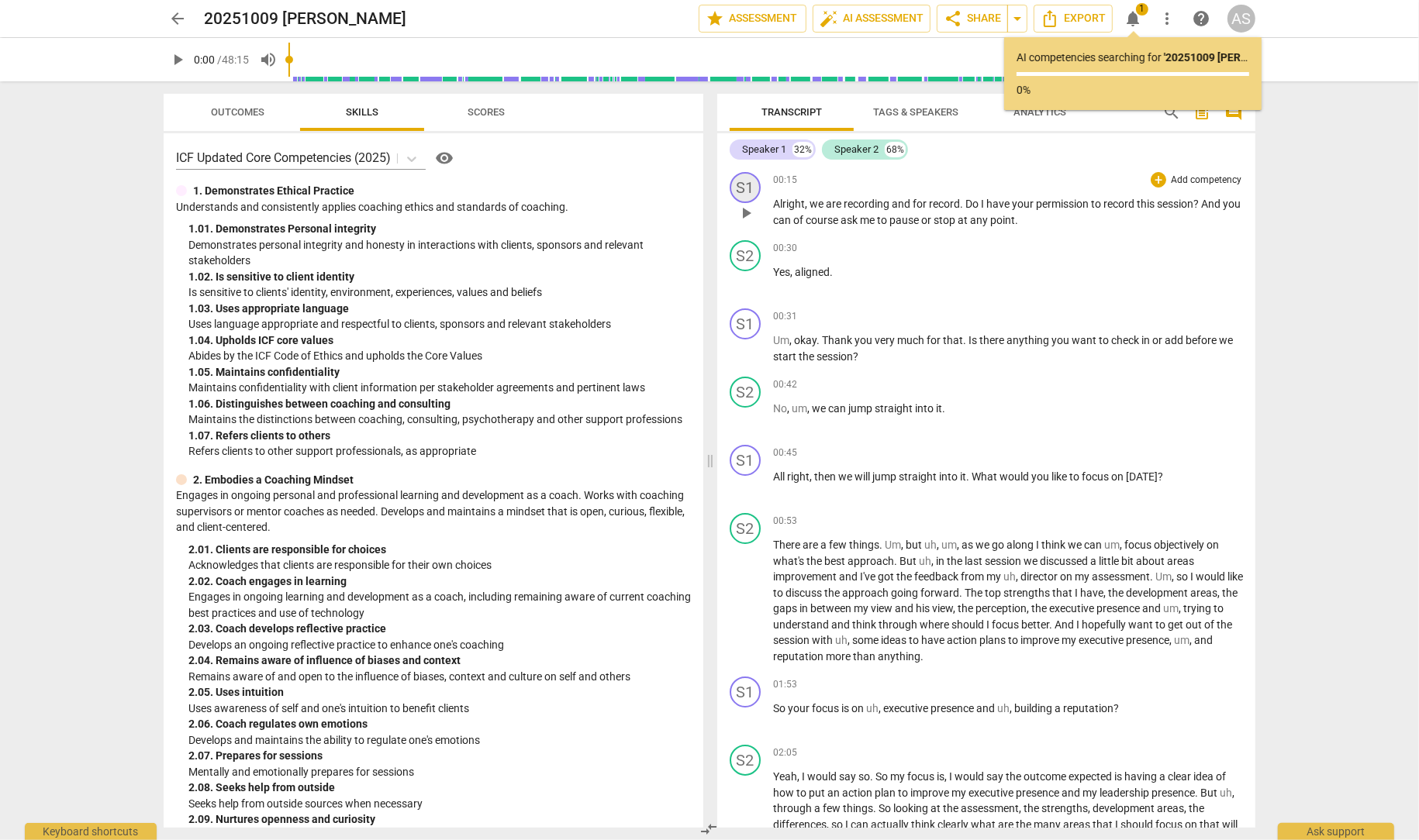
click at [743, 186] on div "S1" at bounding box center [745, 187] width 31 height 31
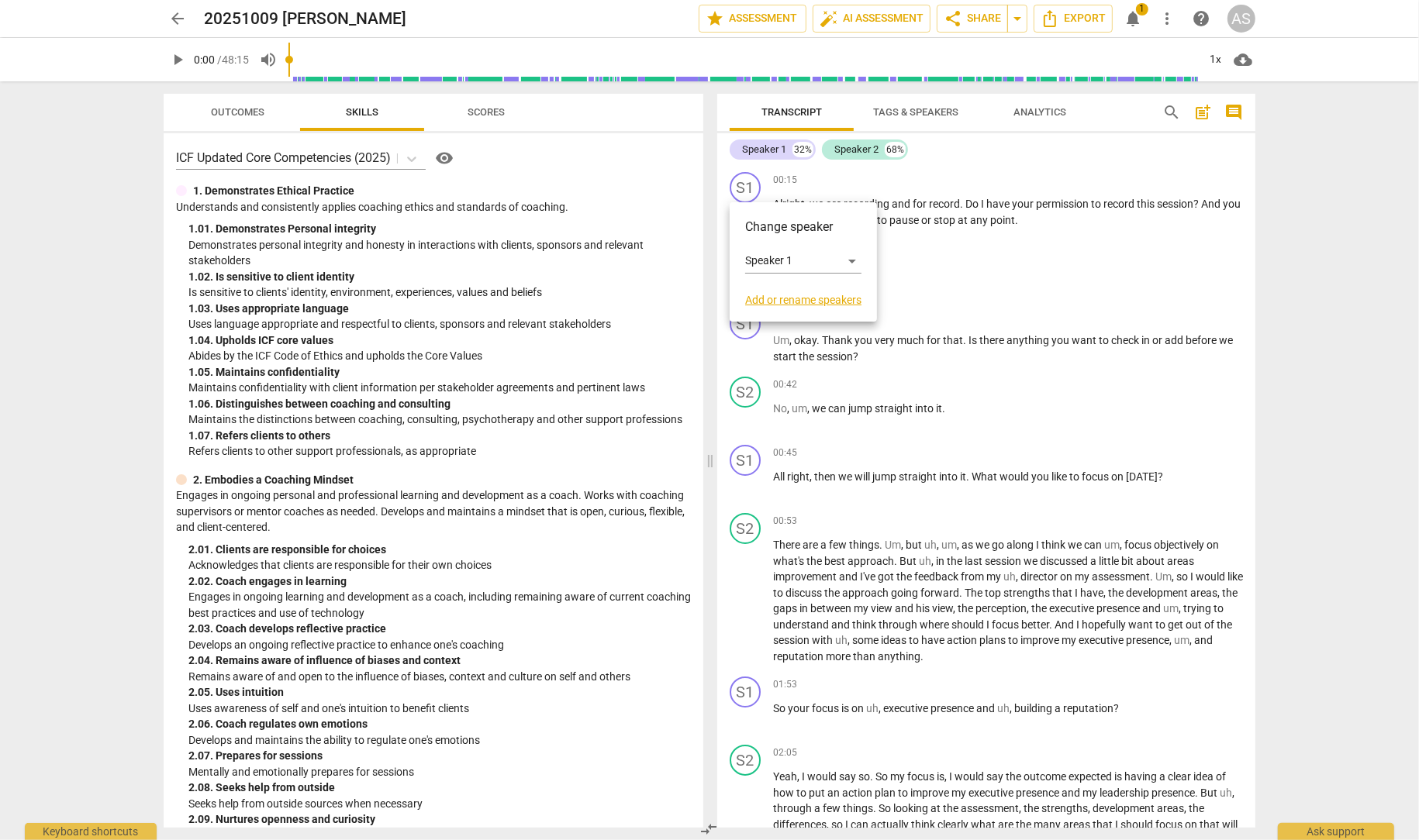
click at [792, 304] on link "Add or rename speakers" at bounding box center [804, 300] width 117 height 13
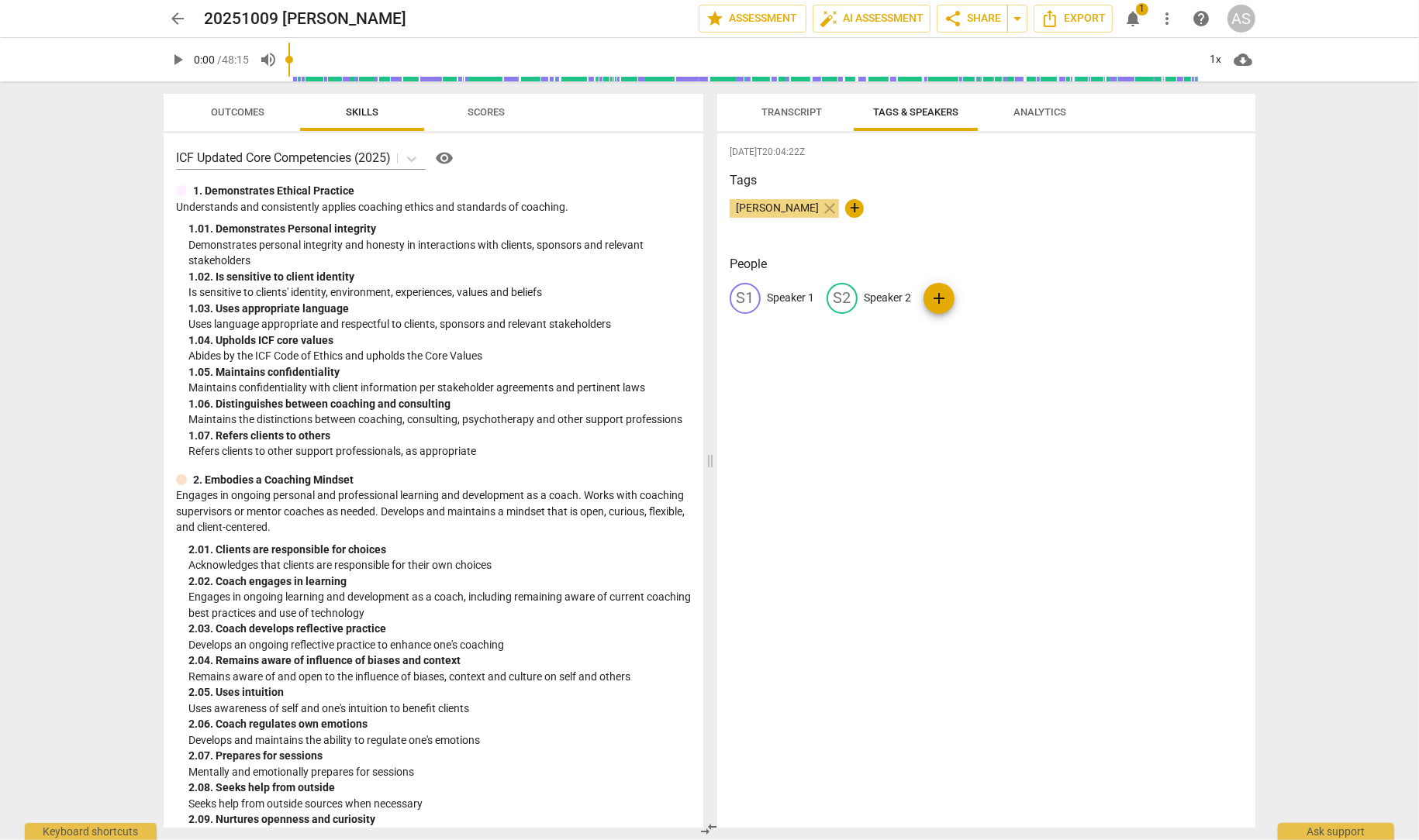
click at [790, 296] on p "Speaker 1" at bounding box center [791, 298] width 47 height 16
type input "Coach"
click at [974, 296] on p "Speaker 2" at bounding box center [988, 298] width 47 height 16
click at [867, 300] on p "Speaker 2" at bounding box center [871, 298] width 47 height 16
type input "Client"
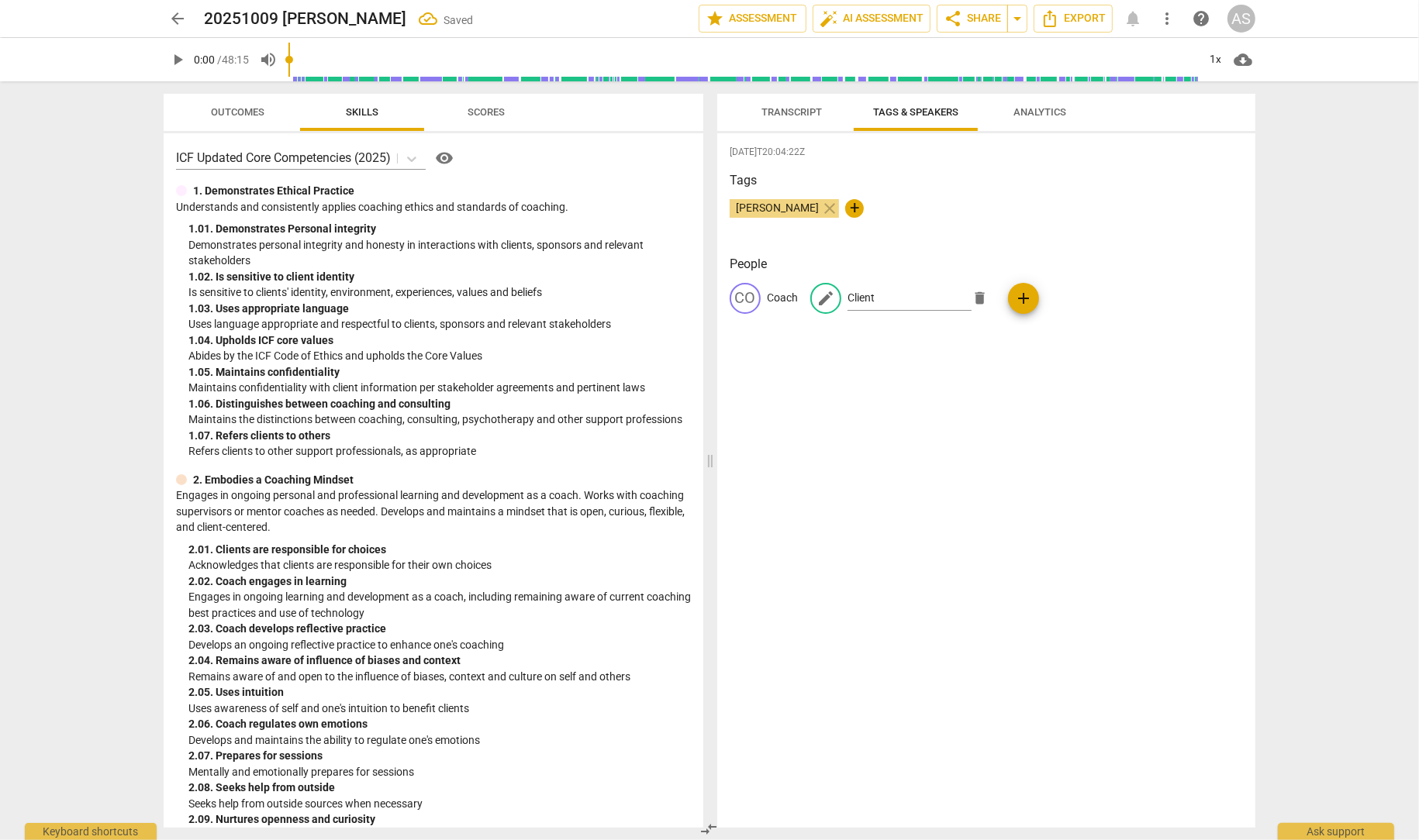
click at [774, 417] on div "[DATE]T20:04:22Z Tags [PERSON_NAME] close + People CO Coach edit Client delete …" at bounding box center [985, 481] width 538 height 695
click at [479, 116] on span "Scores" at bounding box center [487, 113] width 38 height 12
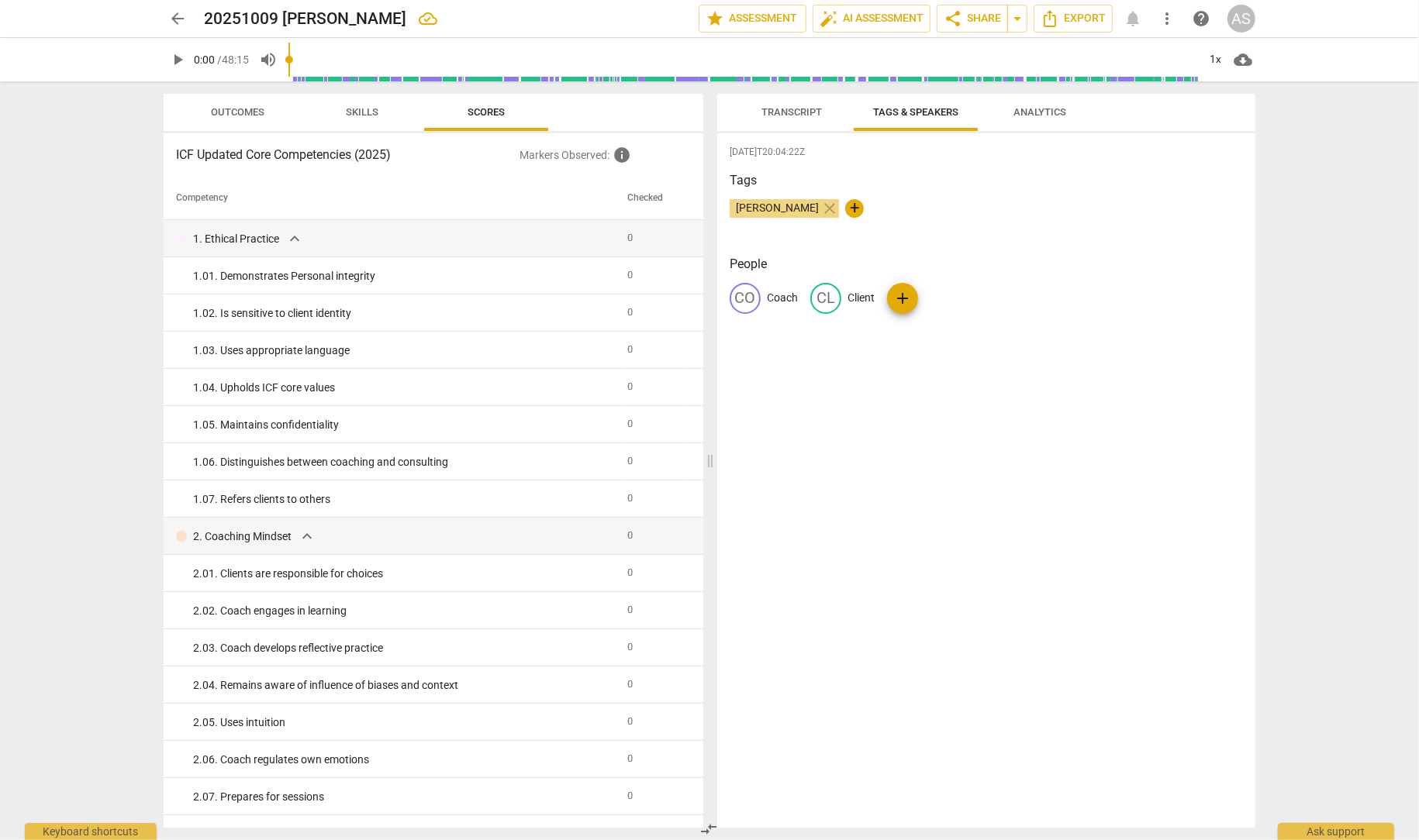
click at [246, 112] on span "Outcomes" at bounding box center [238, 113] width 53 height 12
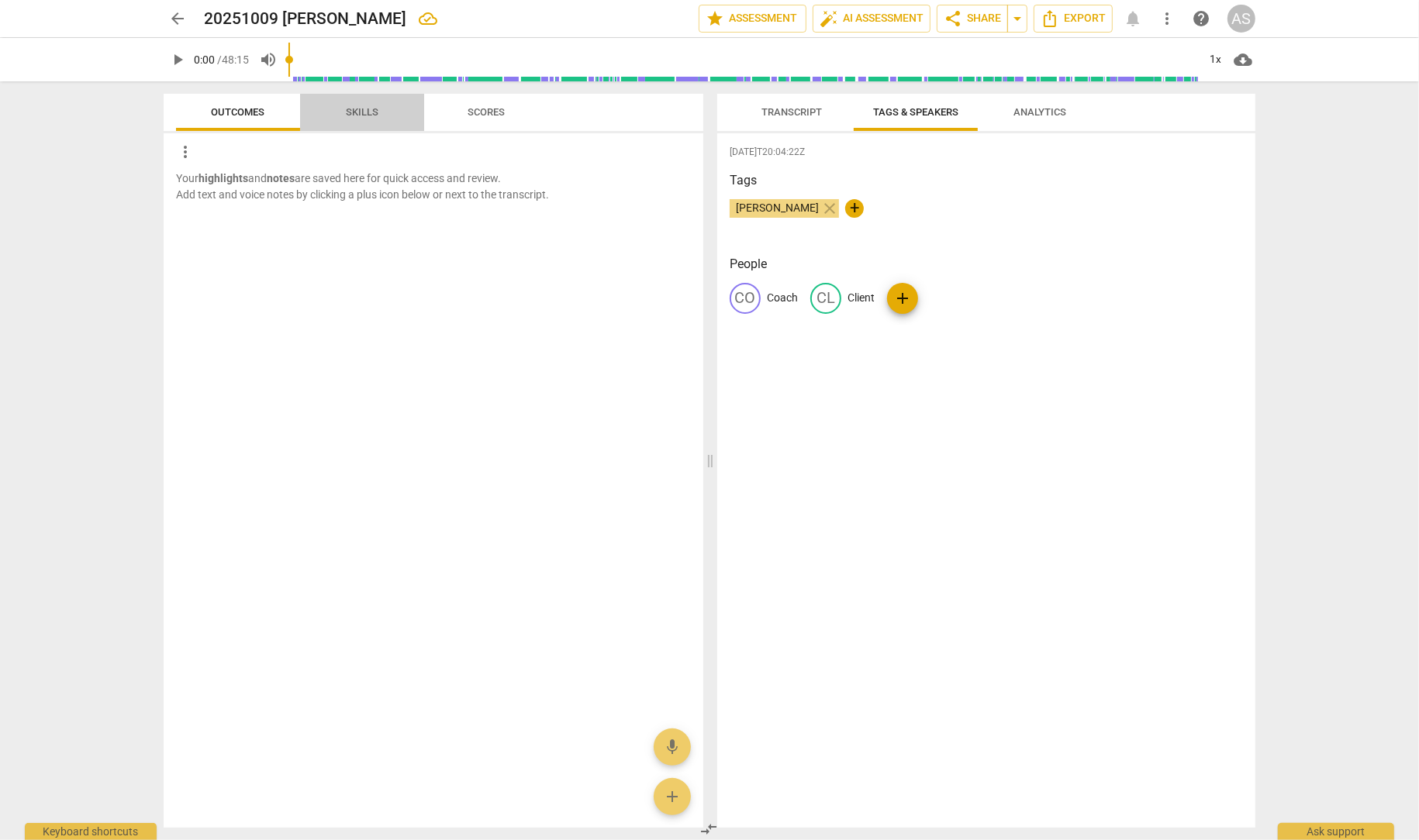
click at [364, 107] on span "Skills" at bounding box center [361, 113] width 33 height 12
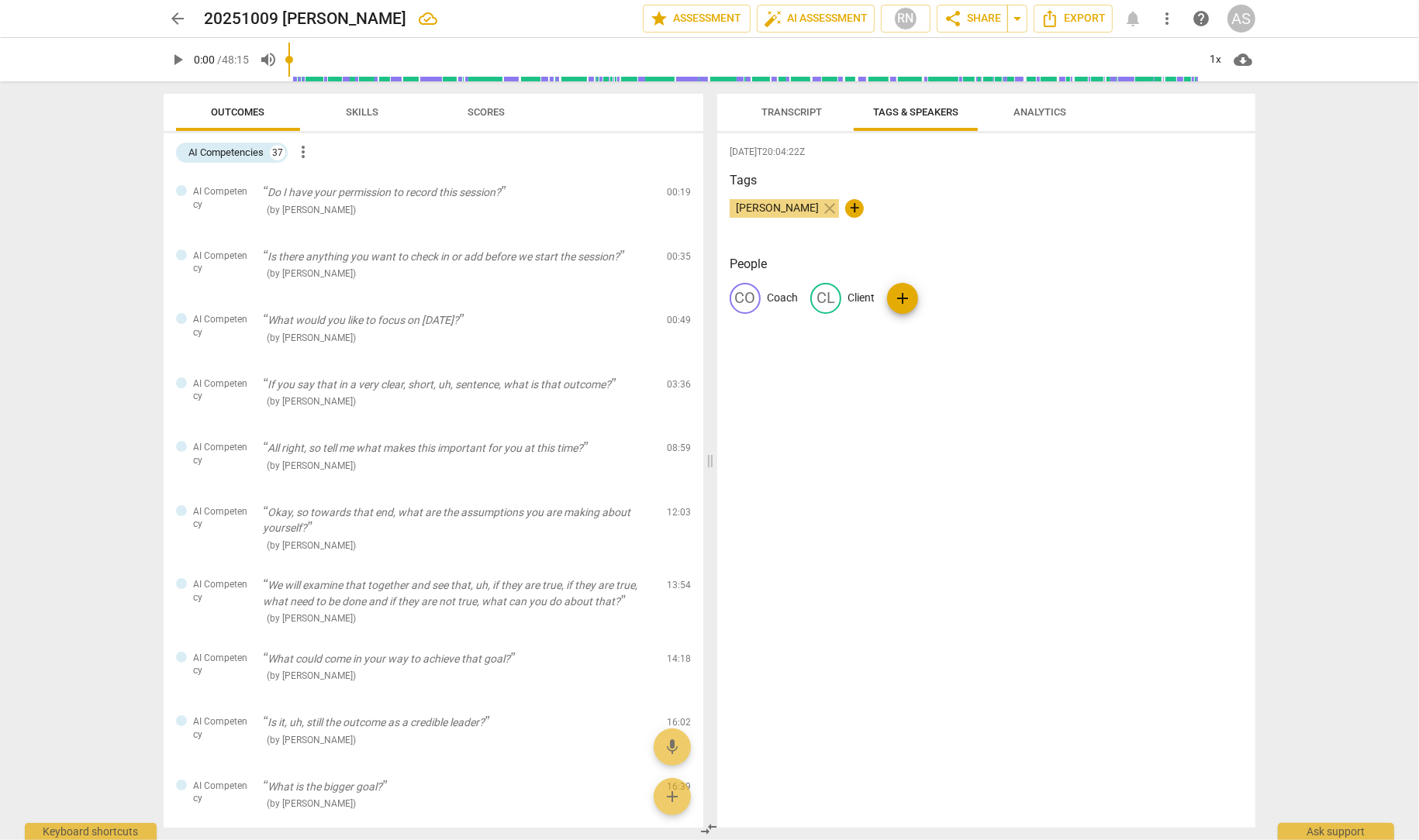
click at [180, 14] on span "arrow_back" at bounding box center [177, 18] width 19 height 19
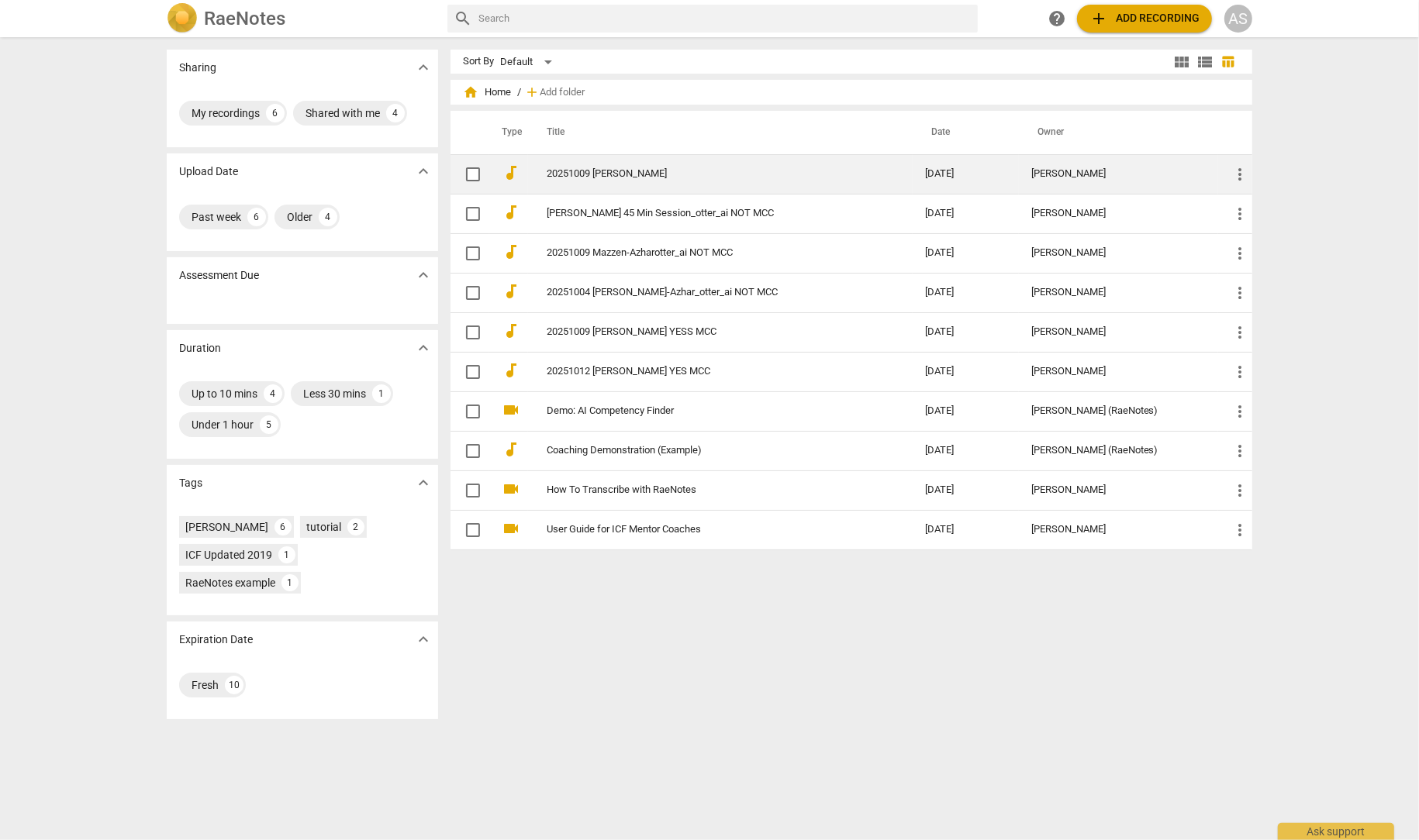
click at [601, 174] on link "20251009 [PERSON_NAME]" at bounding box center [708, 174] width 323 height 12
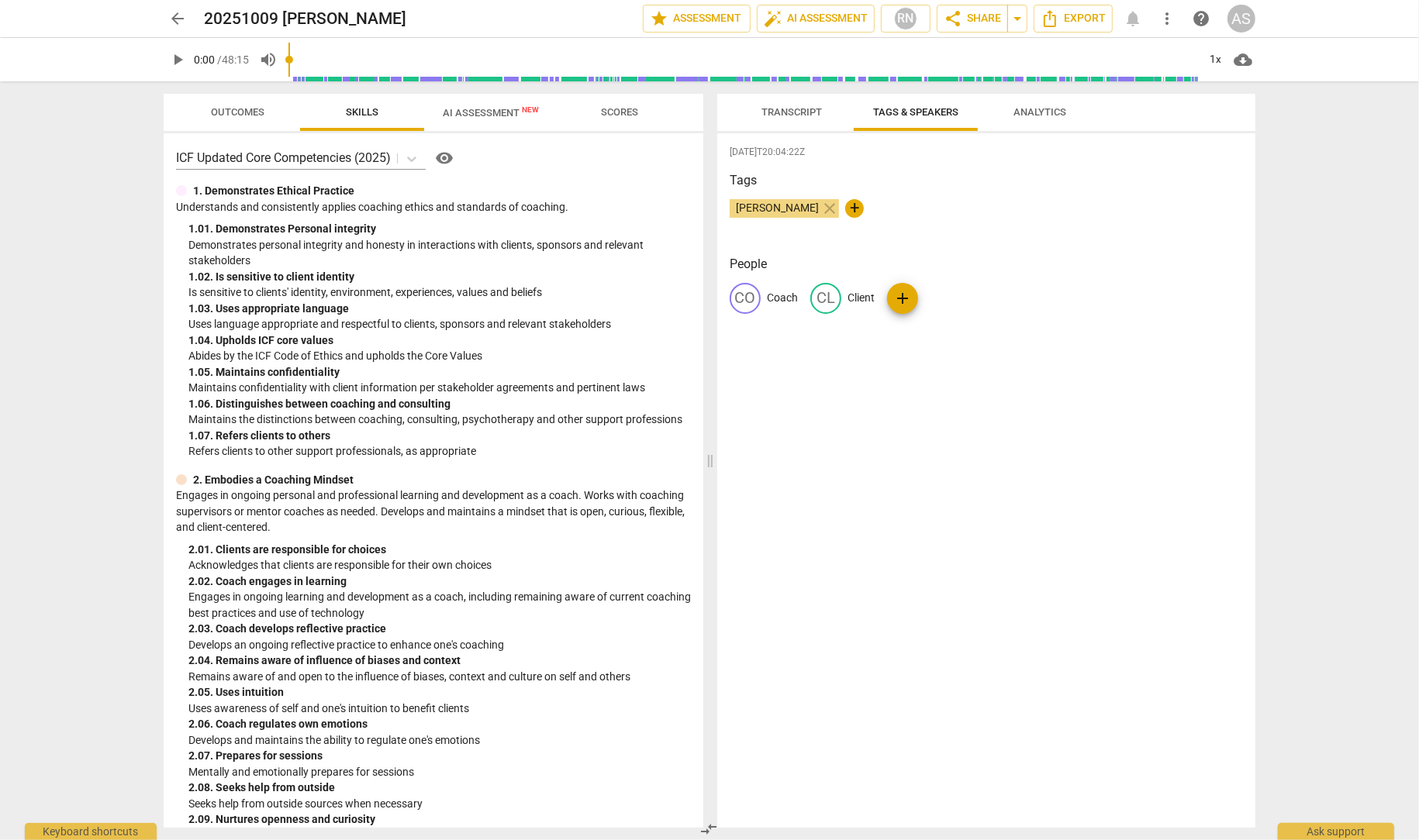
click at [482, 112] on span "AI Assessment New" at bounding box center [490, 113] width 96 height 12
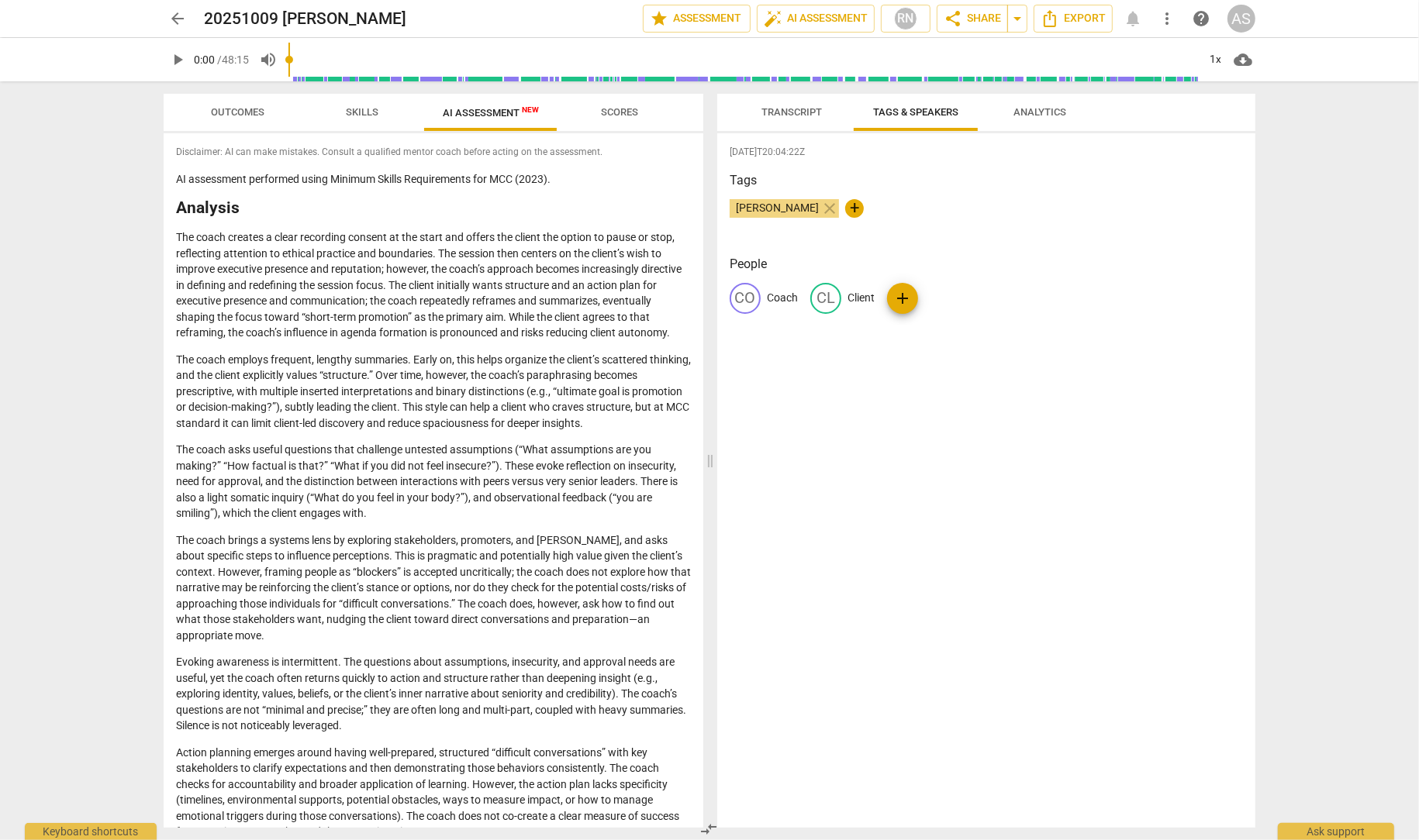
click at [176, 14] on span "arrow_back" at bounding box center [177, 18] width 19 height 19
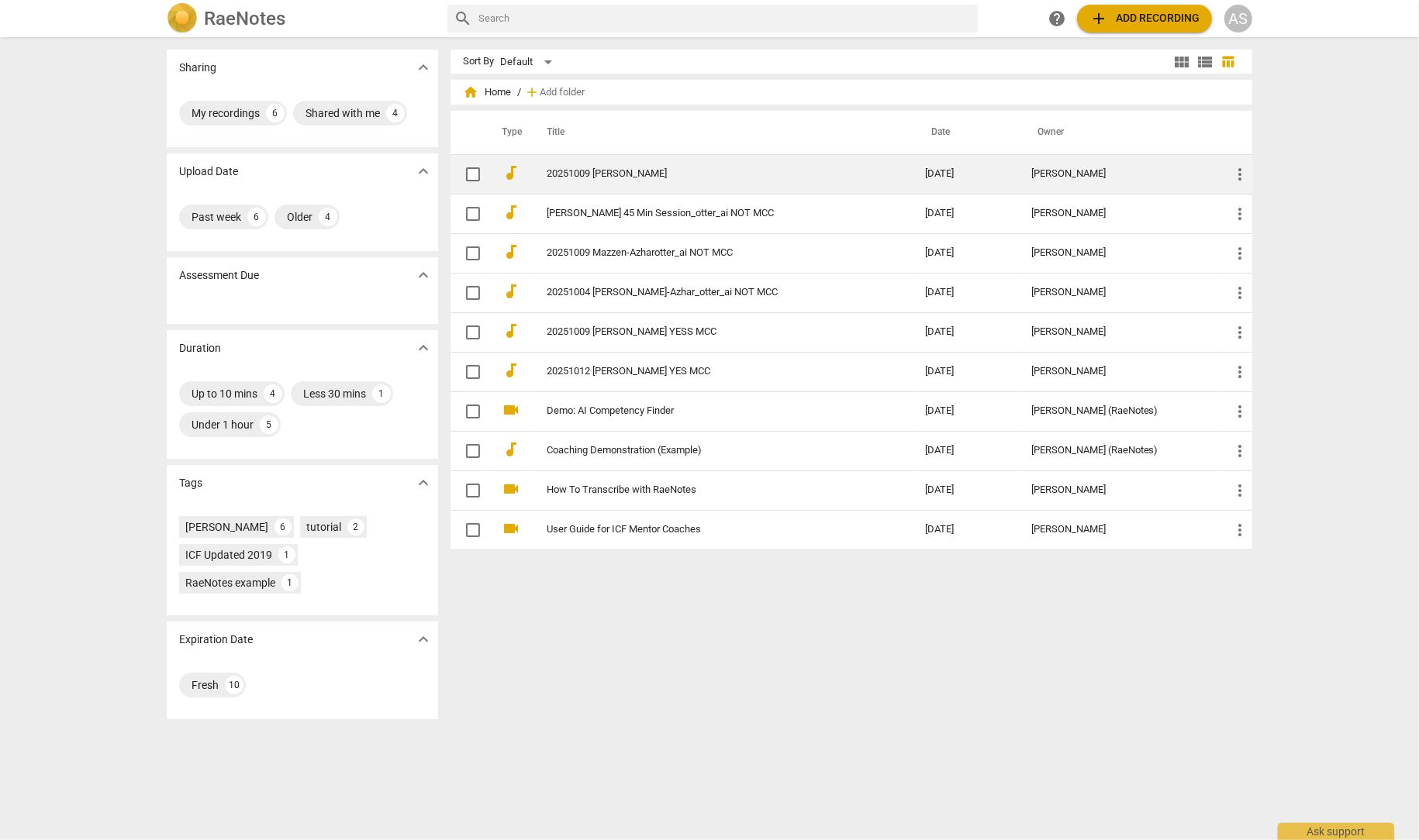
click at [661, 176] on link "20251009 [PERSON_NAME]" at bounding box center [708, 174] width 323 height 12
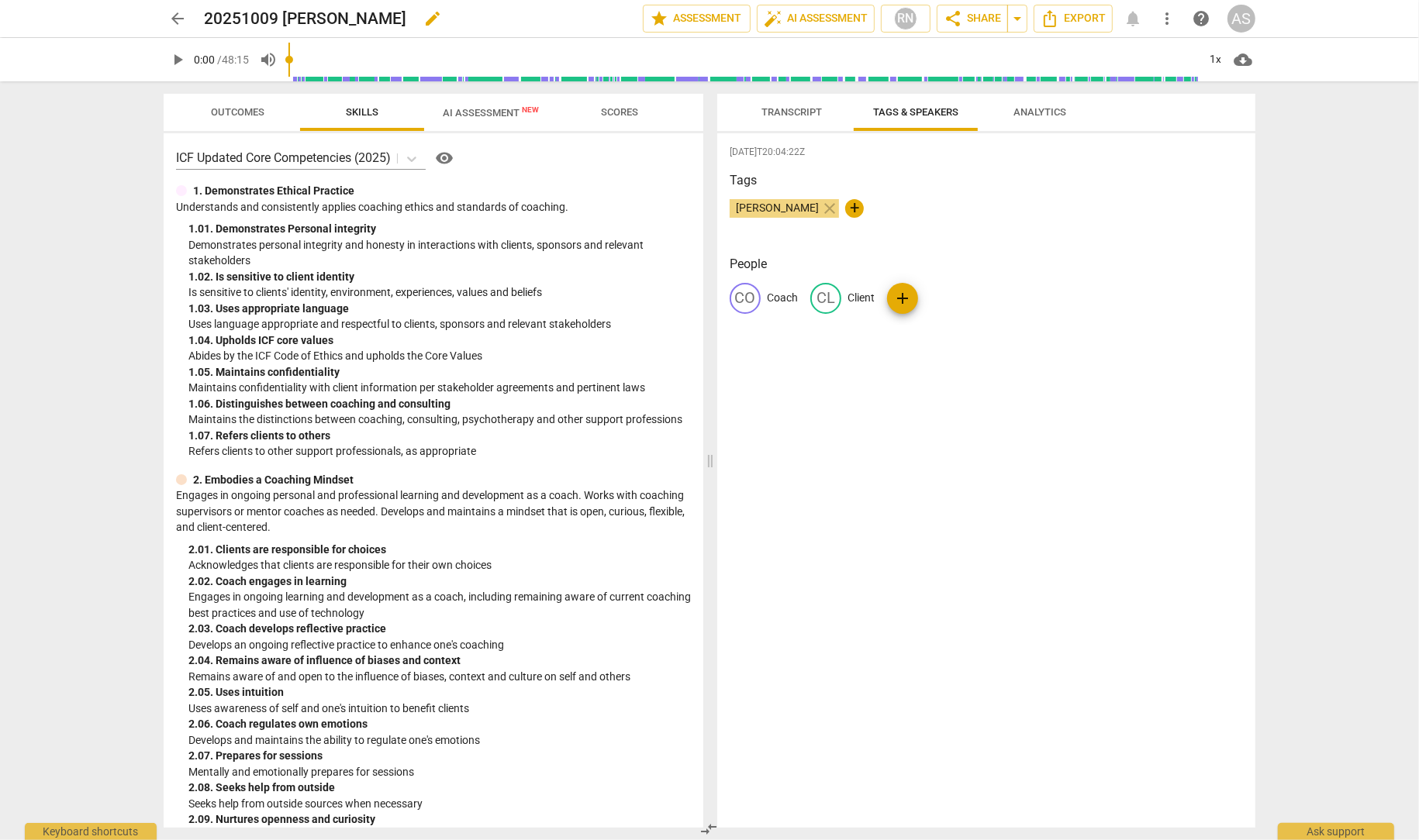
click at [424, 16] on span "edit" at bounding box center [433, 18] width 19 height 19
type input "20251009 [PERSON_NAME] NOT MCC"
click at [580, 13] on span "done" at bounding box center [589, 18] width 19 height 19
click at [175, 20] on span "arrow_back" at bounding box center [177, 18] width 19 height 19
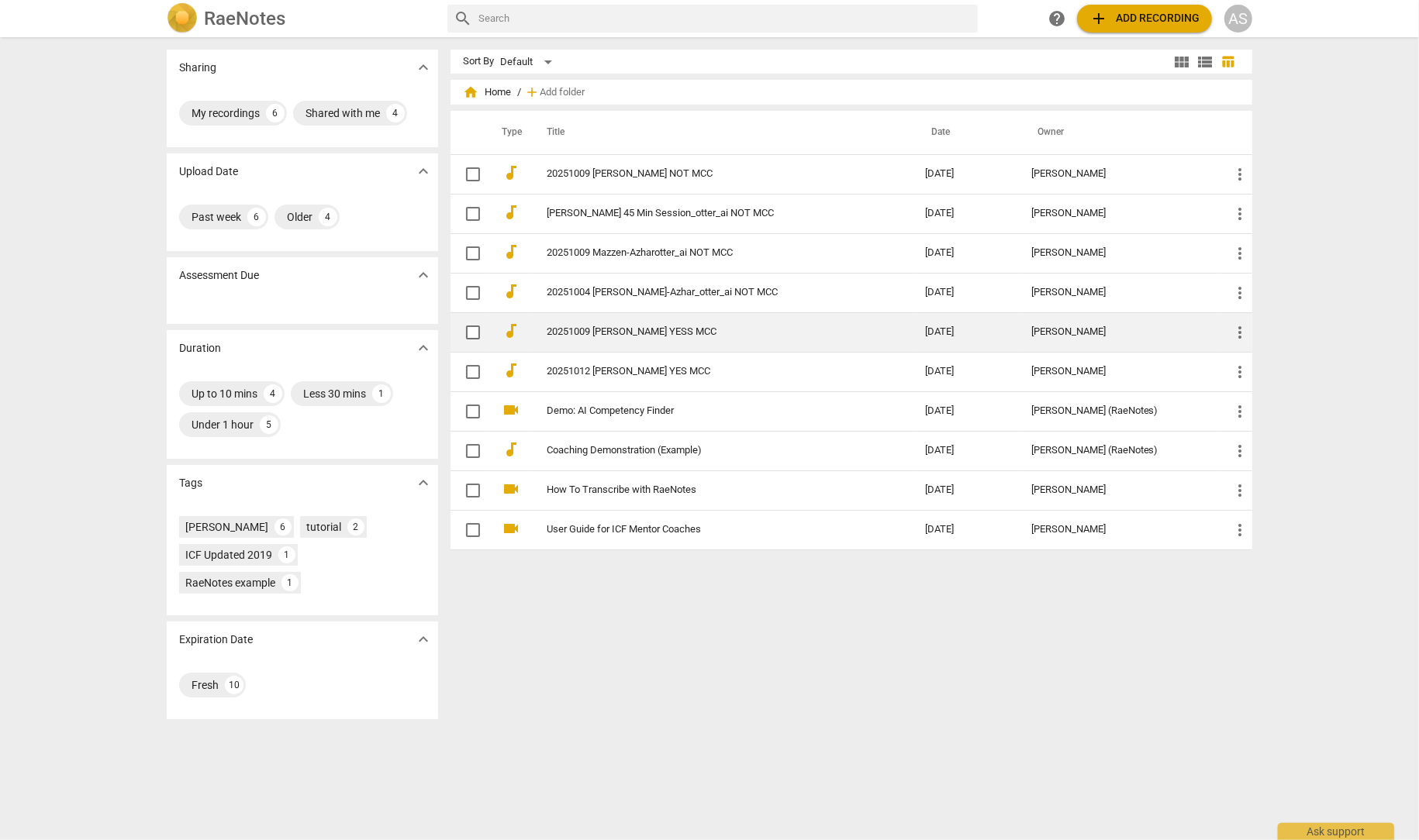
click at [472, 330] on input "checkbox" at bounding box center [473, 332] width 33 height 19
checkbox input "false"
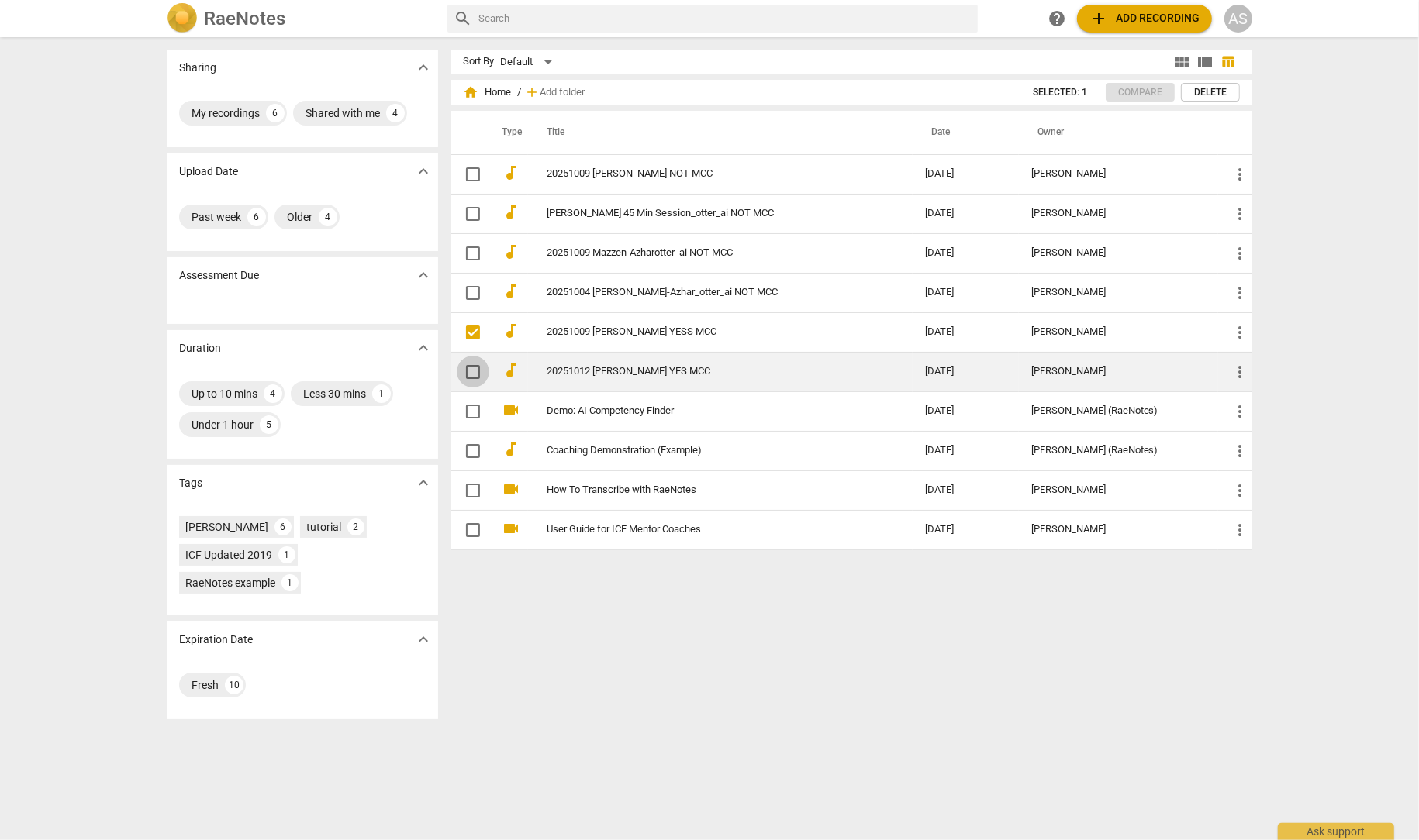
click at [469, 369] on input "checkbox" at bounding box center [473, 372] width 33 height 19
checkbox input "false"
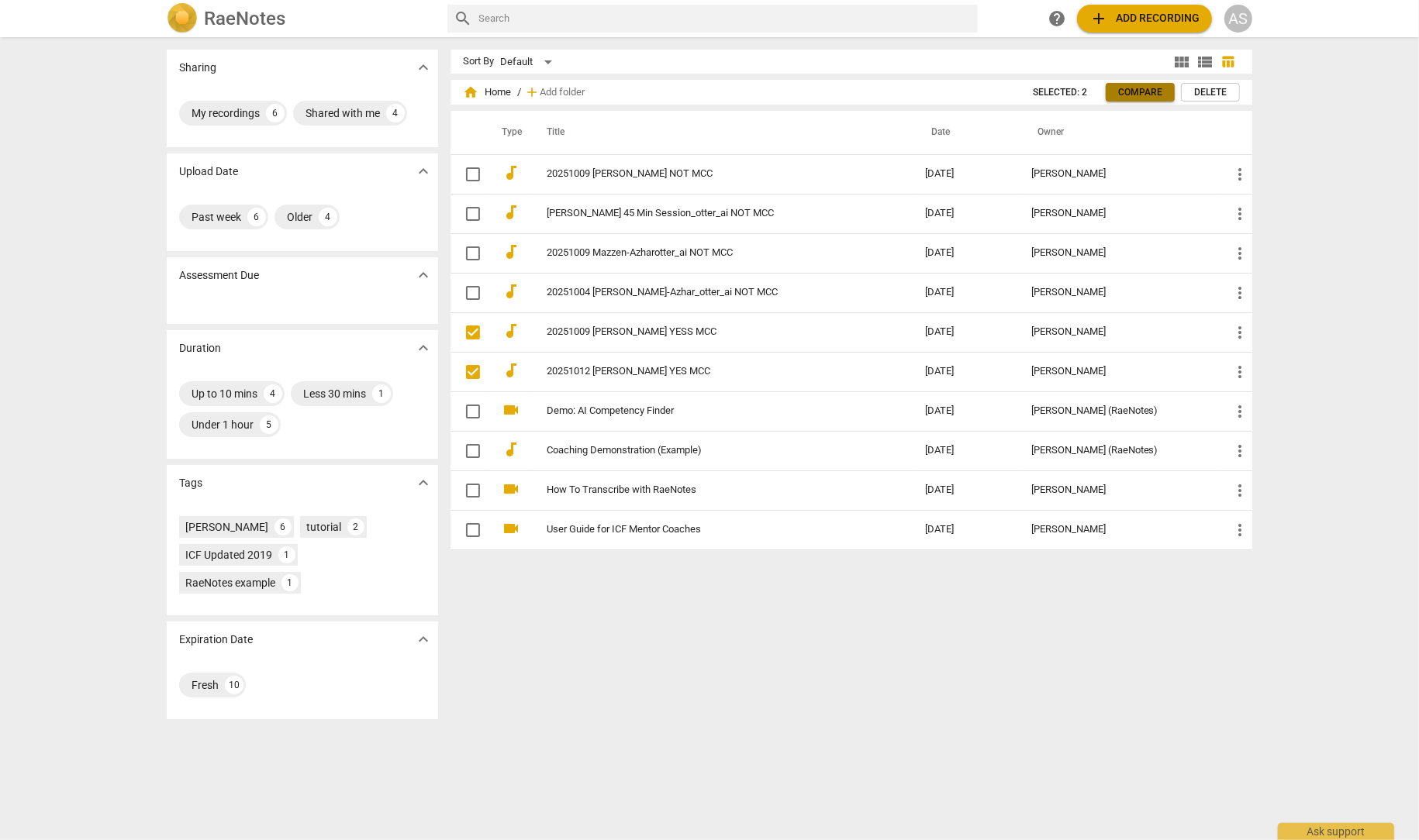
click at [1136, 89] on span "Compare" at bounding box center [1140, 92] width 44 height 13
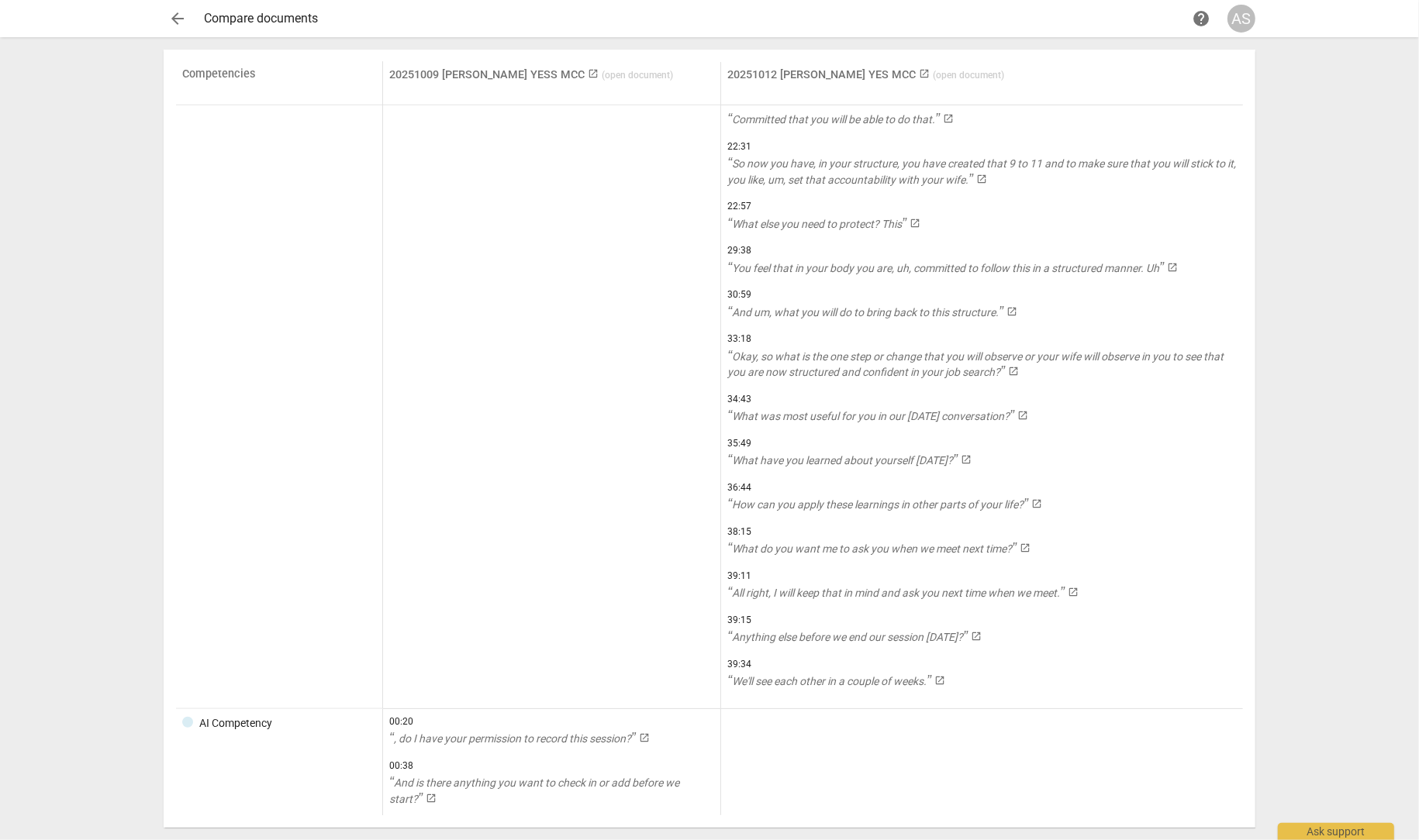
scroll to position [918, 0]
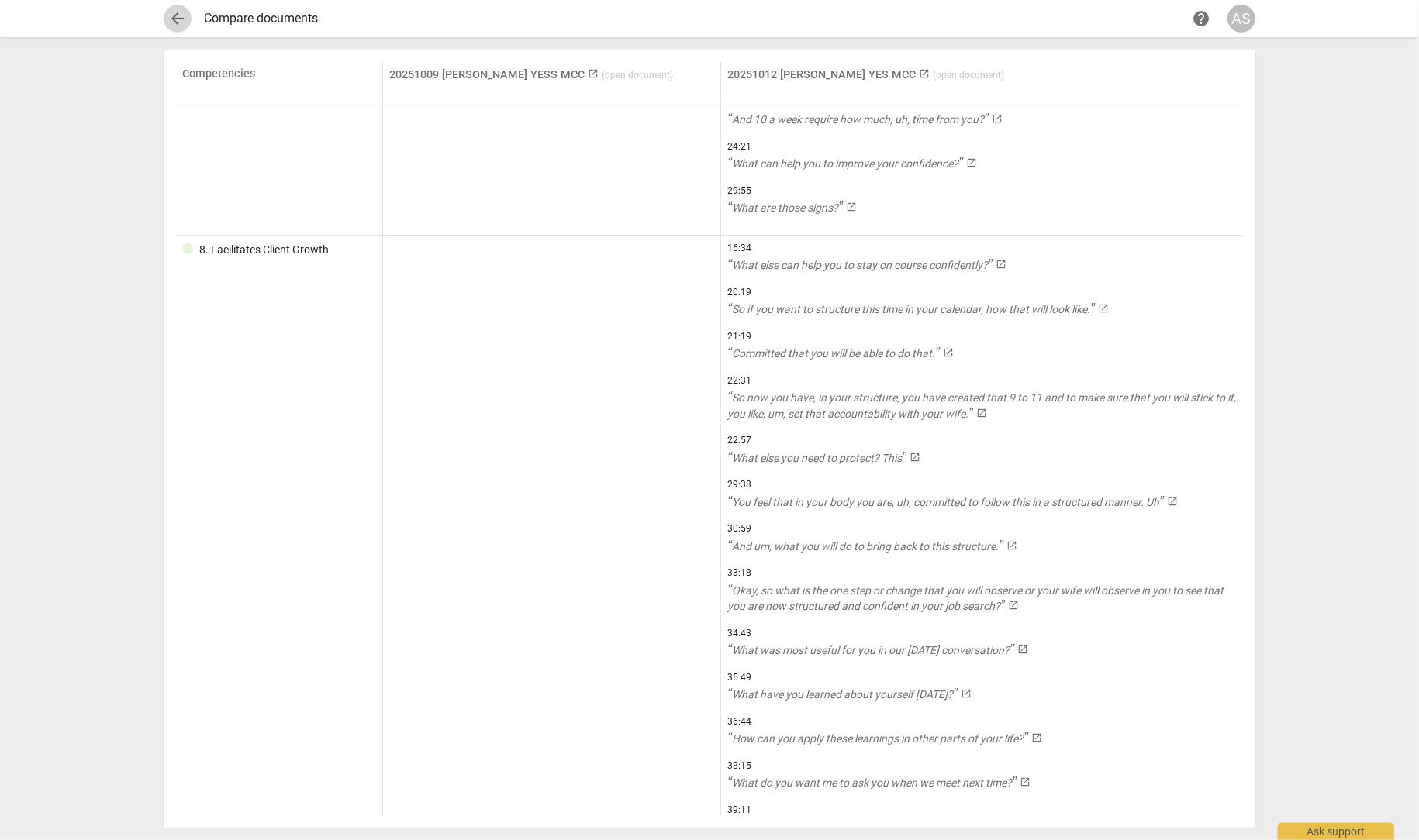
click at [180, 20] on span "arrow_back" at bounding box center [177, 18] width 19 height 19
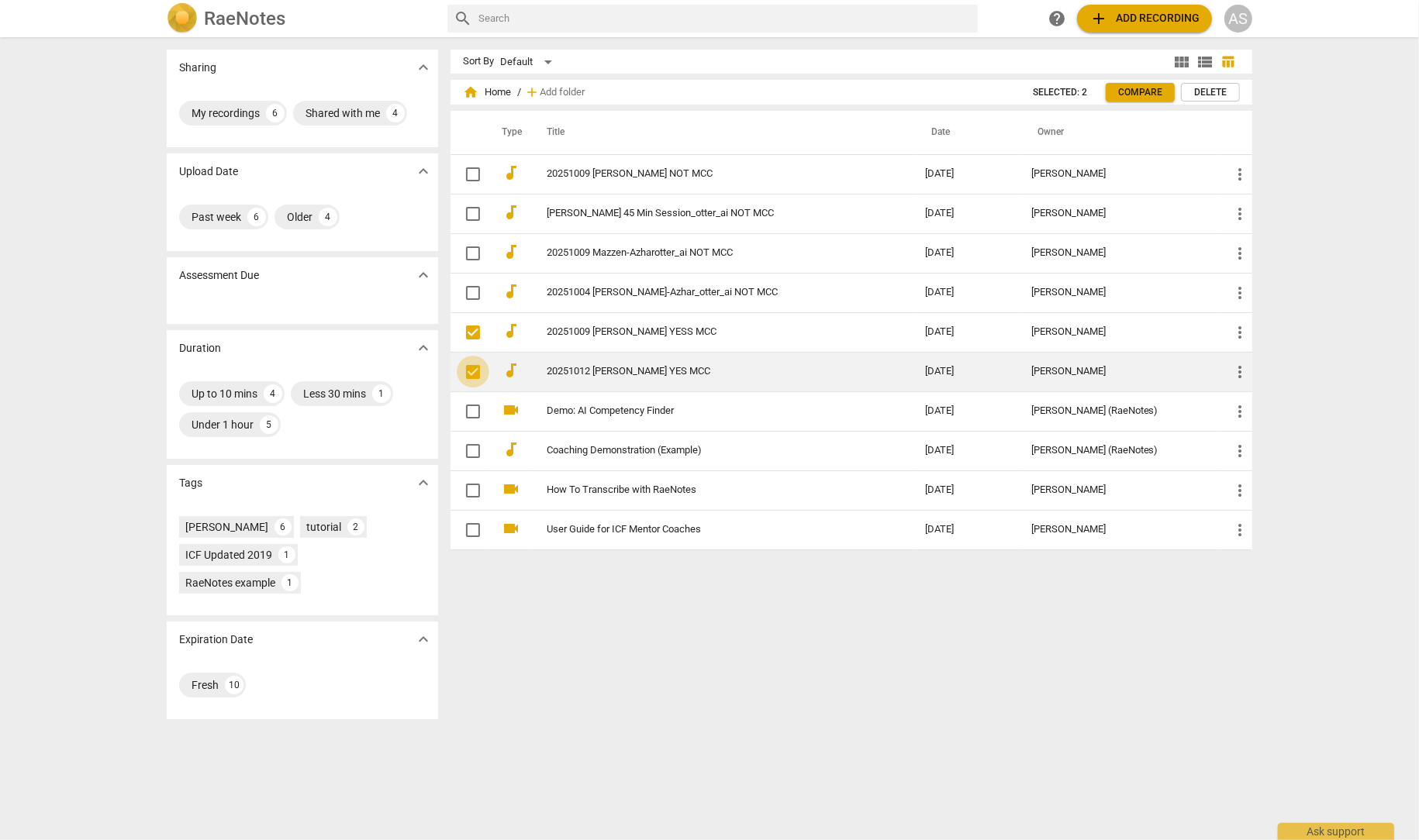
click at [468, 367] on input "checkbox" at bounding box center [473, 372] width 33 height 19
checkbox input "true"
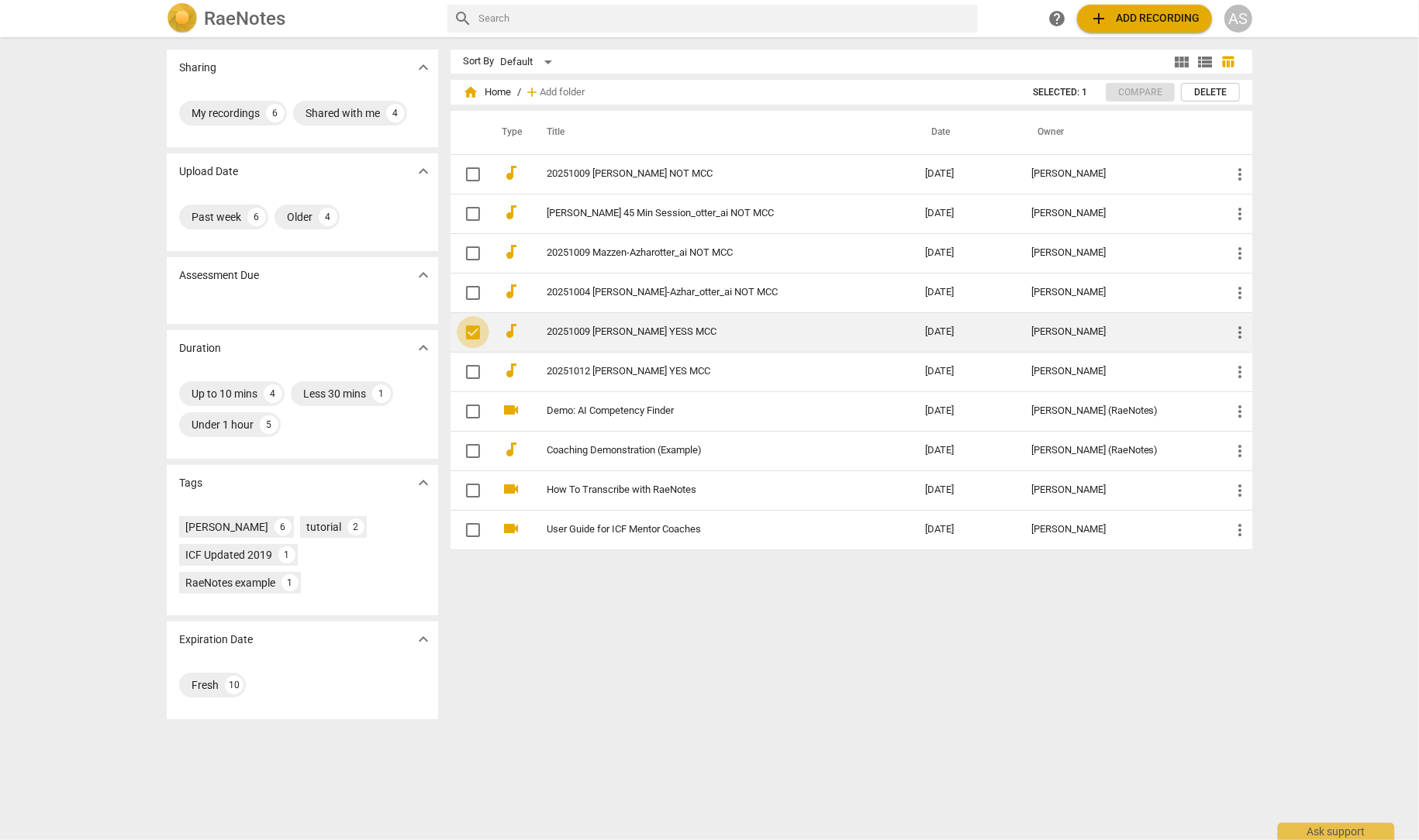
click at [470, 330] on input "checkbox" at bounding box center [473, 332] width 33 height 19
checkbox input "true"
click at [470, 331] on input "checkbox" at bounding box center [473, 332] width 33 height 19
click at [607, 331] on link "20251009 [PERSON_NAME] YESS MCC" at bounding box center [708, 333] width 323 height 12
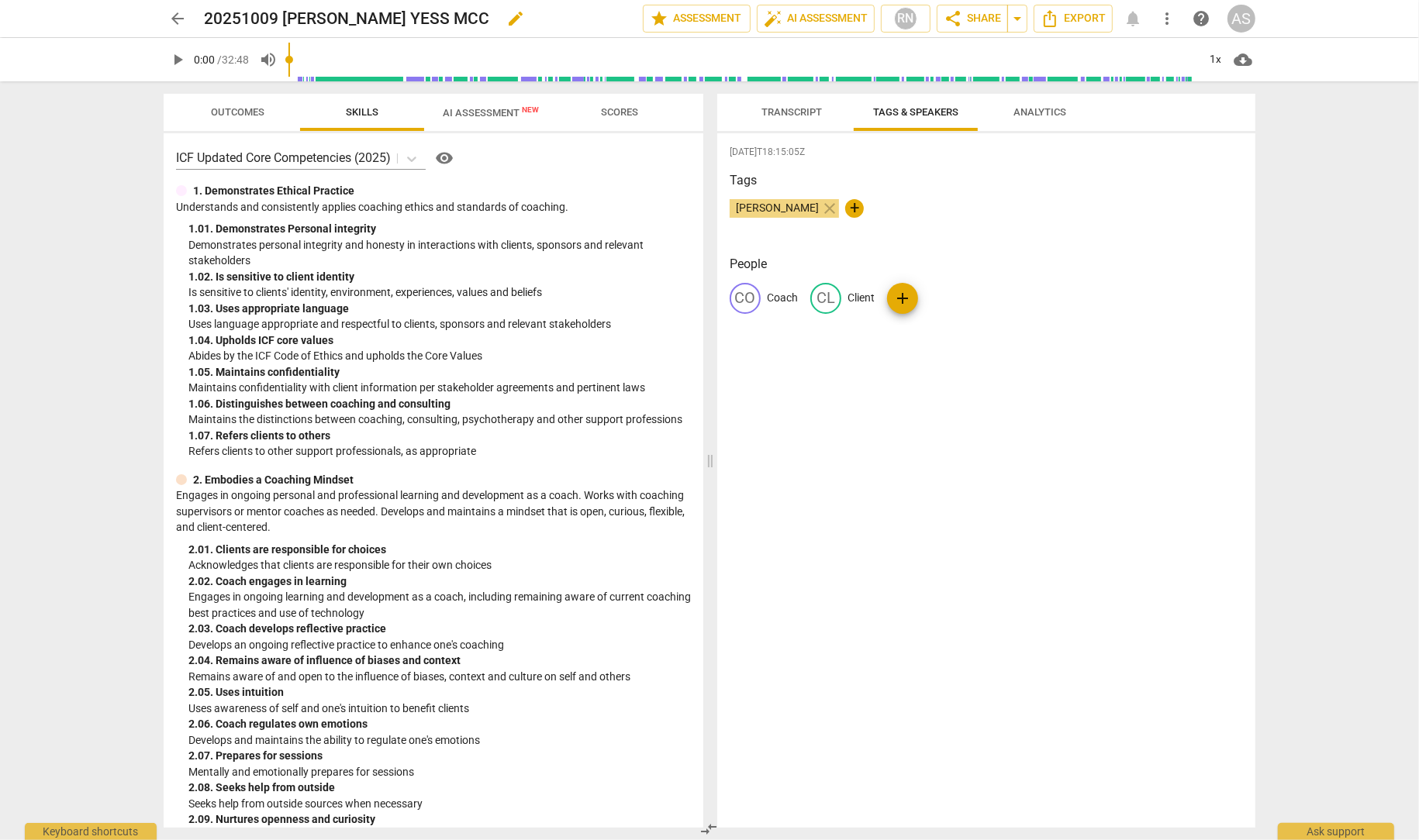
click at [408, 17] on h2 "20251009 [PERSON_NAME] YESS MCC" at bounding box center [347, 19] width 285 height 20
click at [401, 20] on h2 "20251009 [PERSON_NAME] YESS MCC" at bounding box center [347, 19] width 285 height 20
click at [404, 19] on h2 "20251009 [PERSON_NAME] YESS MCC" at bounding box center [347, 19] width 285 height 20
click at [507, 20] on span "edit" at bounding box center [515, 18] width 19 height 19
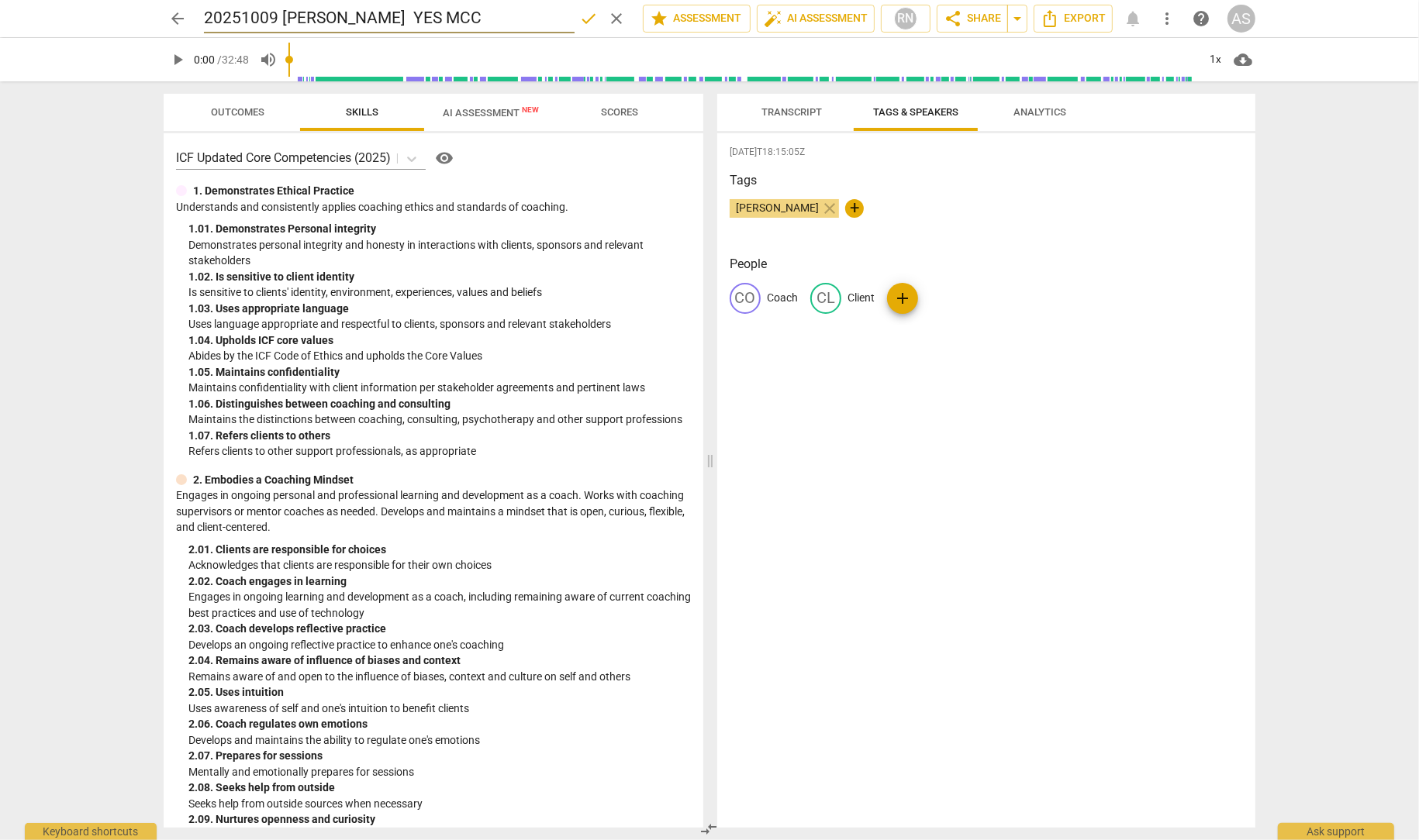
type input "20251009 [PERSON_NAME] YES MCC"
click at [585, 22] on span "done" at bounding box center [589, 18] width 19 height 19
click at [174, 14] on span "arrow_back" at bounding box center [177, 18] width 19 height 19
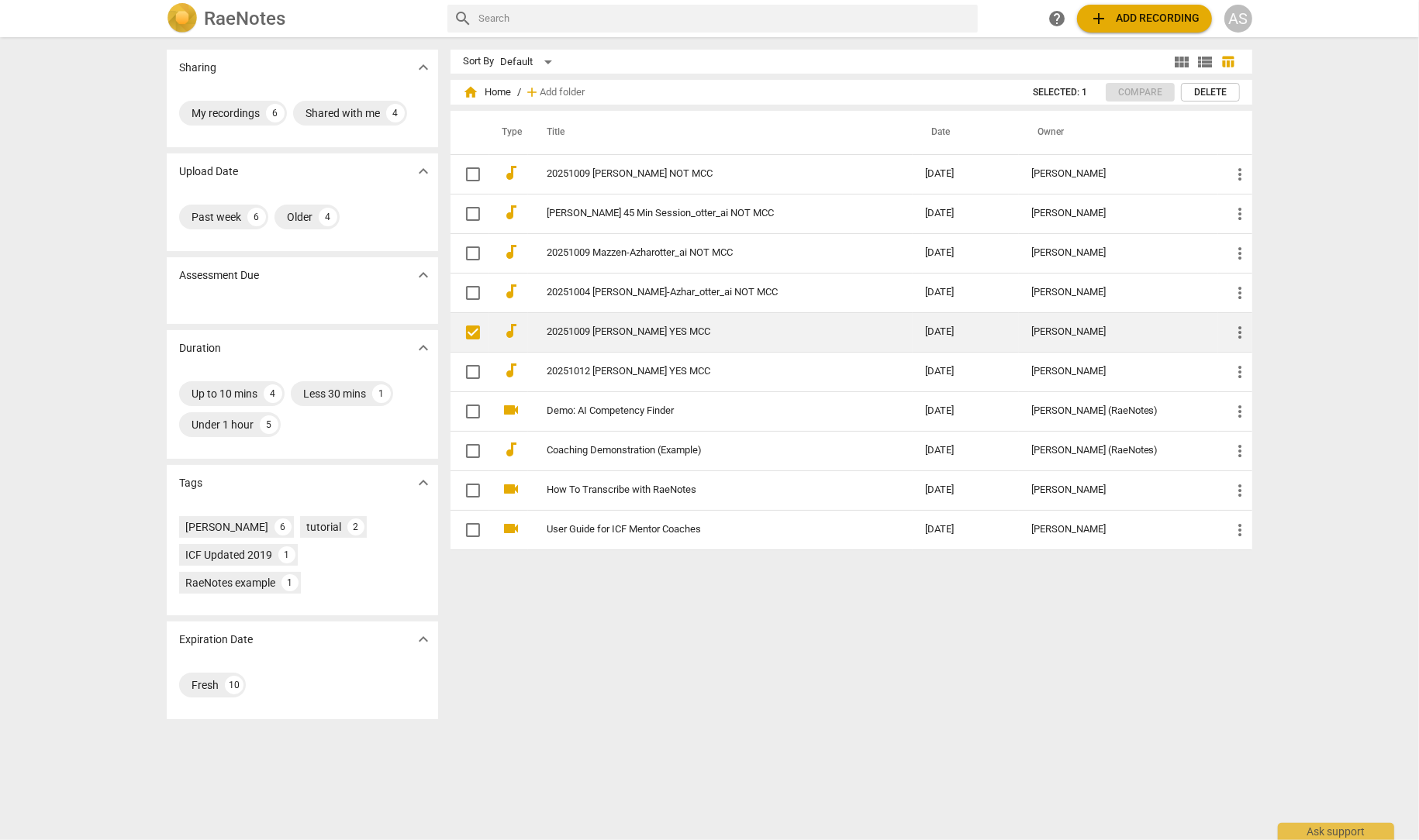
click at [1236, 333] on span "more_vert" at bounding box center [1239, 332] width 19 height 19
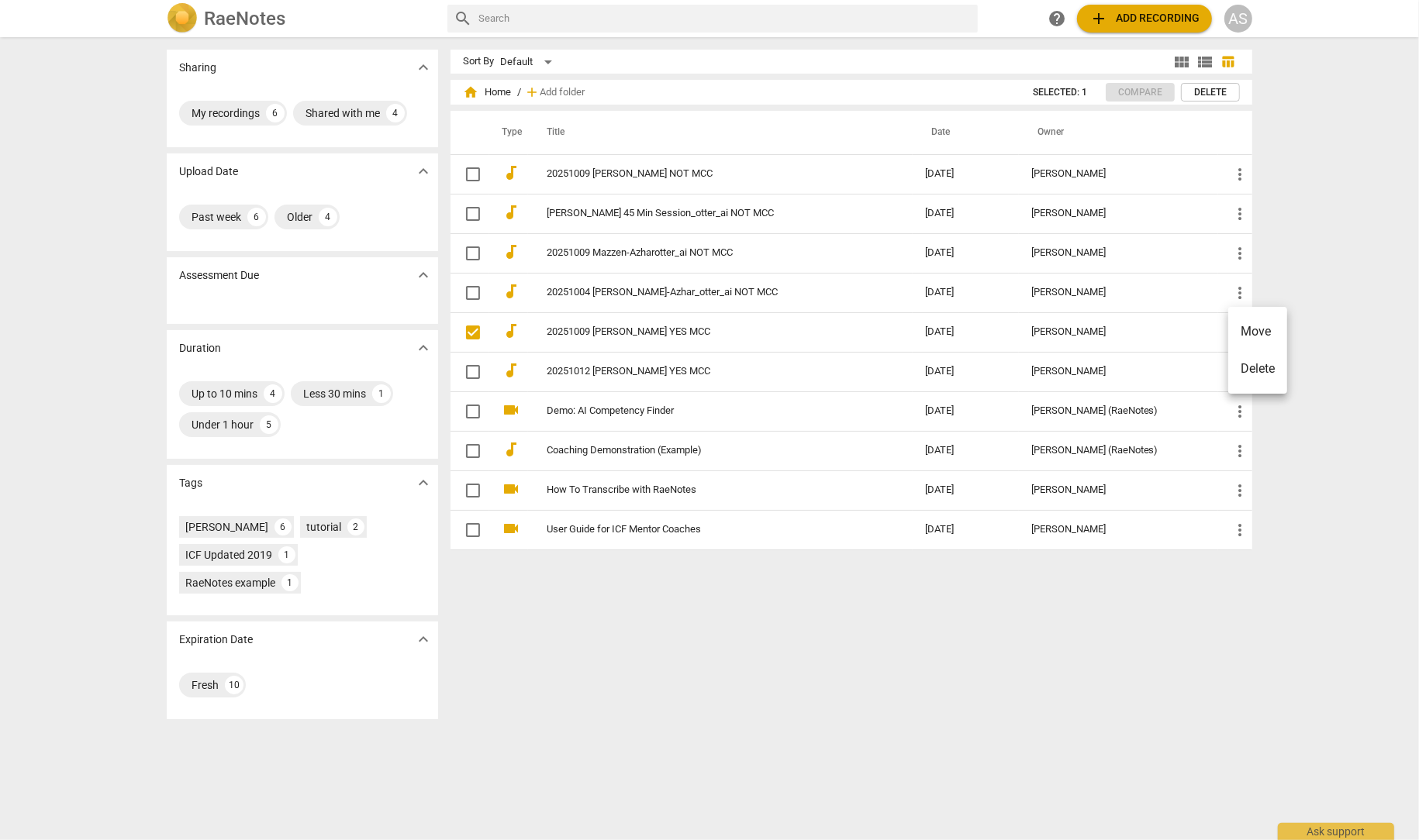
click at [1155, 331] on div at bounding box center [709, 420] width 1419 height 840
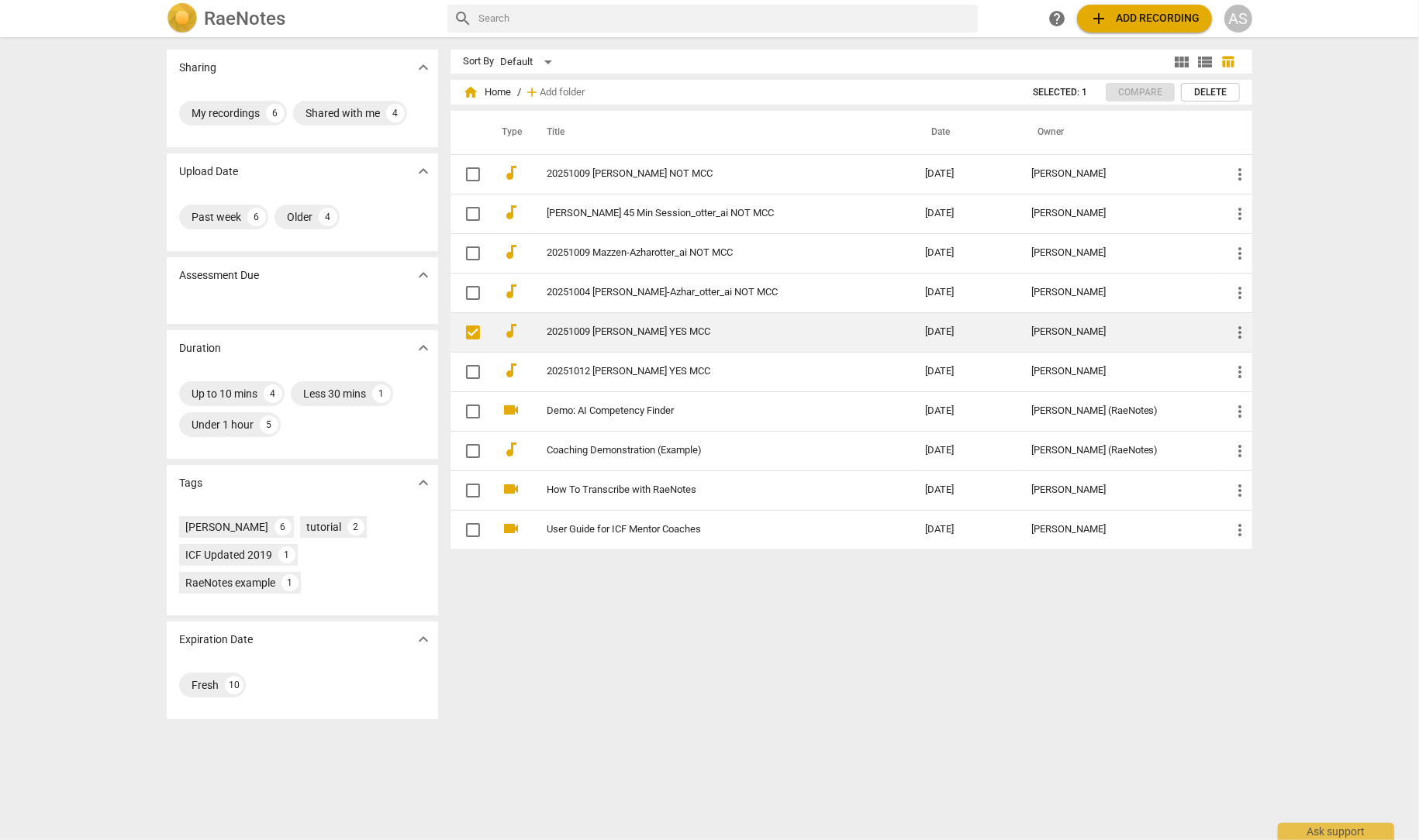
click at [1086, 332] on div "[PERSON_NAME]" at bounding box center [1118, 333] width 175 height 12
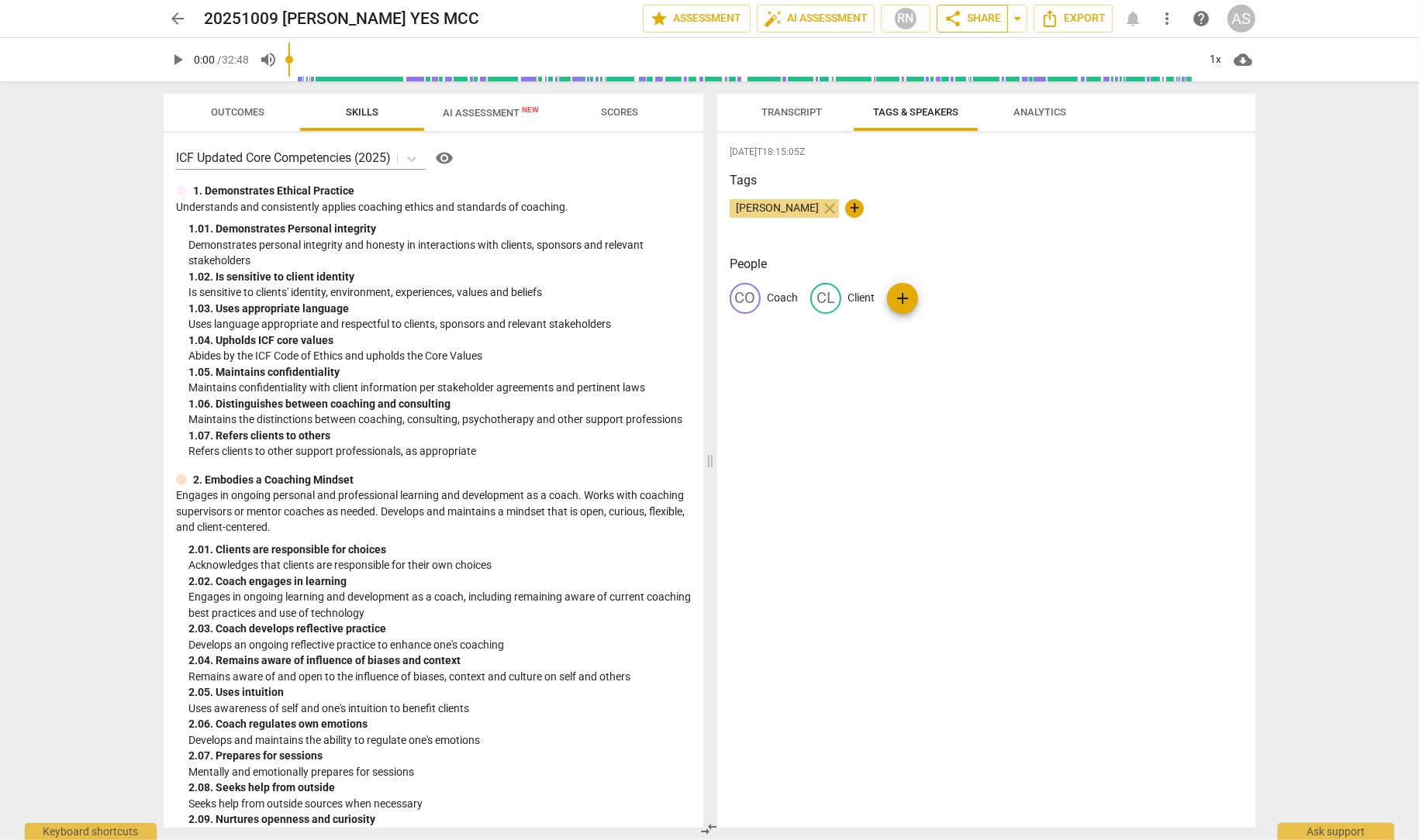
click at [981, 19] on span "share Share" at bounding box center [973, 18] width 57 height 19
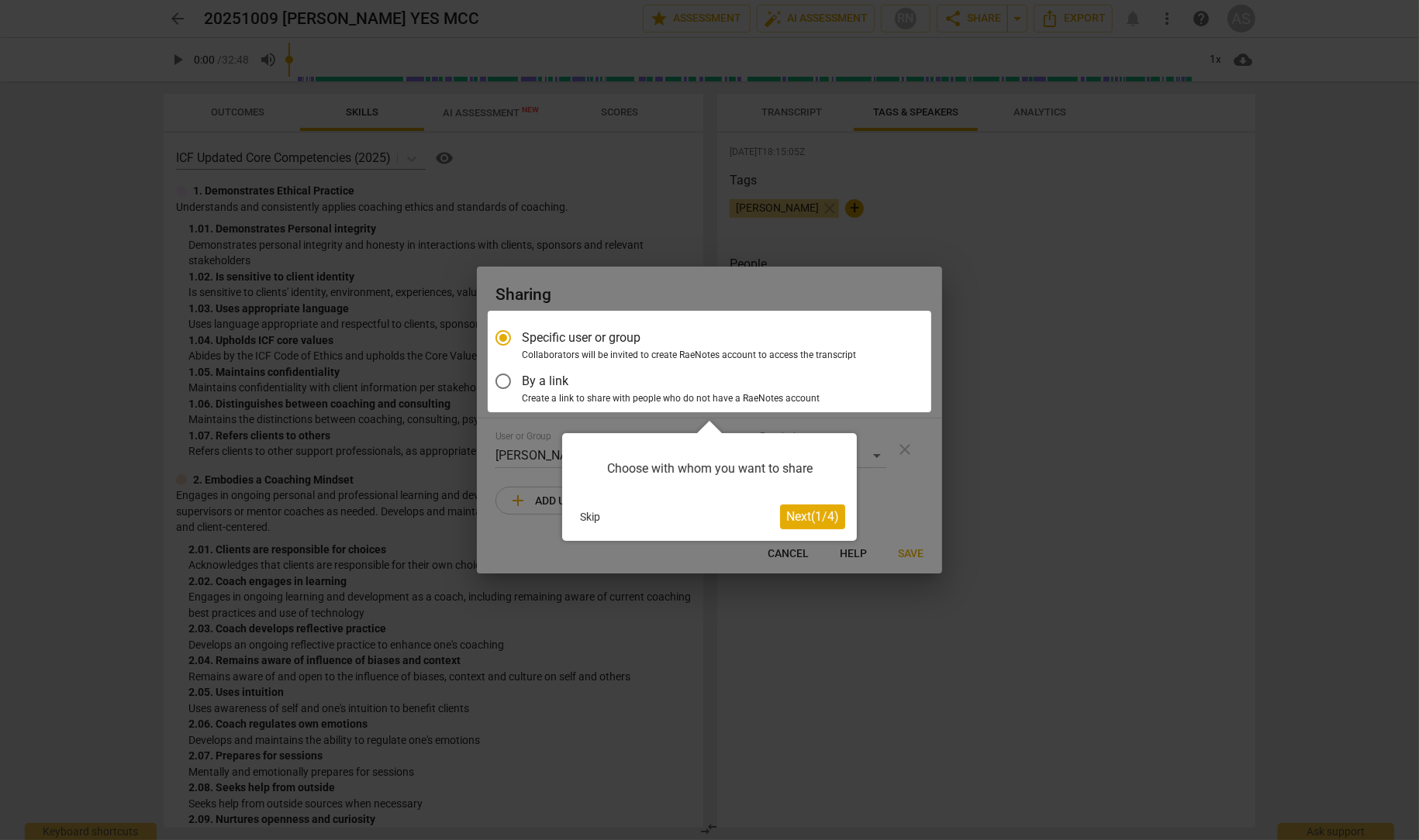
click at [809, 516] on span "Next ( 1 / 4 )" at bounding box center [812, 516] width 52 height 15
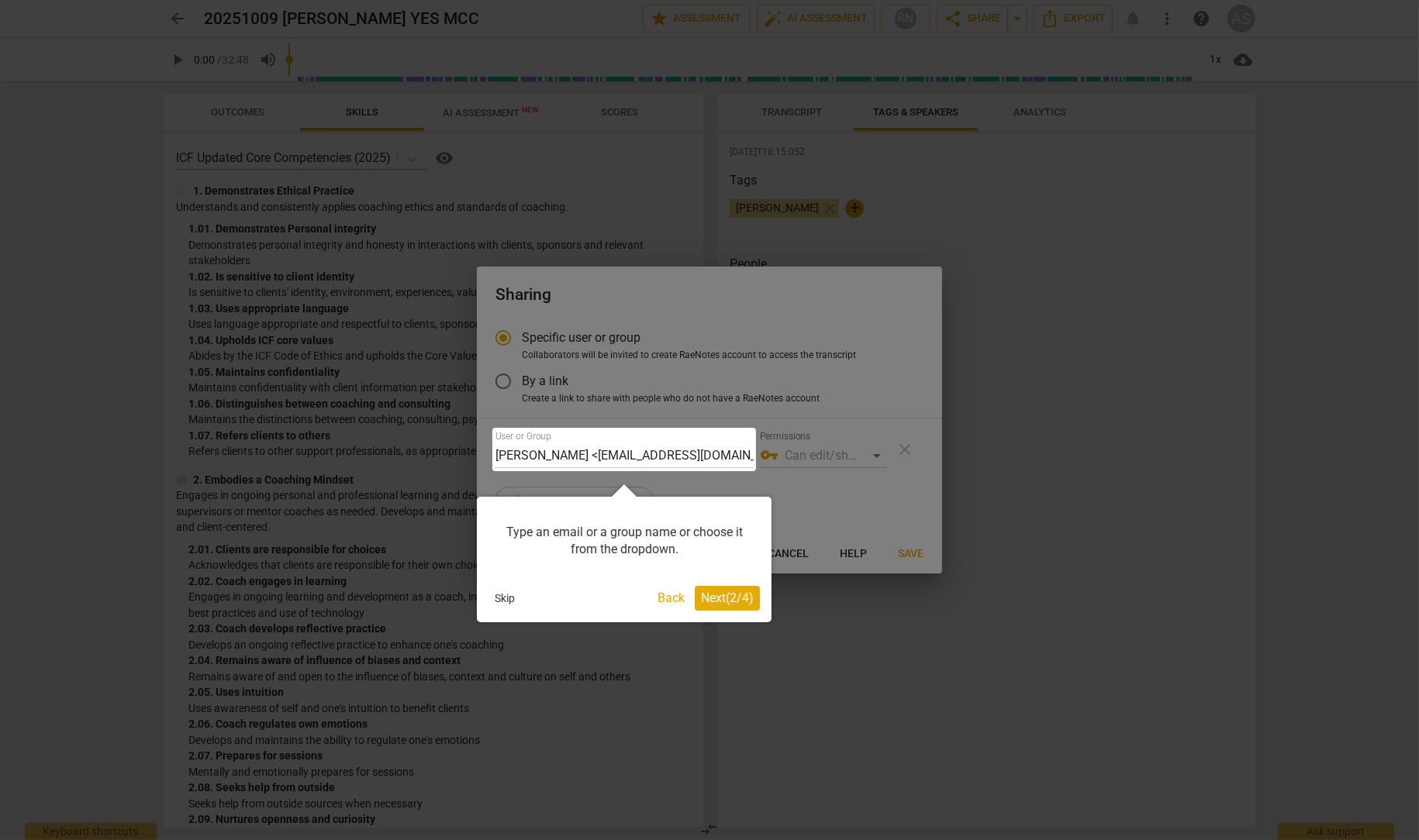
click at [726, 597] on span "Next ( 2 / 4 )" at bounding box center [727, 597] width 52 height 15
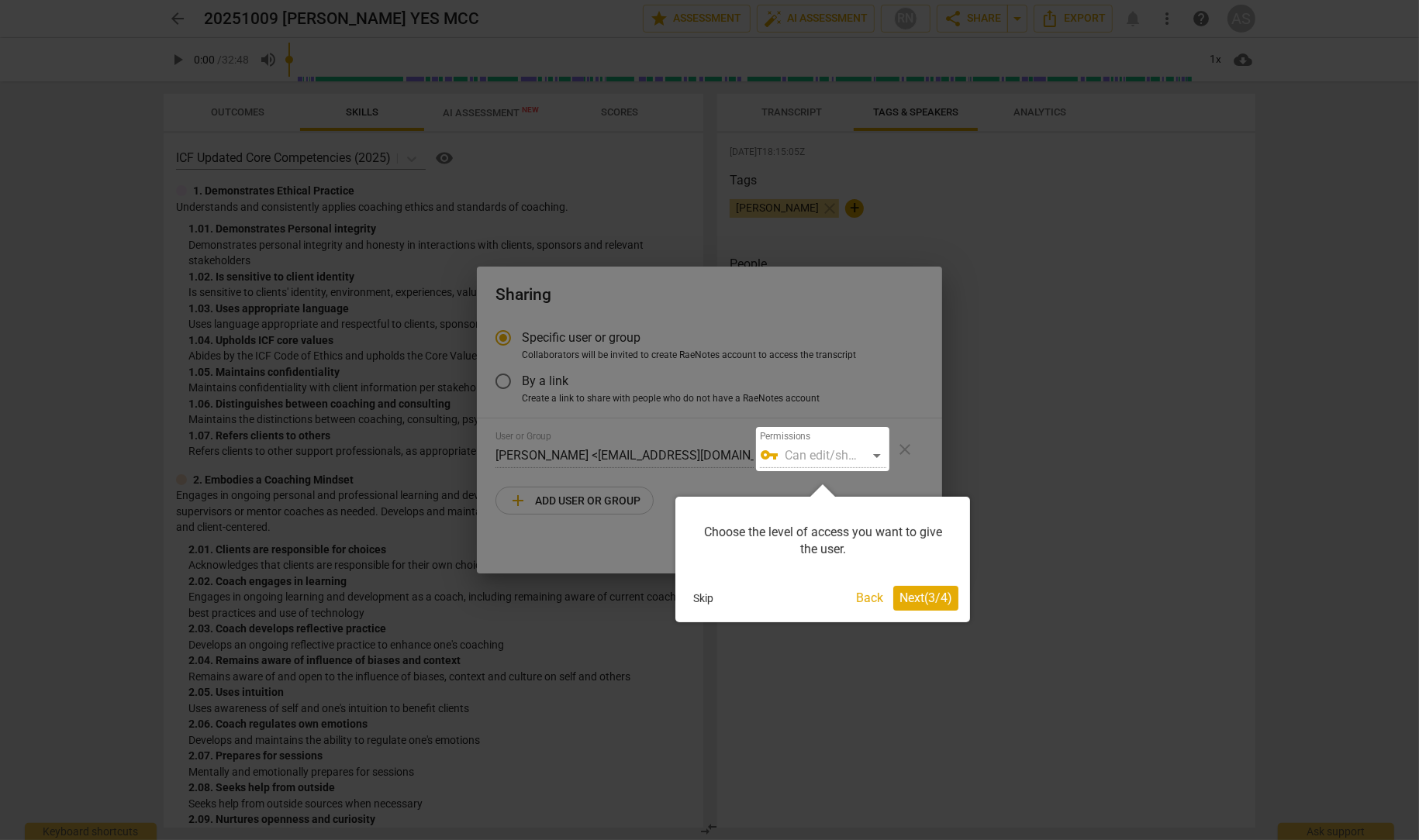
click at [912, 600] on span "Next ( 3 / 4 )" at bounding box center [925, 597] width 52 height 15
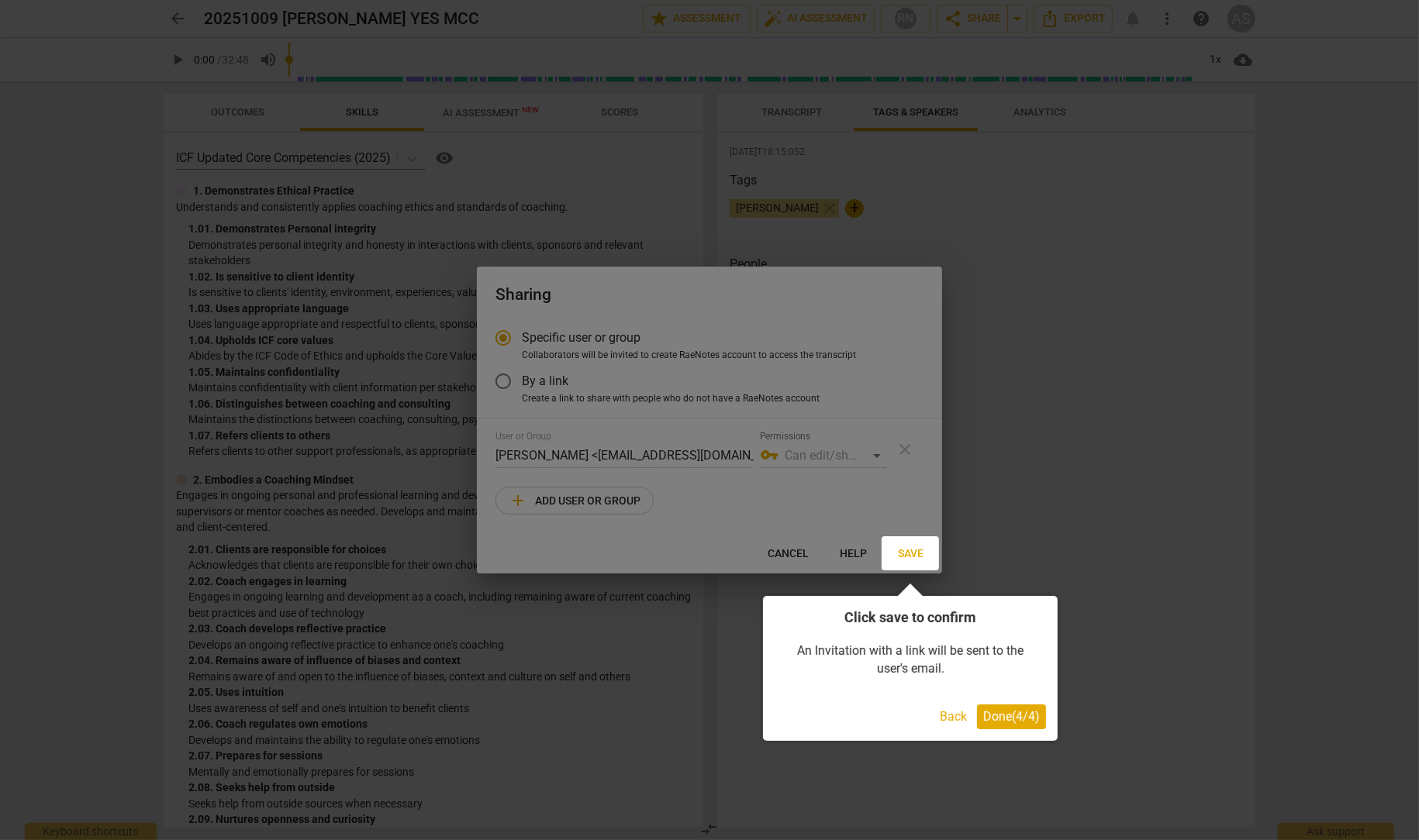
click at [1010, 717] on span "Done ( 4 / 4 )" at bounding box center [1011, 717] width 56 height 15
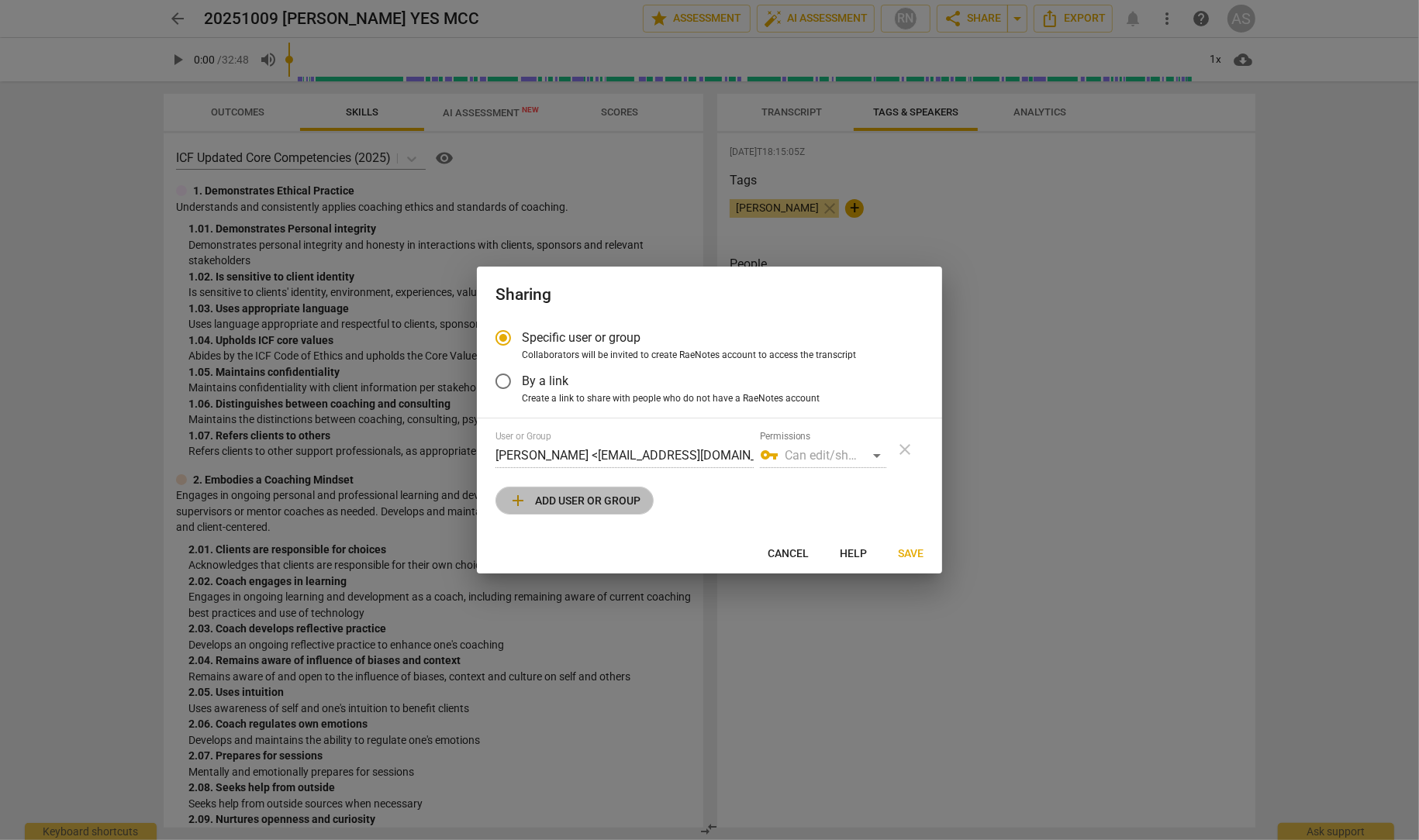
click at [530, 500] on span "add Add user or group" at bounding box center [574, 500] width 131 height 19
radio input "false"
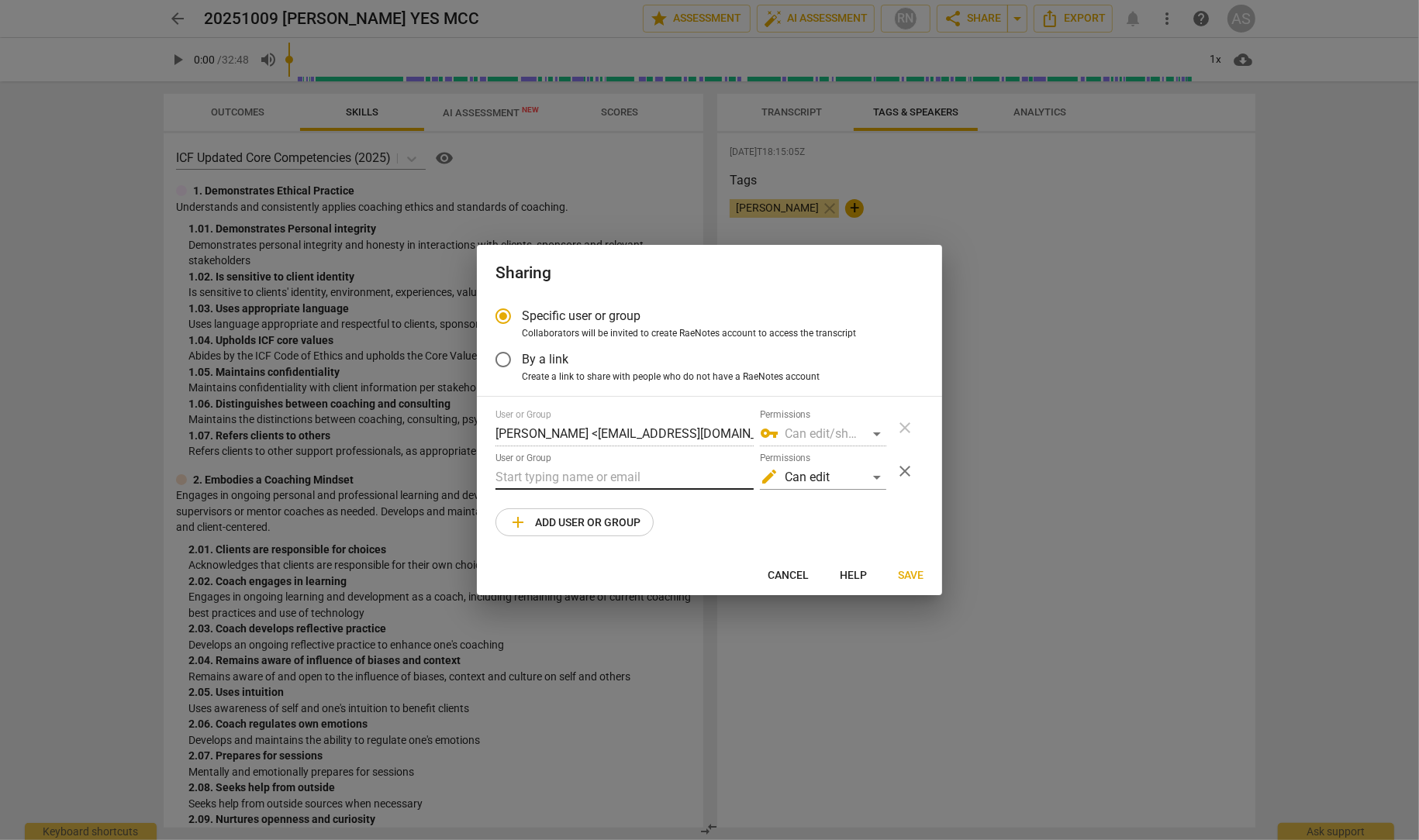
click at [534, 473] on input "text" at bounding box center [625, 477] width 259 height 25
paste input "[PERSON_NAME][EMAIL_ADDRESS][DOMAIN_NAME]"
type input "[PERSON_NAME][EMAIL_ADDRESS][DOMAIN_NAME]"
click at [706, 531] on div "User or Group [PERSON_NAME] <[EMAIL_ADDRESS][DOMAIN_NAME]> Permissions vpn_key …" at bounding box center [709, 473] width 428 height 127
click at [877, 478] on div "edit Can edit" at bounding box center [824, 477] width 126 height 25
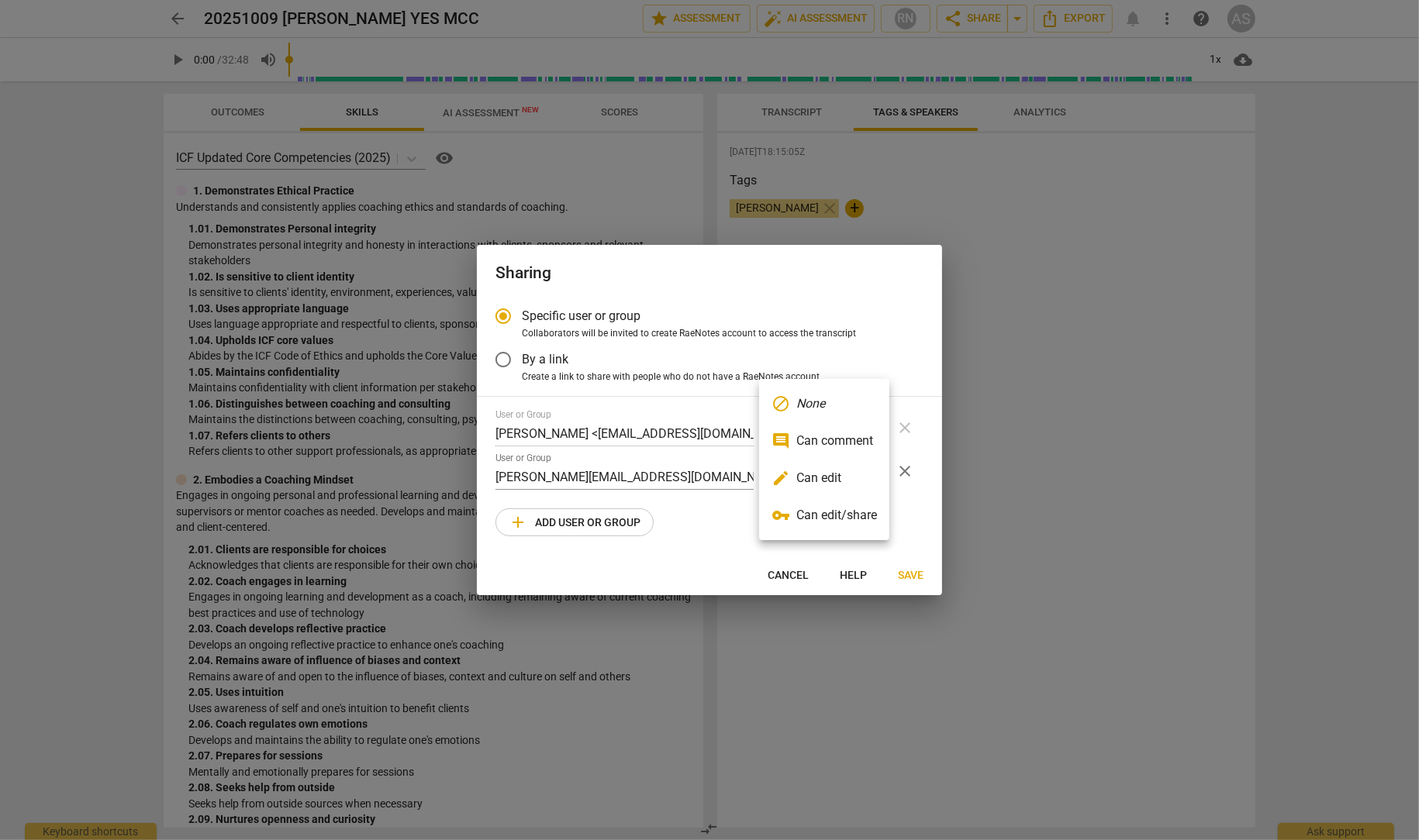
click at [818, 483] on li "edit Can edit" at bounding box center [825, 479] width 130 height 38
click at [907, 576] on span "Save" at bounding box center [910, 576] width 26 height 16
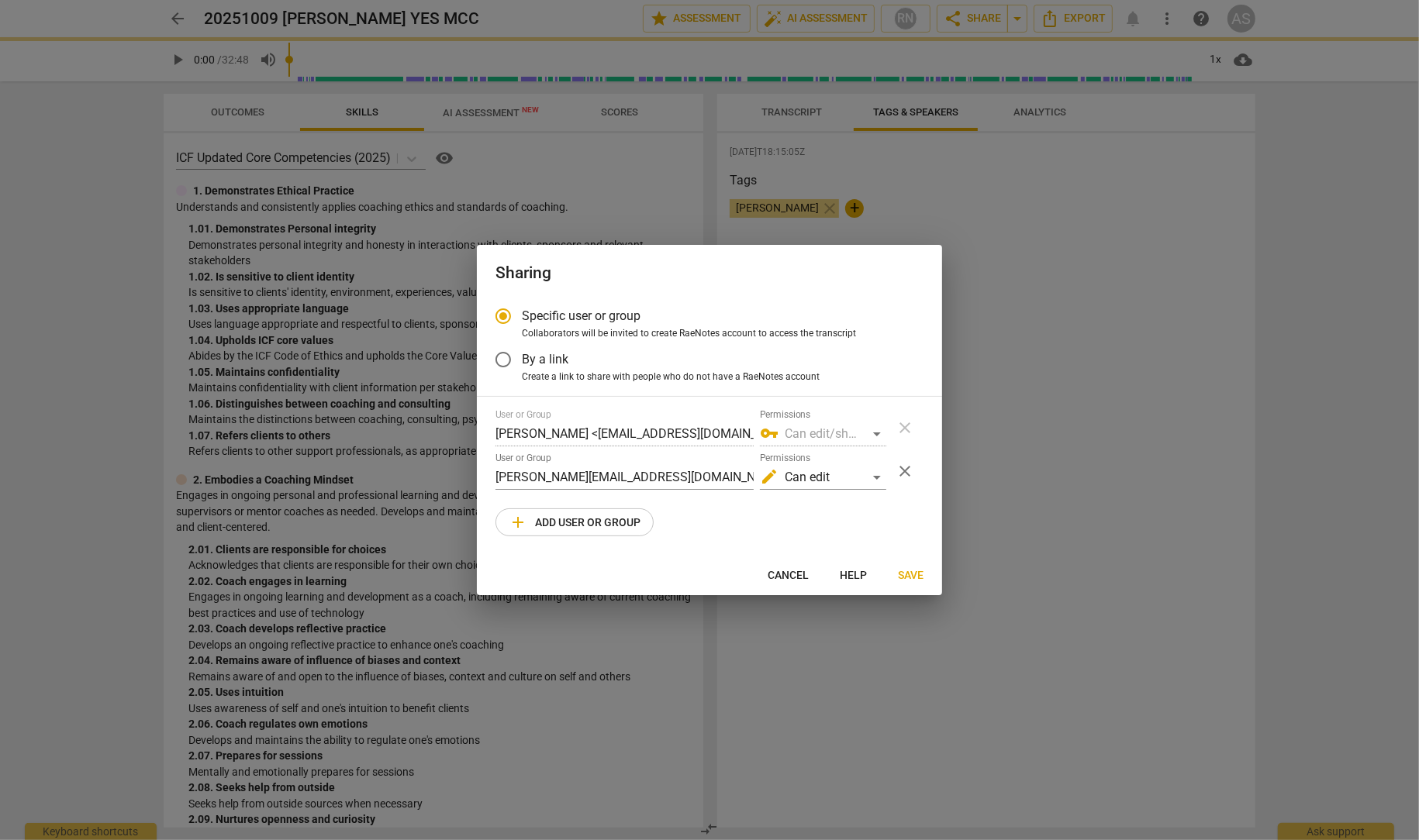
radio input "false"
type input "[PERSON_NAME] <[PERSON_NAME][EMAIL_ADDRESS][DOMAIN_NAME]>"
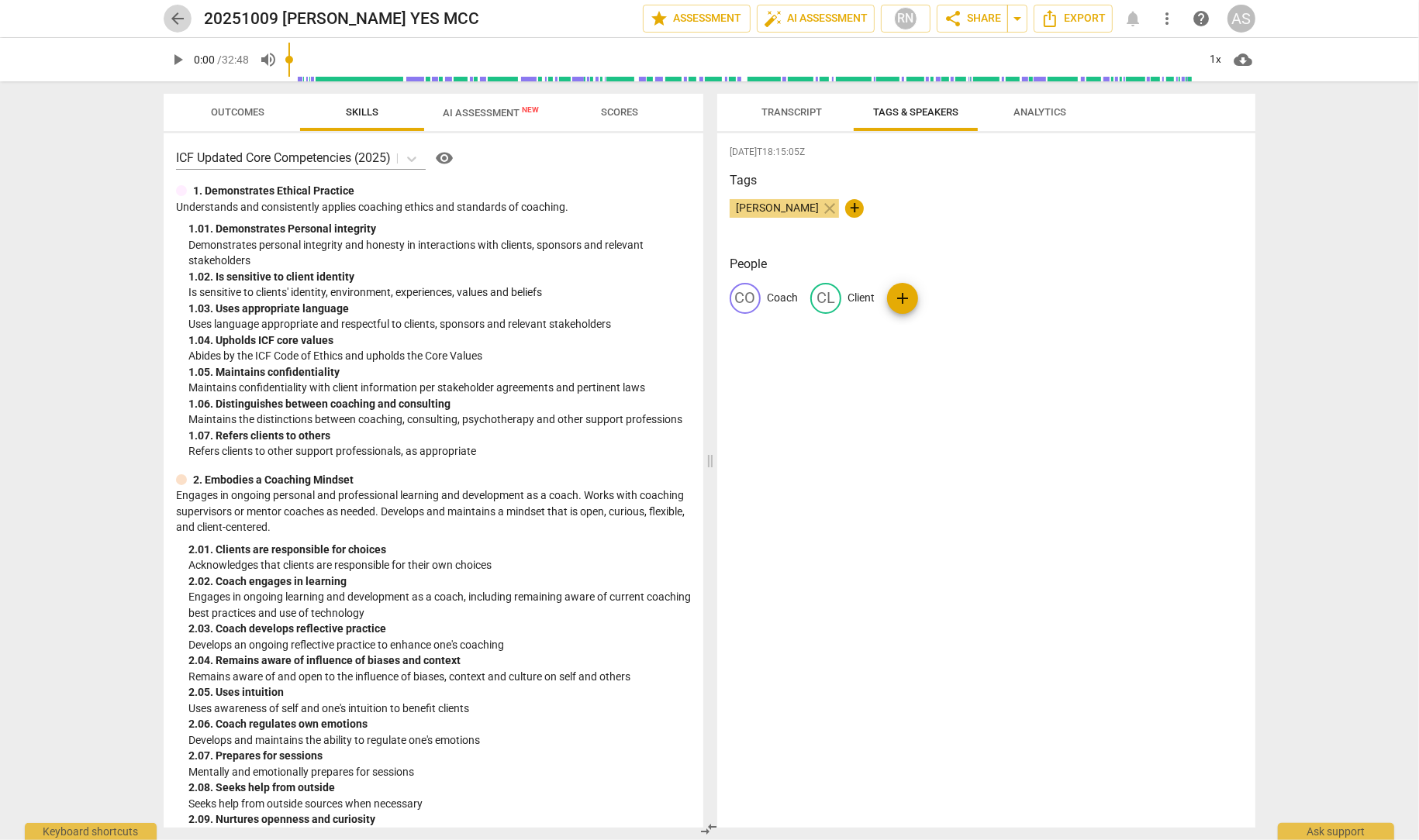
click at [172, 14] on span "arrow_back" at bounding box center [177, 18] width 19 height 19
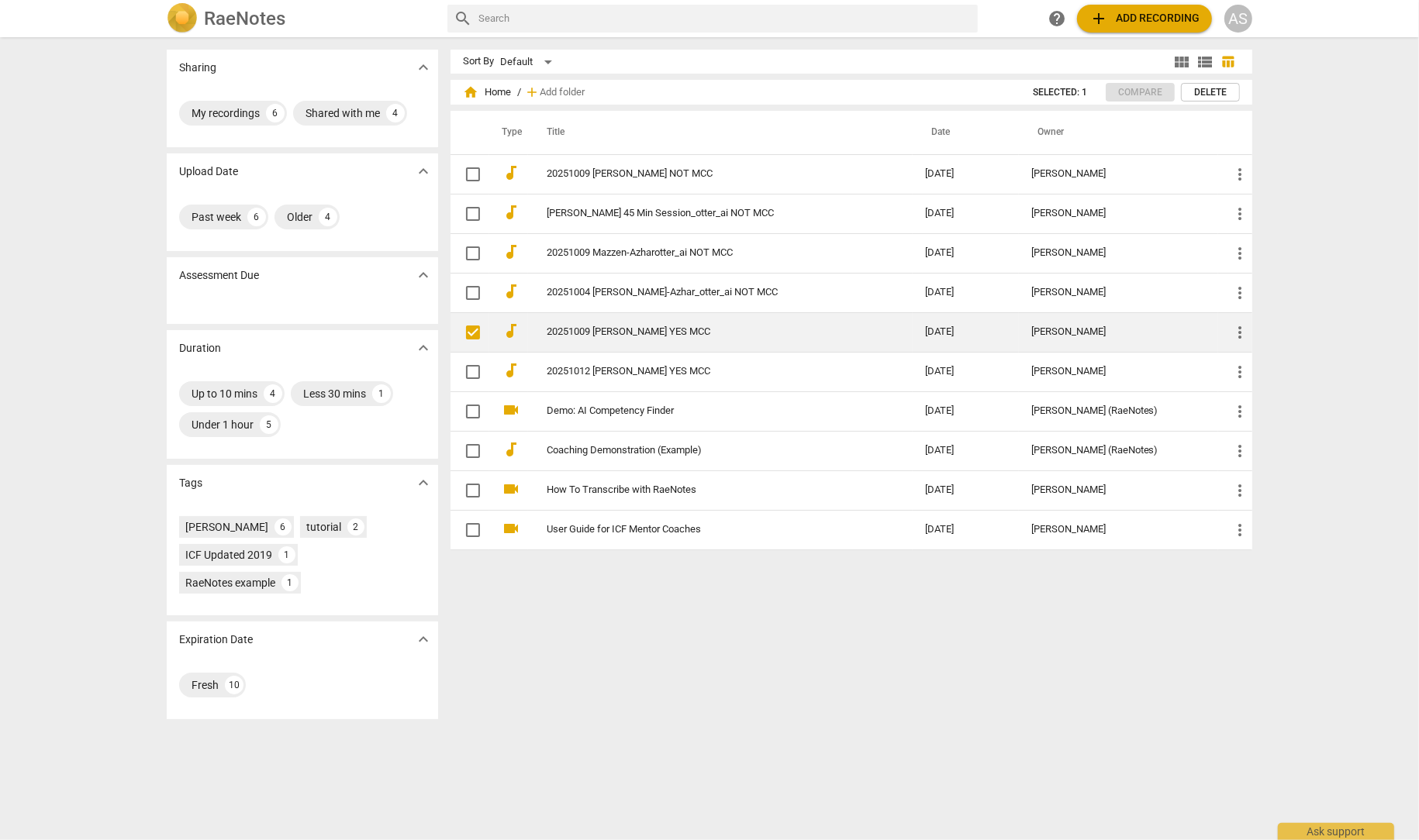
click at [467, 333] on input "checkbox" at bounding box center [473, 332] width 33 height 19
checkbox input "true"
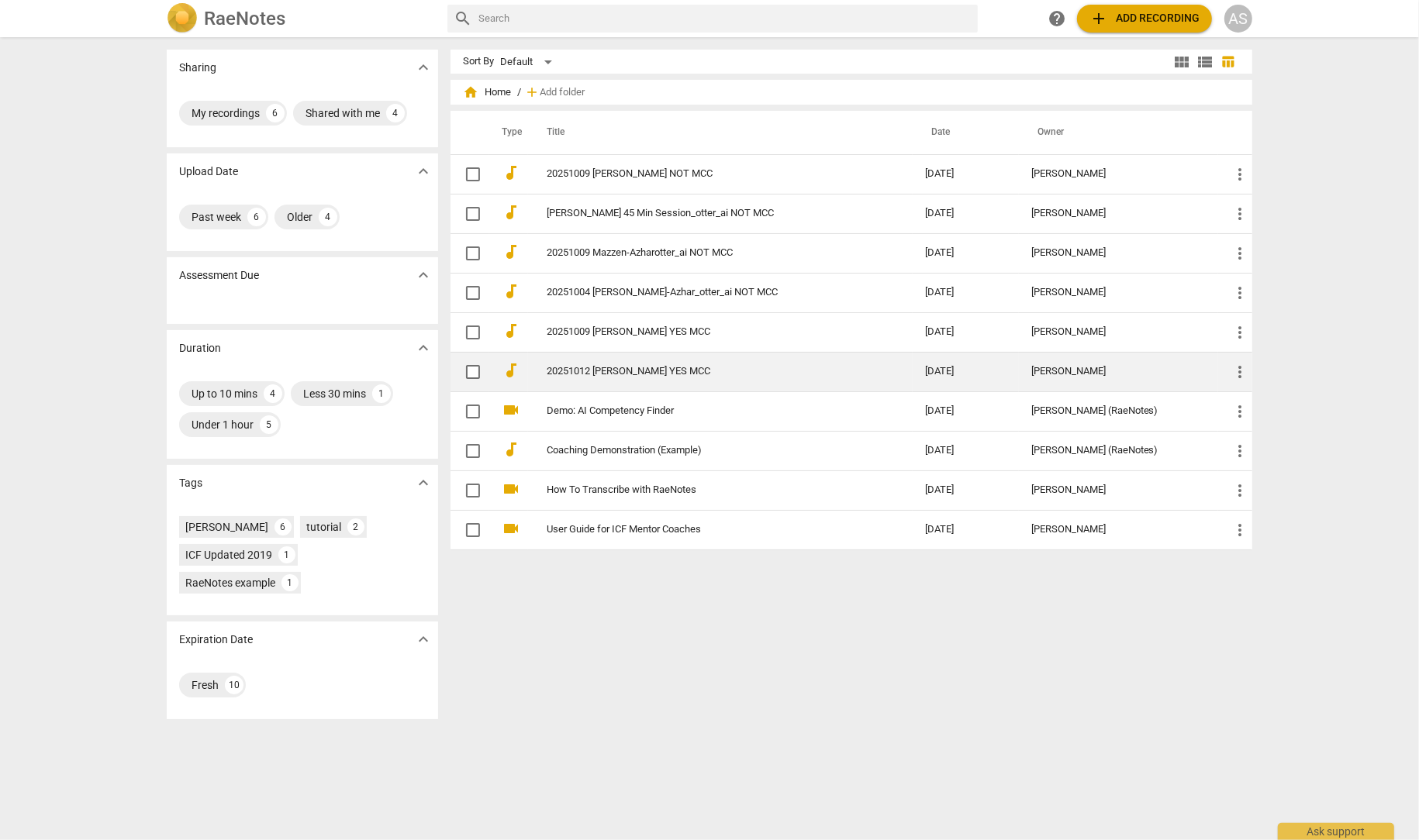
click at [636, 373] on link "20251012 [PERSON_NAME] YES MCC" at bounding box center [708, 372] width 323 height 12
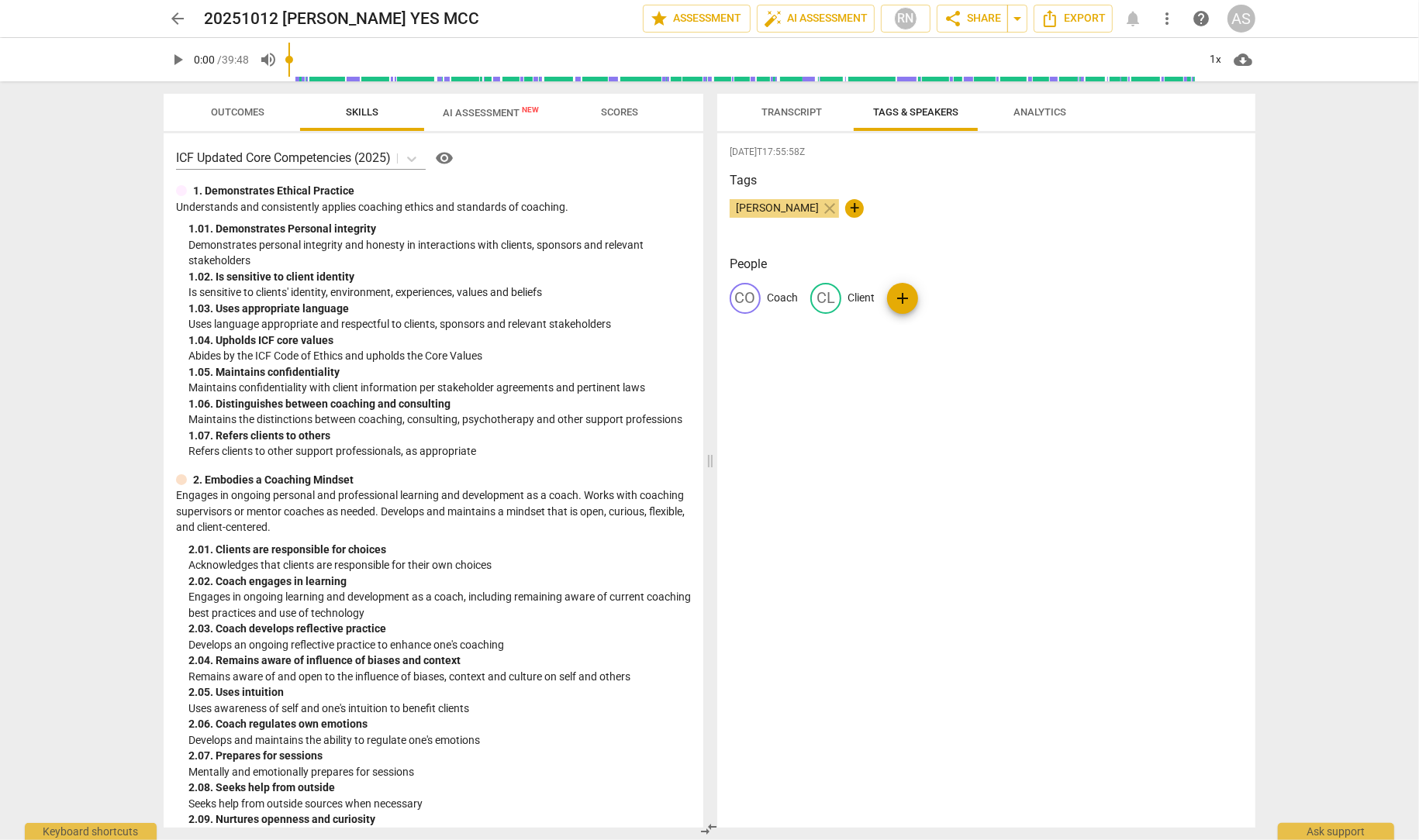
click at [490, 111] on span "AI Assessment New" at bounding box center [490, 113] width 96 height 12
